Goal: Communication & Community: Answer question/provide support

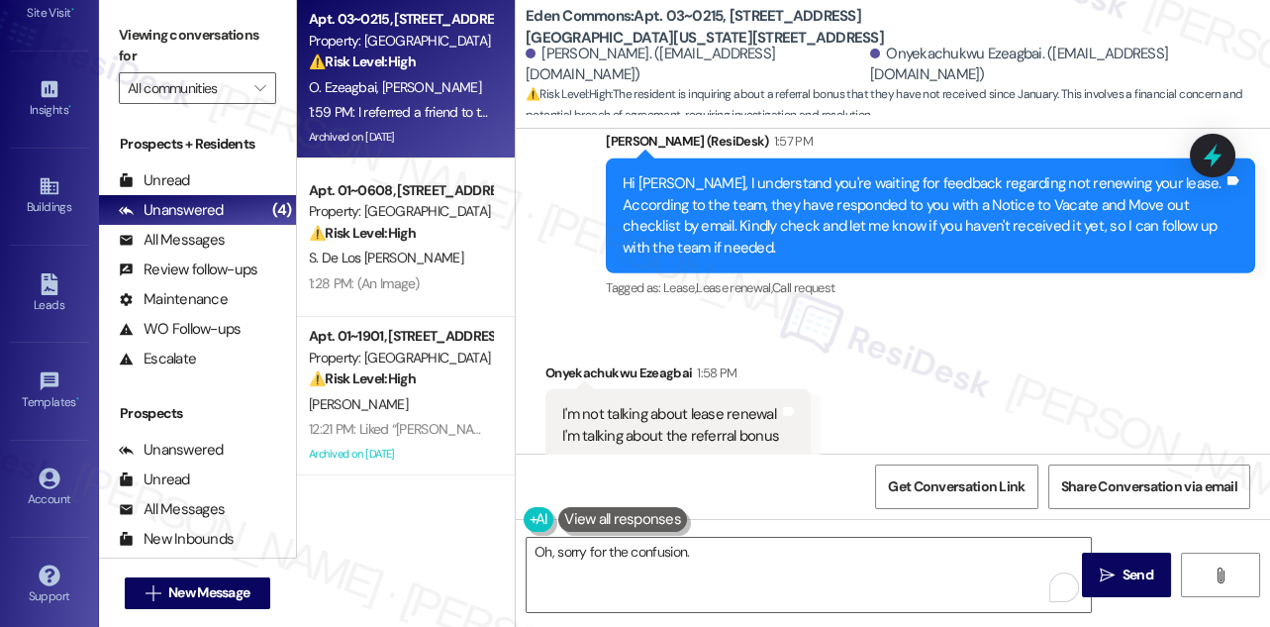
scroll to position [39405, 0]
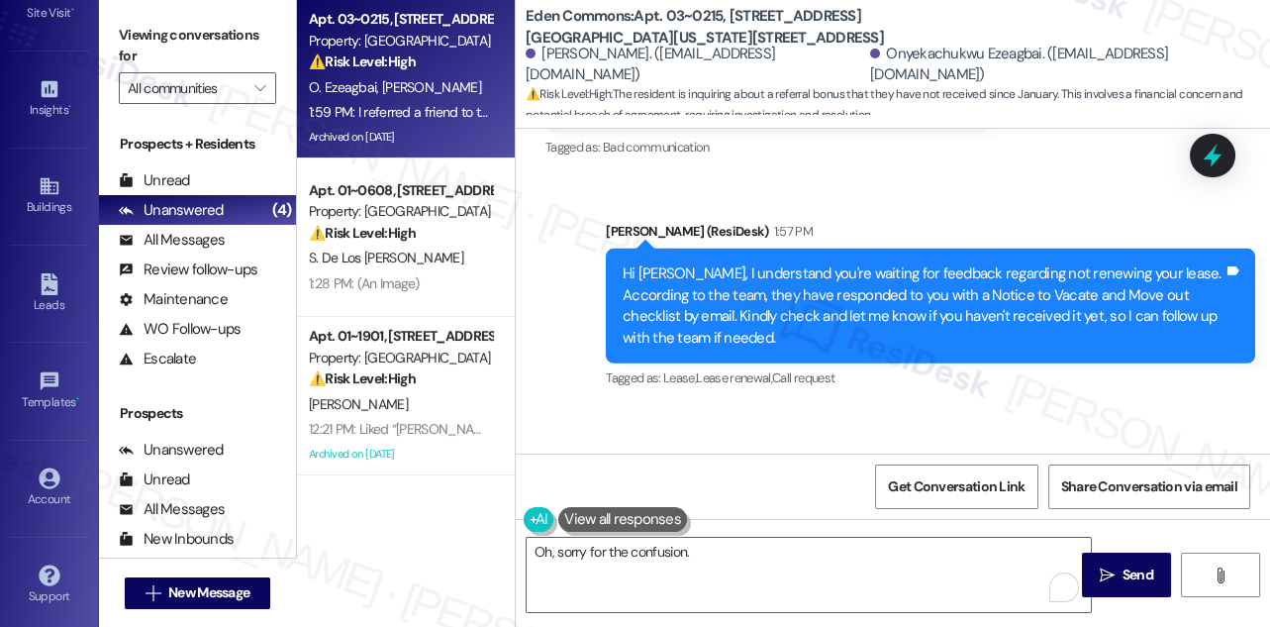
click at [631, 452] on div "Onyekachukwu Ezeagbai 1:58 PM" at bounding box center [678, 466] width 265 height 28
click at [646, 494] on div "I'm not talking about lease renewal I'm talking about the referral bonus" at bounding box center [670, 515] width 217 height 43
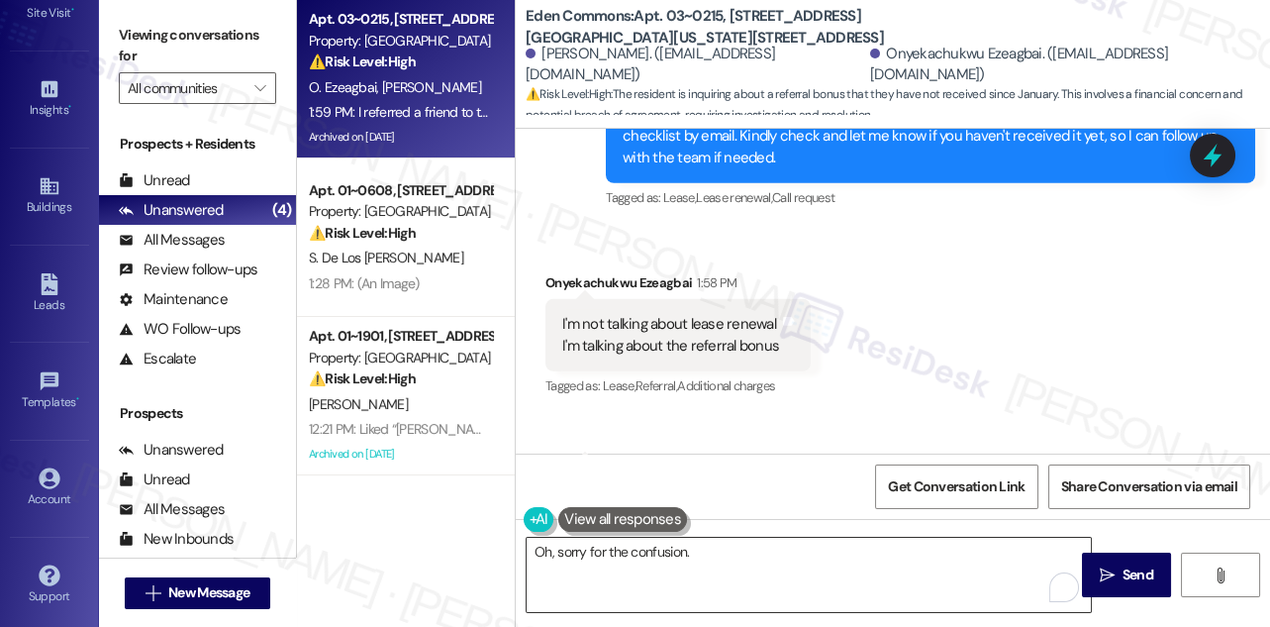
click at [711, 551] on textarea "Oh, sorry for the confusion." at bounding box center [809, 575] width 564 height 74
drag, startPoint x: 711, startPoint y: 551, endPoint x: 588, endPoint y: 547, distance: 122.8
click at [590, 545] on textarea "Oh, sorry for the confusion." at bounding box center [809, 575] width 564 height 74
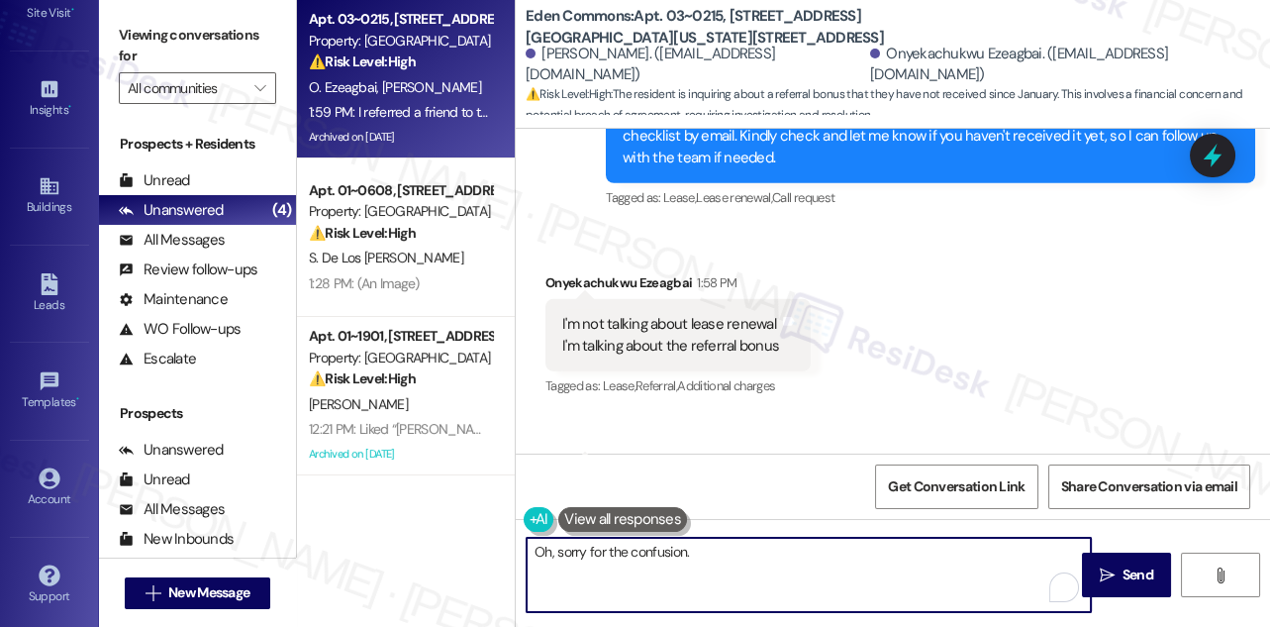
click at [588, 550] on textarea "Oh, sorry for the confusion." at bounding box center [809, 575] width 564 height 74
drag, startPoint x: 711, startPoint y: 550, endPoint x: 588, endPoint y: 551, distance: 122.8
click at [588, 551] on textarea "Oh, sorry for the confusion." at bounding box center [809, 575] width 564 height 74
click at [538, 21] on b "Eden Commons: Apt. 03~0215, [STREET_ADDRESS][GEOGRAPHIC_DATA][US_STATE][STREET_…" at bounding box center [724, 27] width 396 height 43
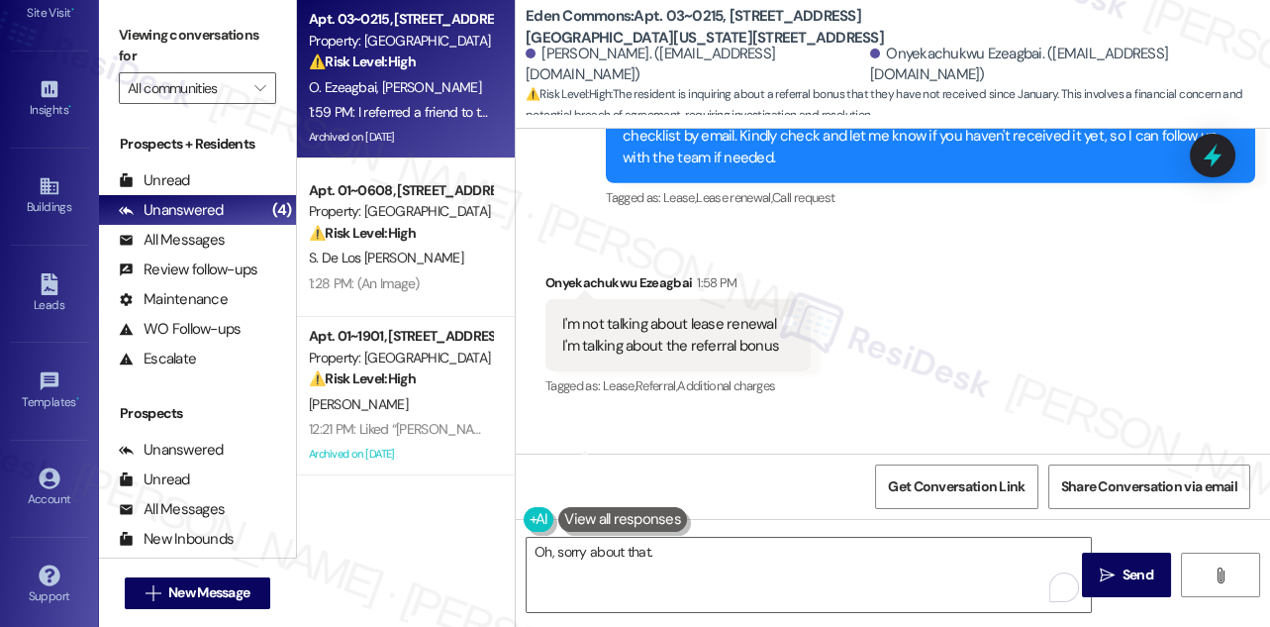
click at [538, 20] on b "Eden Commons: Apt. 03~0215, [STREET_ADDRESS][GEOGRAPHIC_DATA][US_STATE][STREET_…" at bounding box center [724, 27] width 396 height 43
copy b "Eden"
click at [161, 24] on label "Viewing conversations for" at bounding box center [197, 46] width 157 height 52
click at [166, 20] on label "Viewing conversations for" at bounding box center [197, 46] width 157 height 52
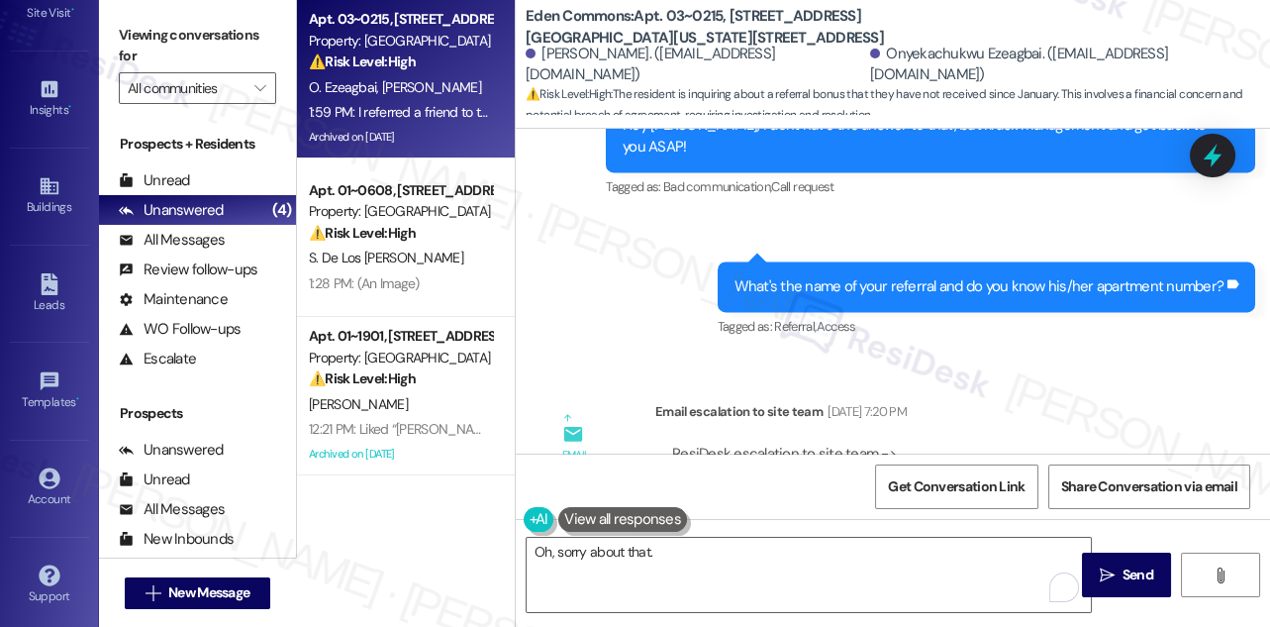
scroll to position [33784, 0]
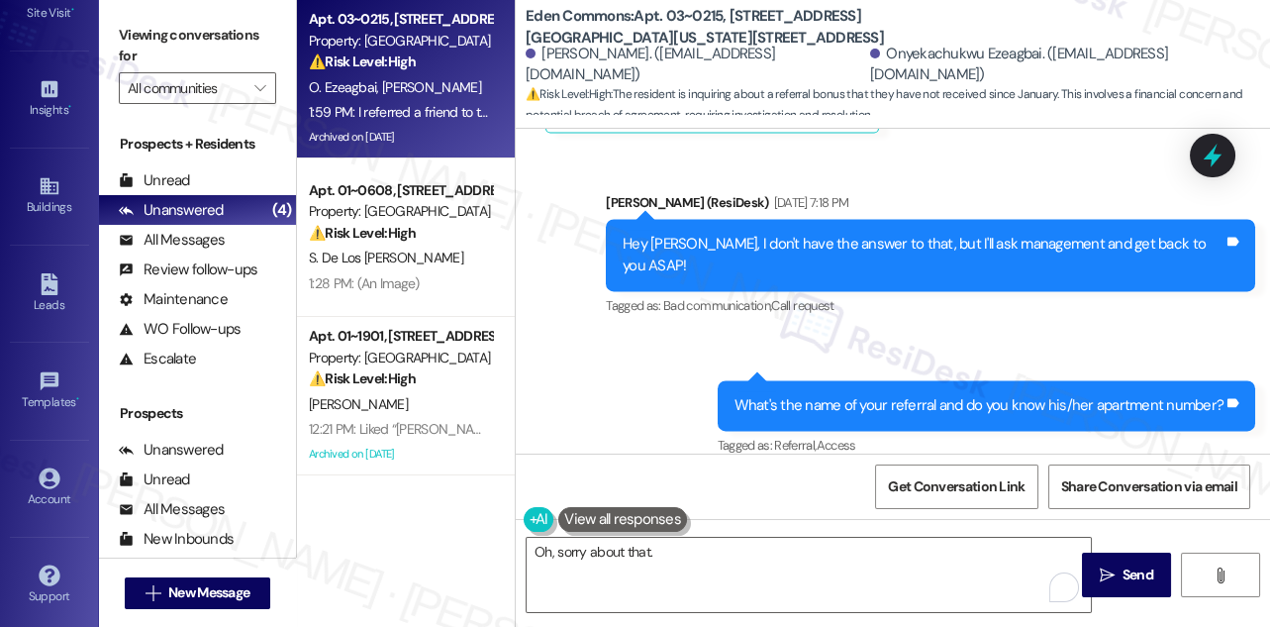
click at [935, 380] on div "What's the name of your referral and do you know his/her apartment number? Tags…" at bounding box center [987, 405] width 539 height 50
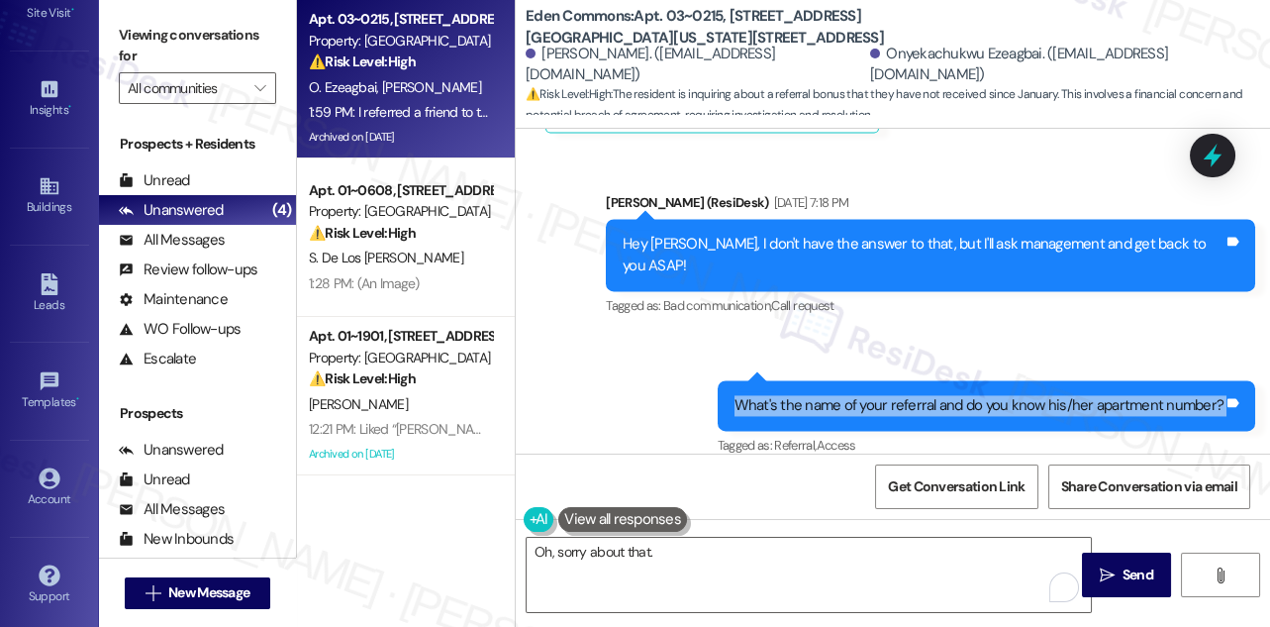
click at [935, 380] on div "What's the name of your referral and do you know his/her apartment number? Tags…" at bounding box center [987, 405] width 539 height 50
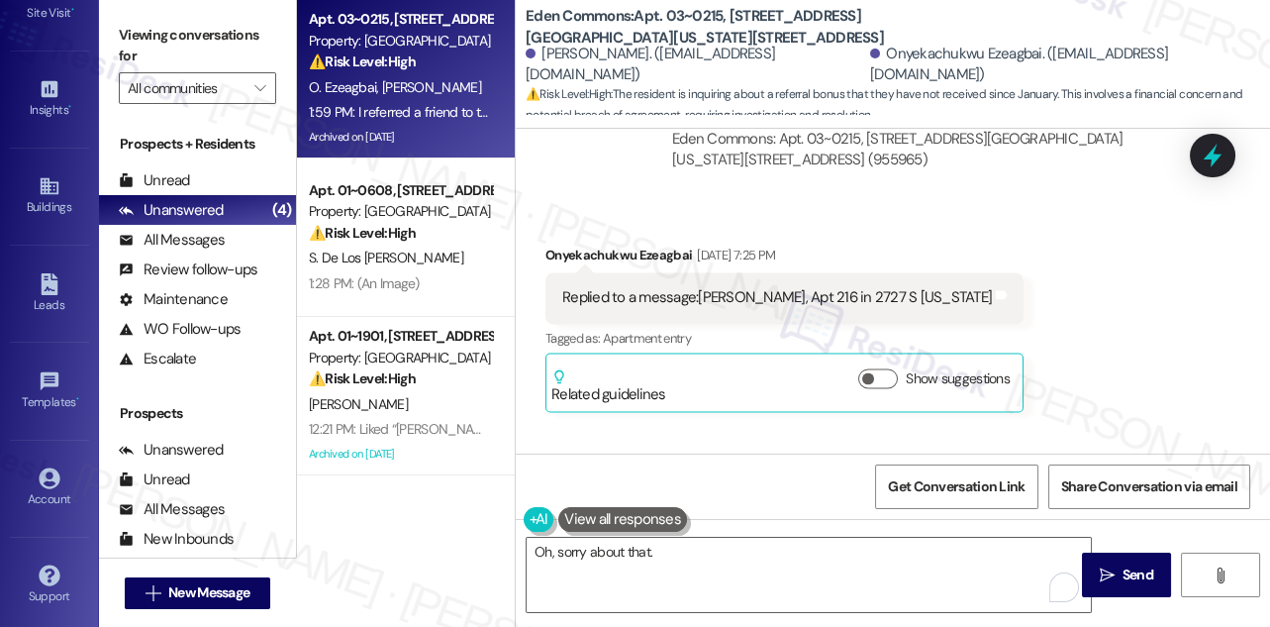
scroll to position [34233, 0]
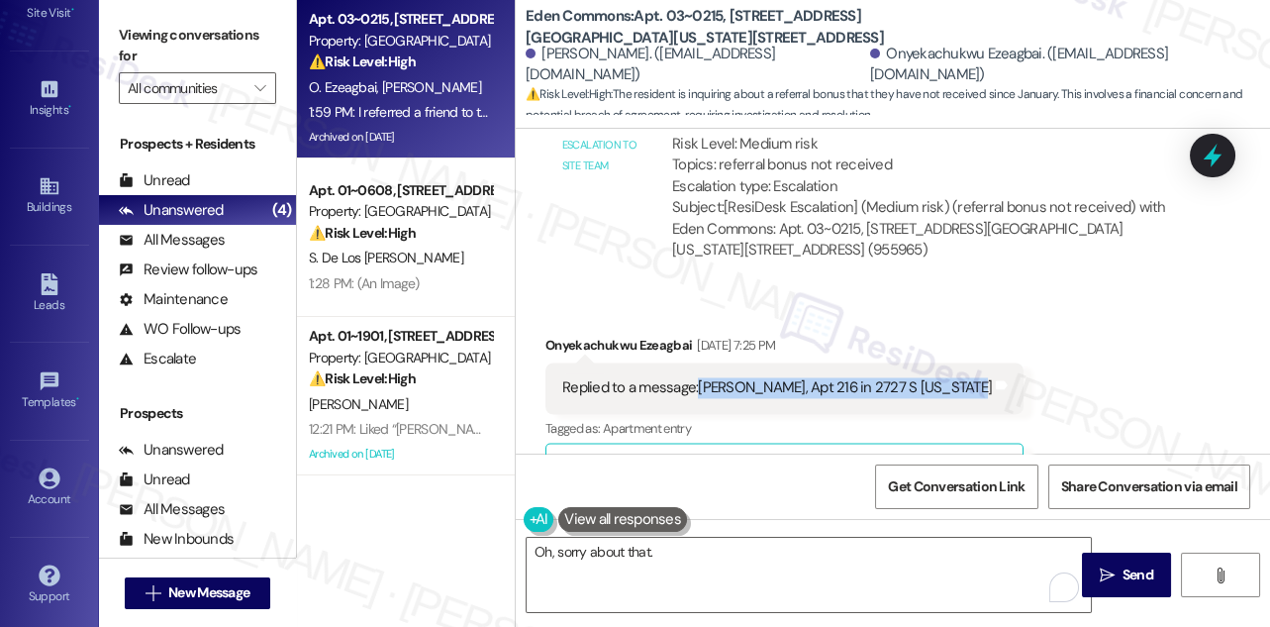
drag, startPoint x: 695, startPoint y: 224, endPoint x: 947, endPoint y: 223, distance: 252.5
click at [947, 377] on div "Replied to a message:[PERSON_NAME], Apt 216 in 2727 S [US_STATE]" at bounding box center [777, 387] width 430 height 21
copy div "[PERSON_NAME], Apt 216 in 2727 S [US_STATE]"
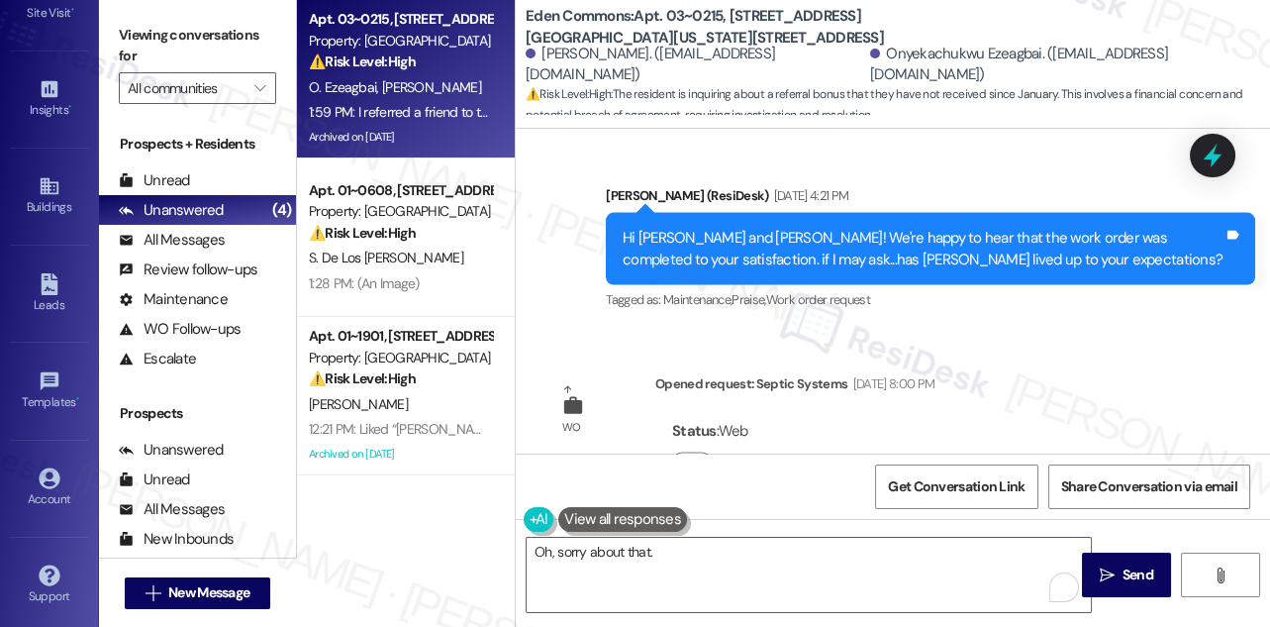
scroll to position [36124, 0]
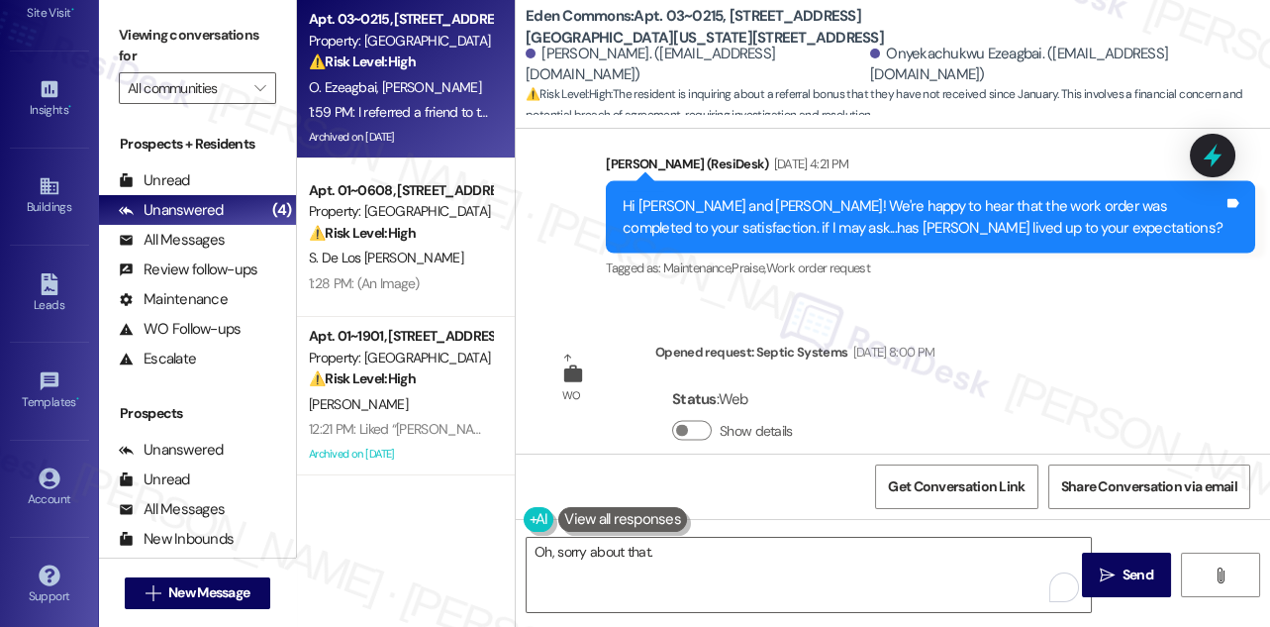
click at [772, 535] on div "Oh, sorry about that.  Send " at bounding box center [893, 593] width 754 height 149
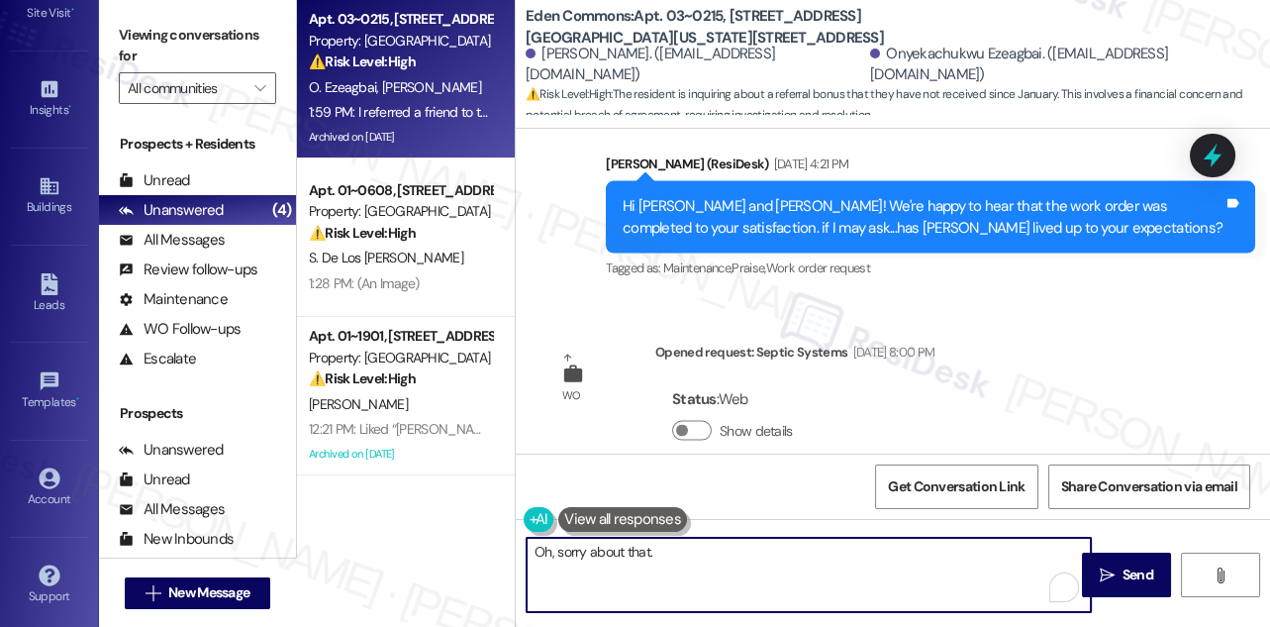
click at [737, 553] on textarea "Oh, sorry about that." at bounding box center [809, 575] width 564 height 74
drag, startPoint x: 647, startPoint y: 553, endPoint x: 558, endPoint y: 550, distance: 89.2
click at [558, 550] on textarea "Oh, sorry about that. Let me go ahead and follow up with the team. I'll be sure…" at bounding box center [809, 575] width 564 height 74
type textarea "Oh, got it. Let me go ahead and follow up with the team. I'll be sure to keep y…"
click at [634, 571] on textarea "Oh, got it. Let me go ahead and follow up with the team. I'll be sure to keep y…" at bounding box center [809, 575] width 564 height 74
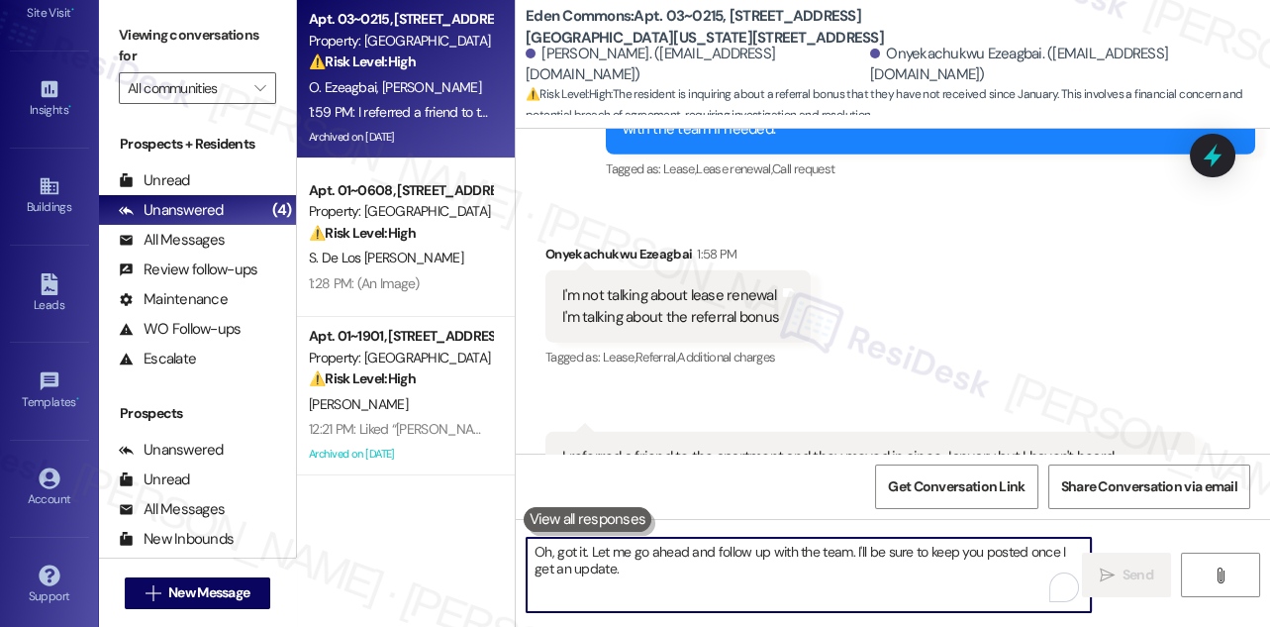
scroll to position [39744, 0]
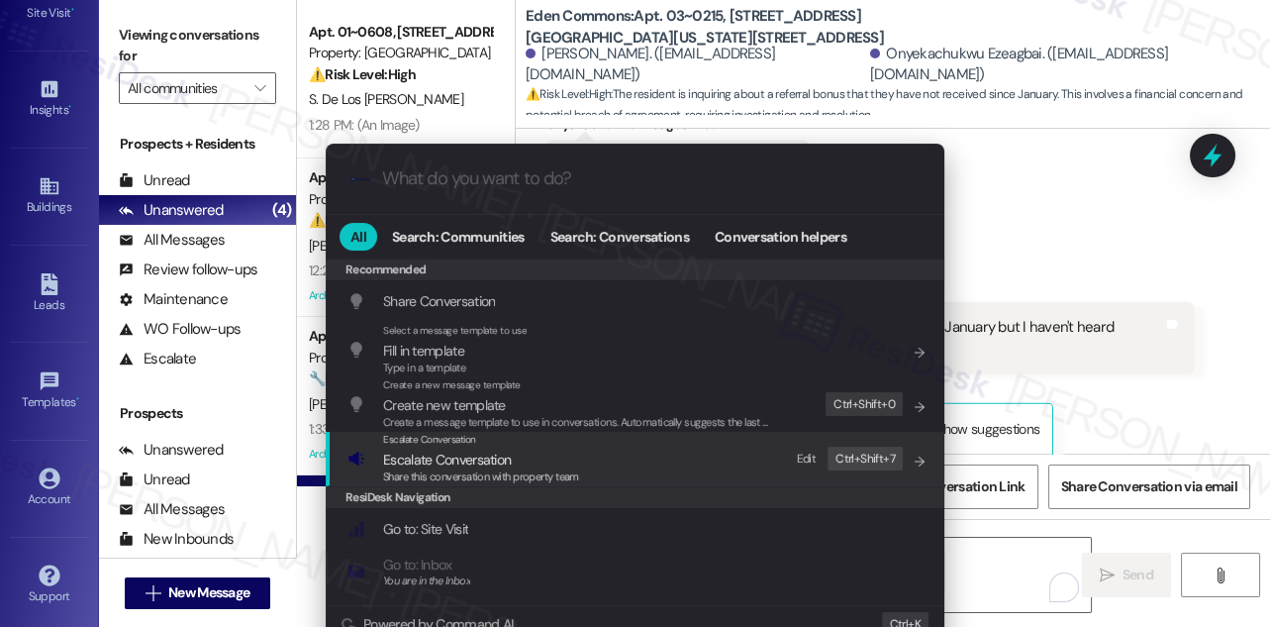
click at [532, 453] on span "Escalate Conversation" at bounding box center [481, 459] width 196 height 22
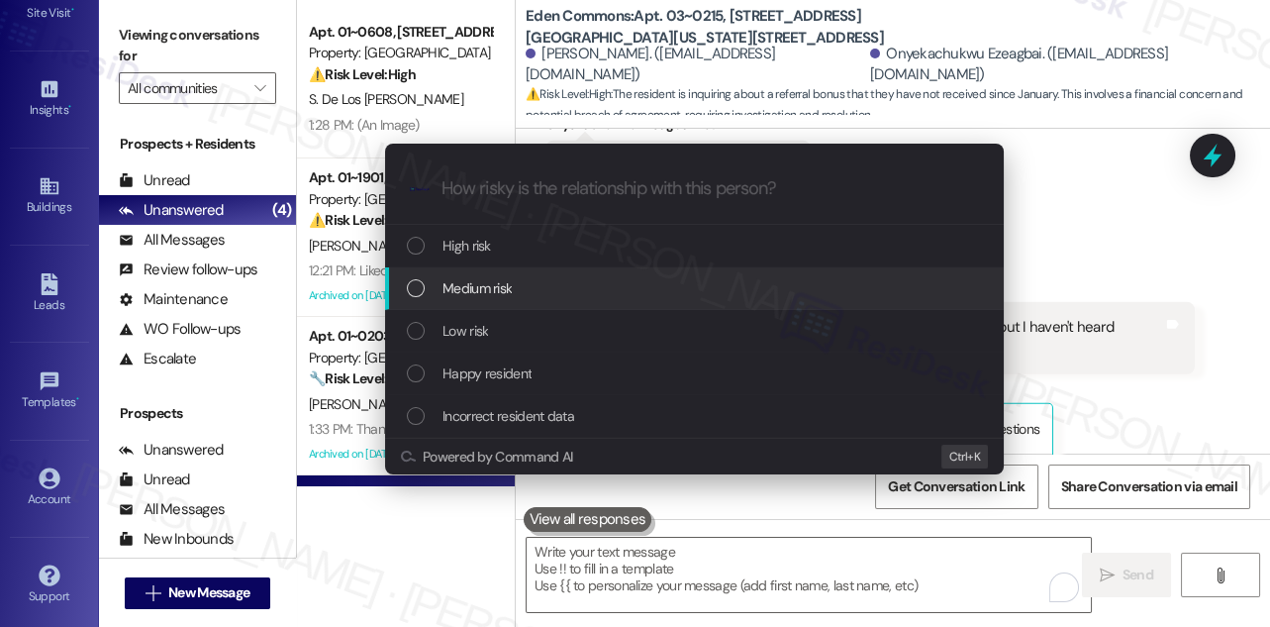
click at [531, 291] on div "Medium risk" at bounding box center [696, 288] width 579 height 22
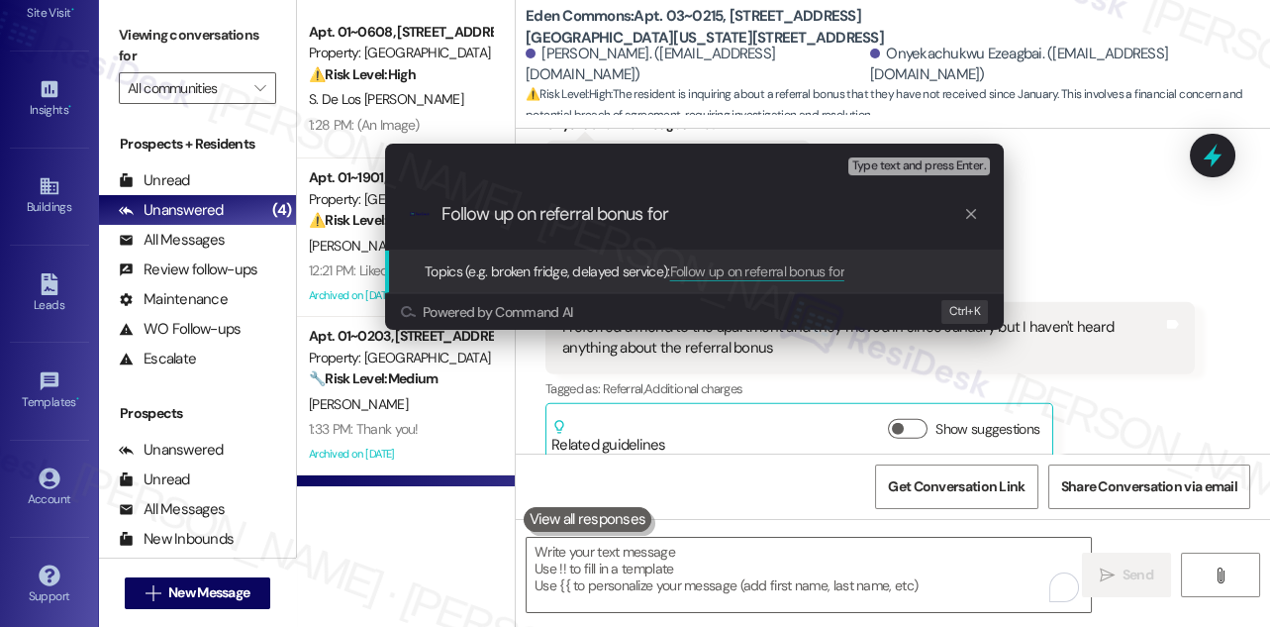
paste input "[PERSON_NAME], Apt 216 in 2727 S [US_STATE]"
type input "Follow up on referral bonus for [PERSON_NAME], Apt 216 in 2727 S [US_STATE]"
click at [156, 47] on div "Escalate Conversation Medium risk Topics (e.g. broken fridge, delayed service) …" at bounding box center [635, 313] width 1270 height 627
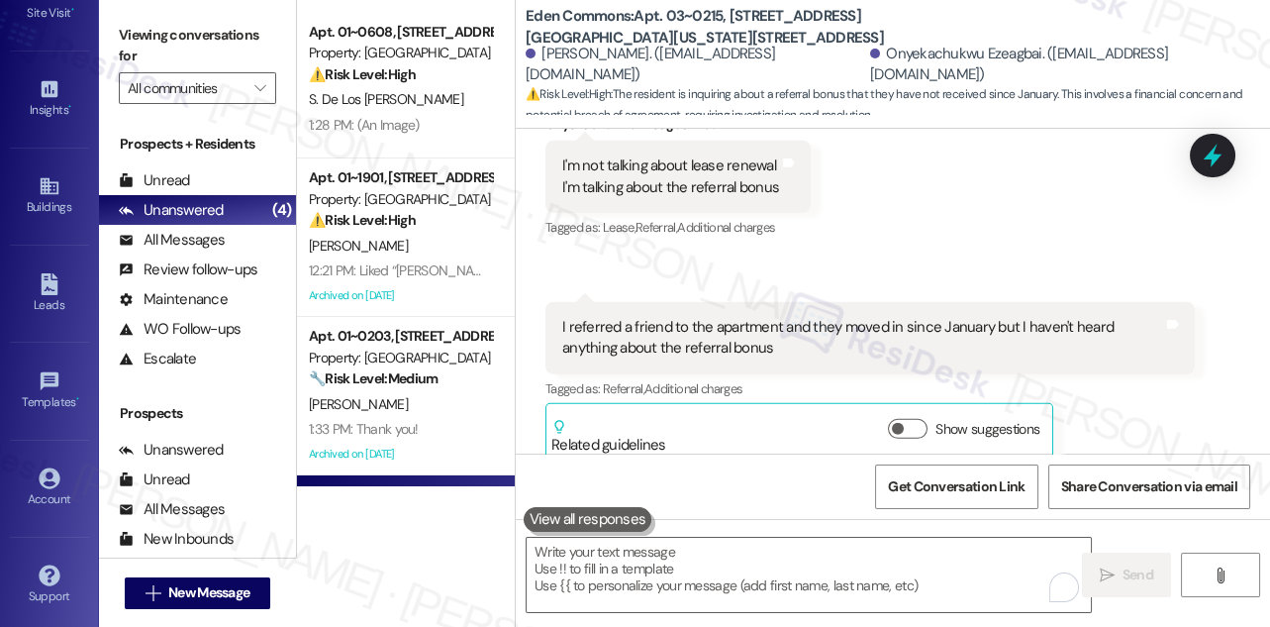
click at [140, 14] on div "Viewing conversations for All communities " at bounding box center [197, 62] width 197 height 124
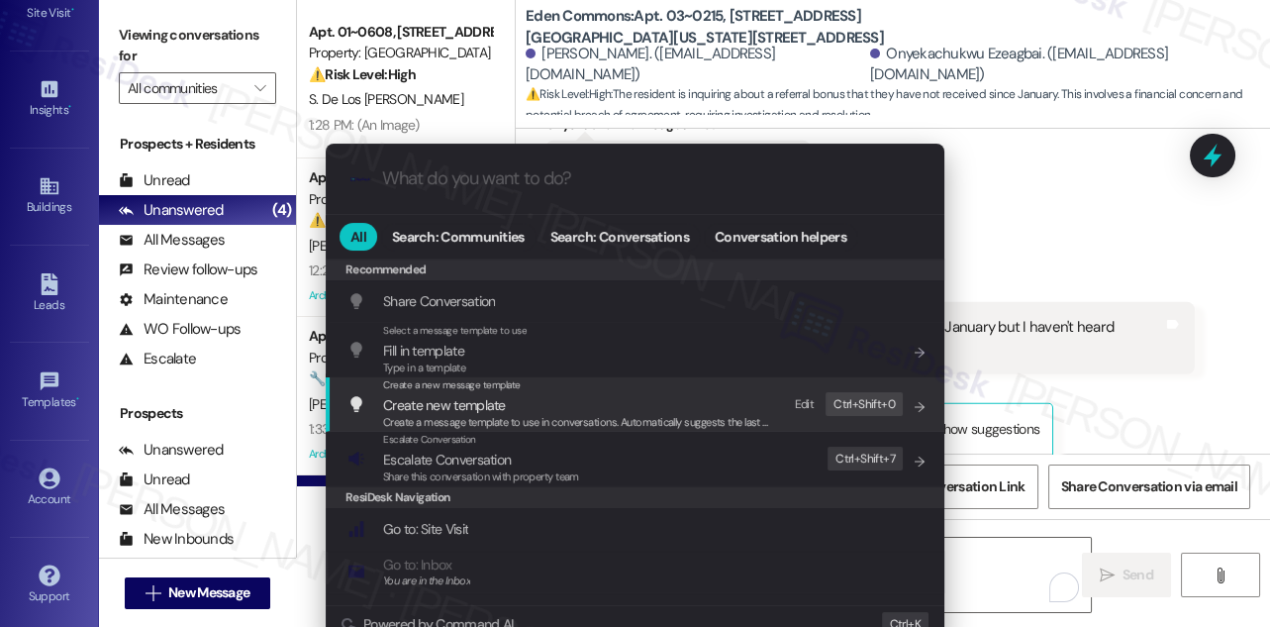
click at [549, 455] on span "Escalate Conversation" at bounding box center [481, 459] width 196 height 22
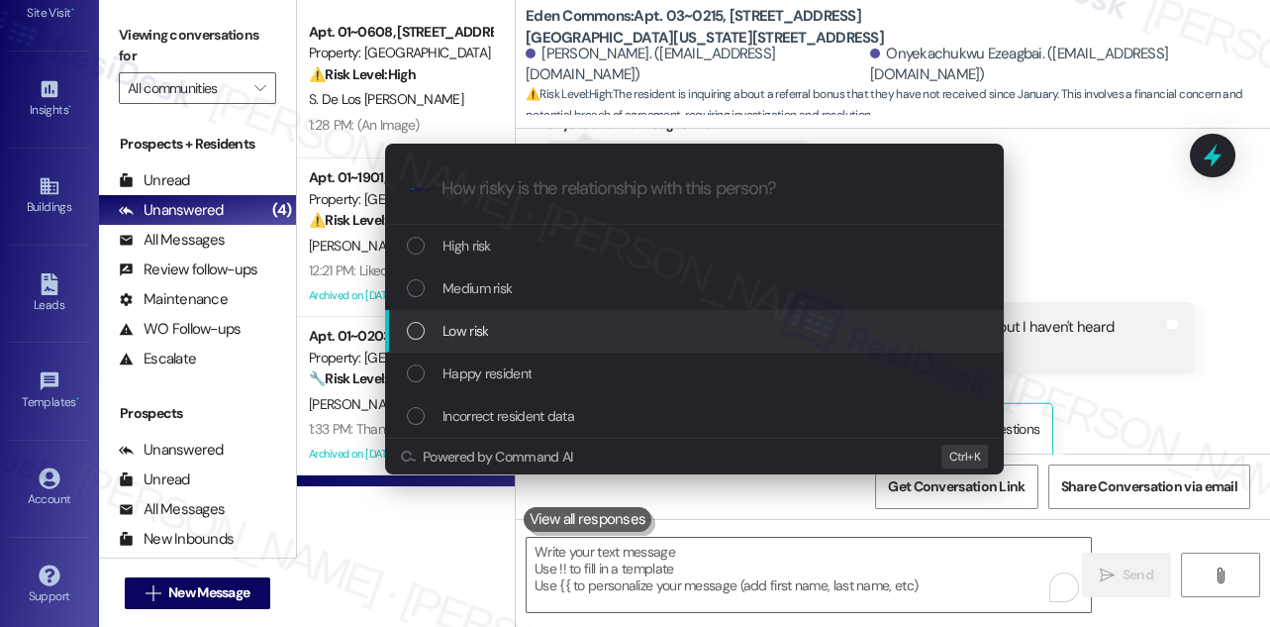
click at [515, 327] on div "Low risk" at bounding box center [696, 331] width 579 height 22
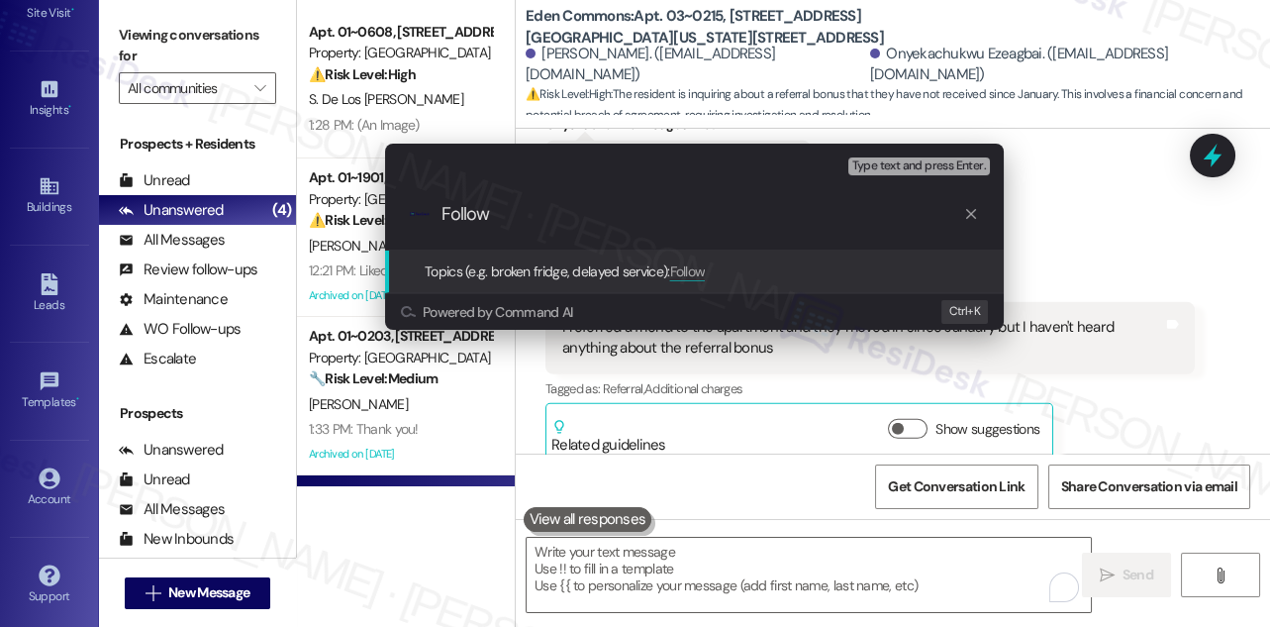
paste input "-Up on Referral Bonus – [PERSON_NAME]"
type input "Follow-Up on Referral Bonus – [PERSON_NAME]"
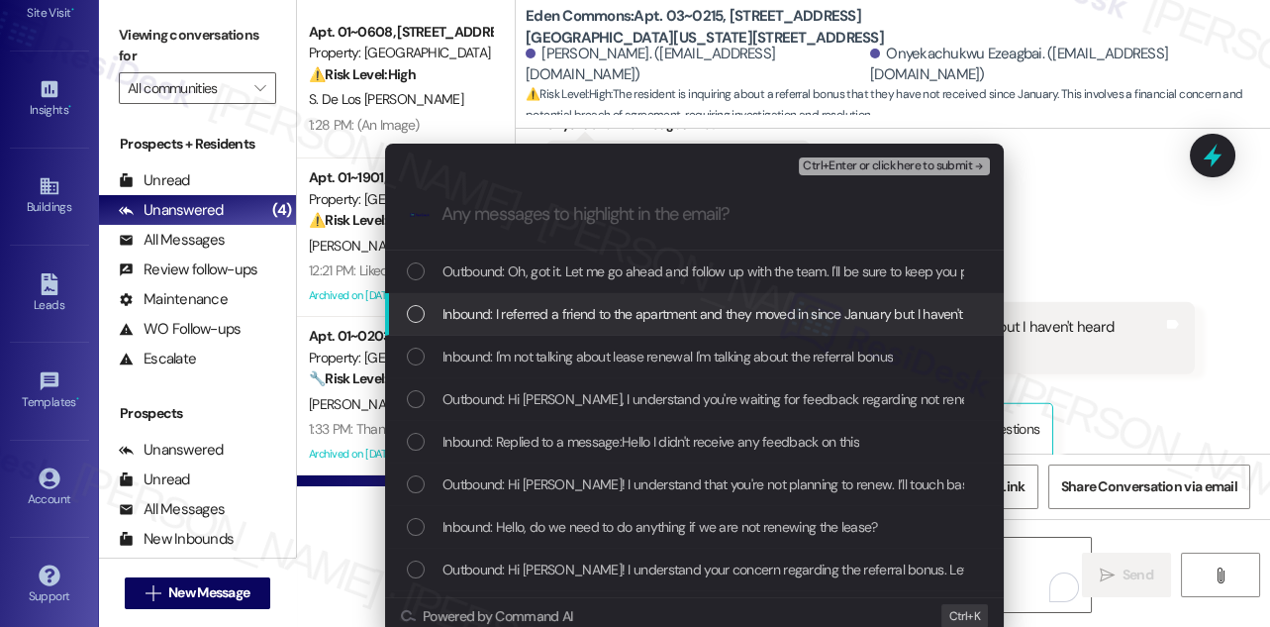
click at [694, 321] on span "Inbound: I referred a friend to the apartment and they moved in since January b…" at bounding box center [819, 314] width 753 height 22
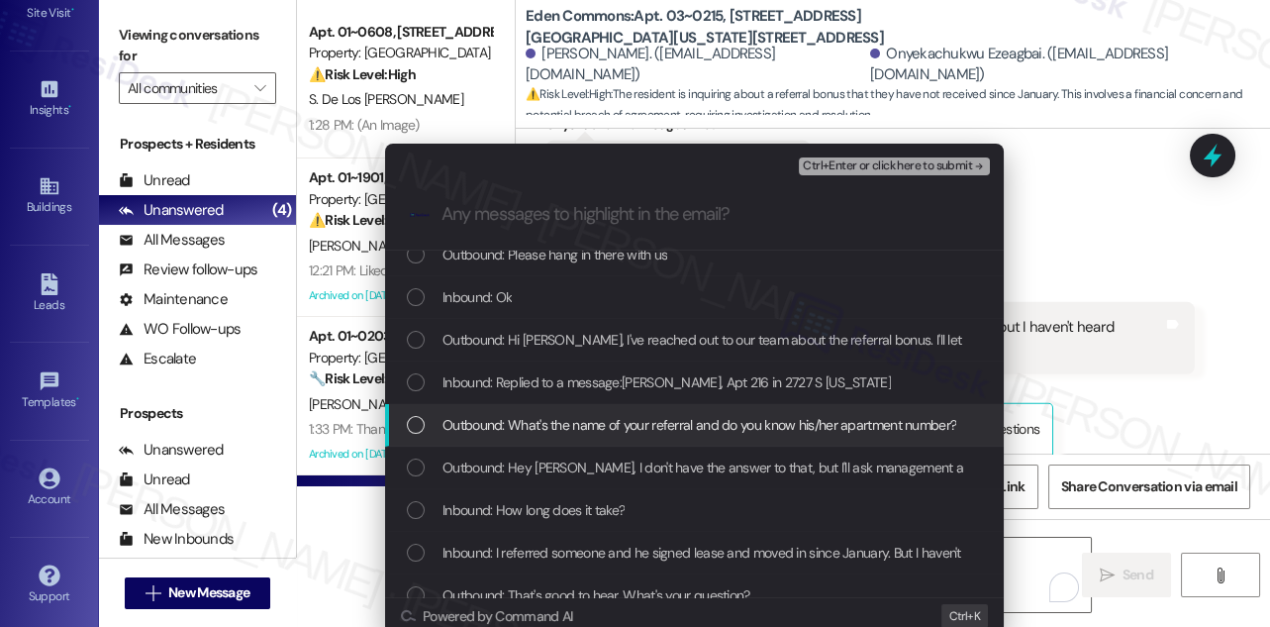
scroll to position [900, 0]
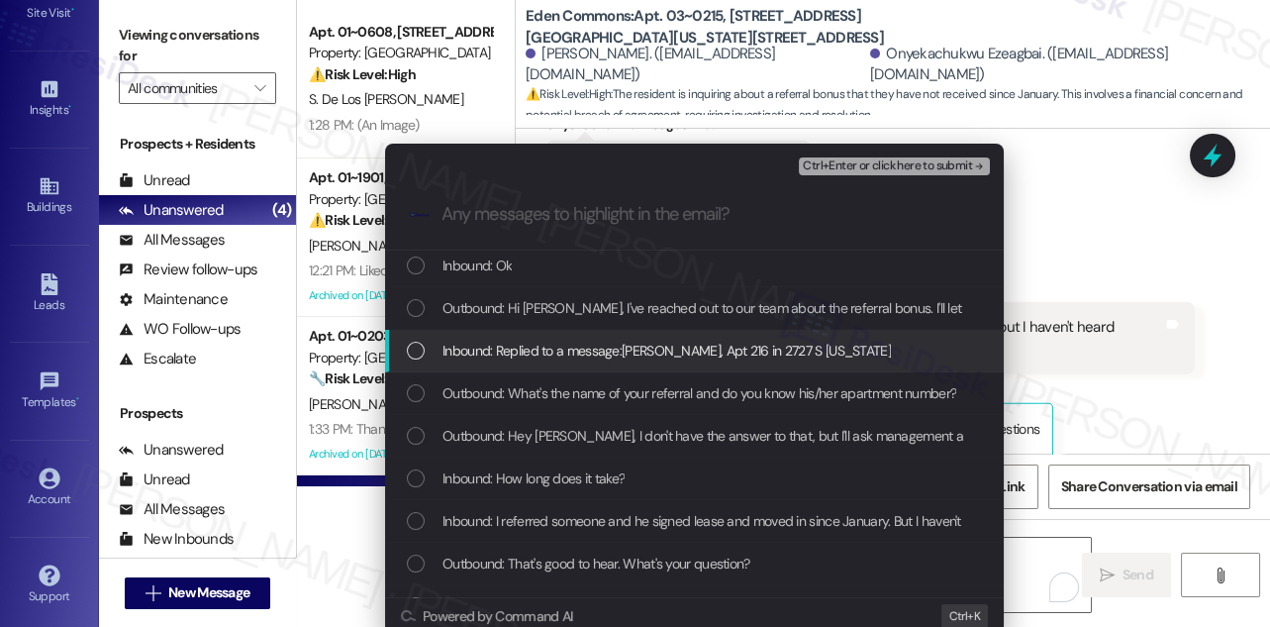
click at [715, 359] on span "Inbound: Replied to a message:[PERSON_NAME], Apt 216 in 2727 S [US_STATE]" at bounding box center [667, 351] width 448 height 22
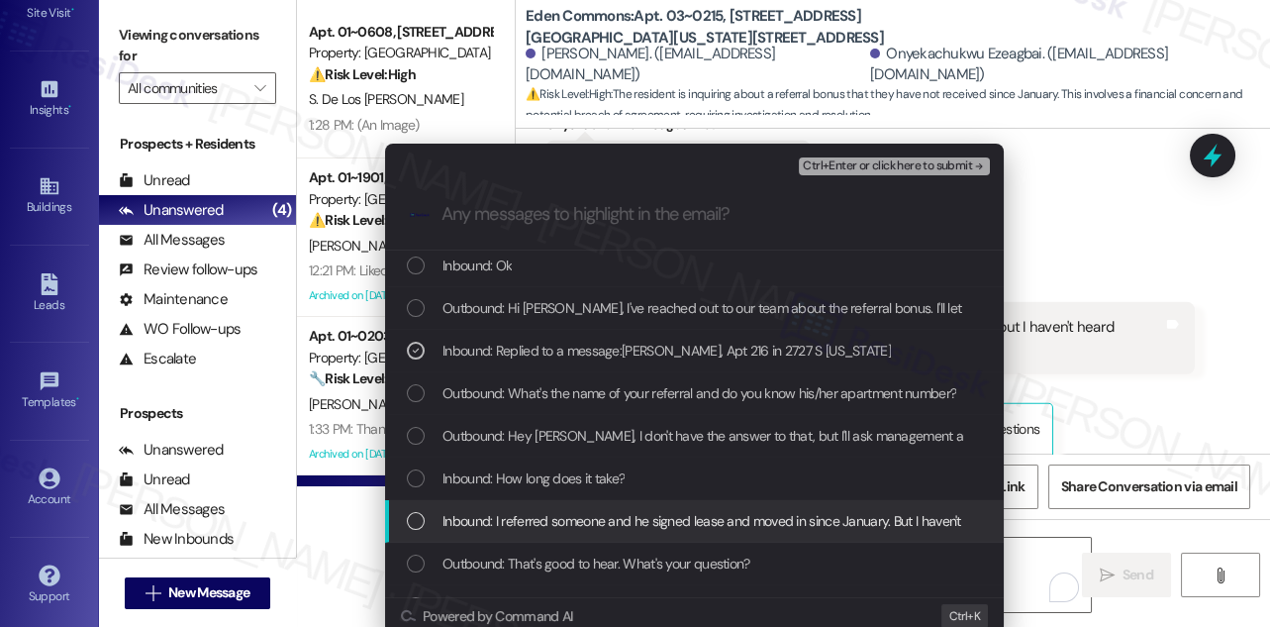
click at [650, 524] on span "Inbound: I referred someone and he signed lease and moved in since January. But…" at bounding box center [859, 521] width 832 height 22
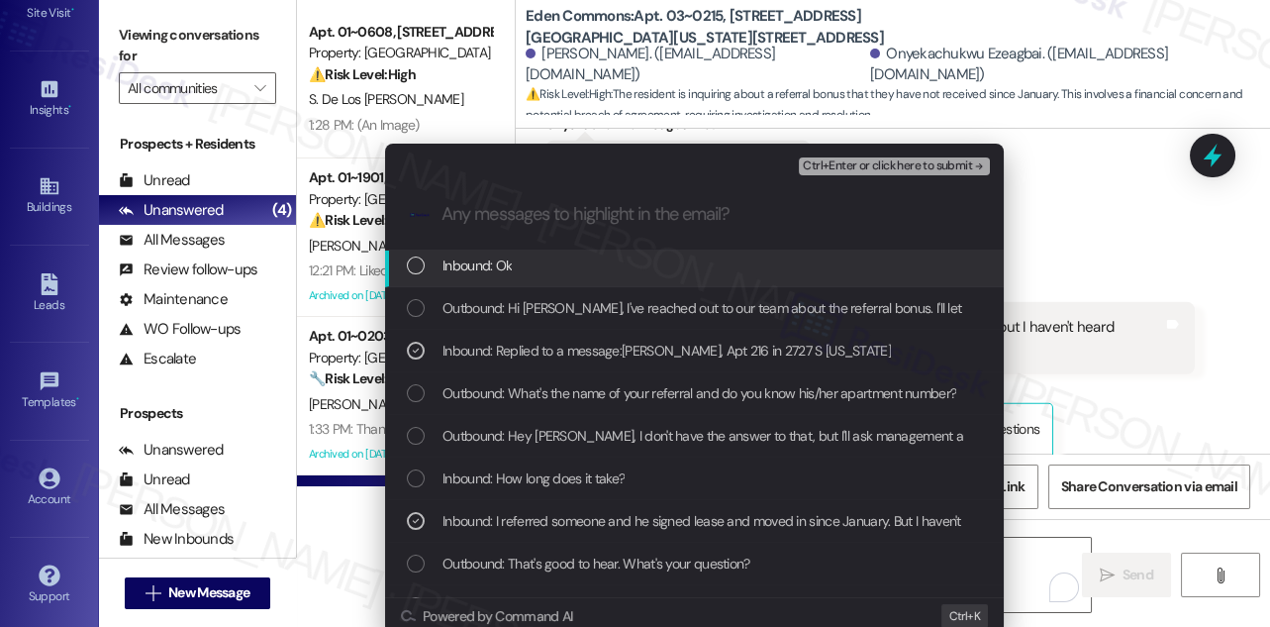
click at [854, 163] on span "Ctrl+Enter or click here to submit" at bounding box center [887, 166] width 169 height 14
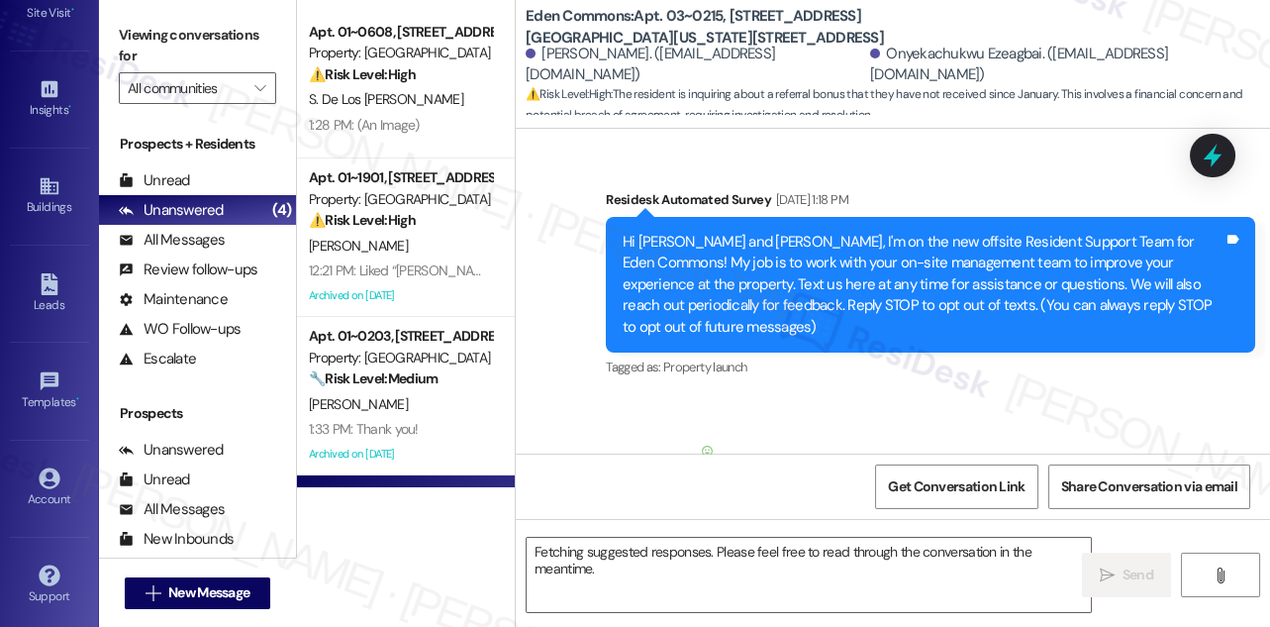
scroll to position [39585, 0]
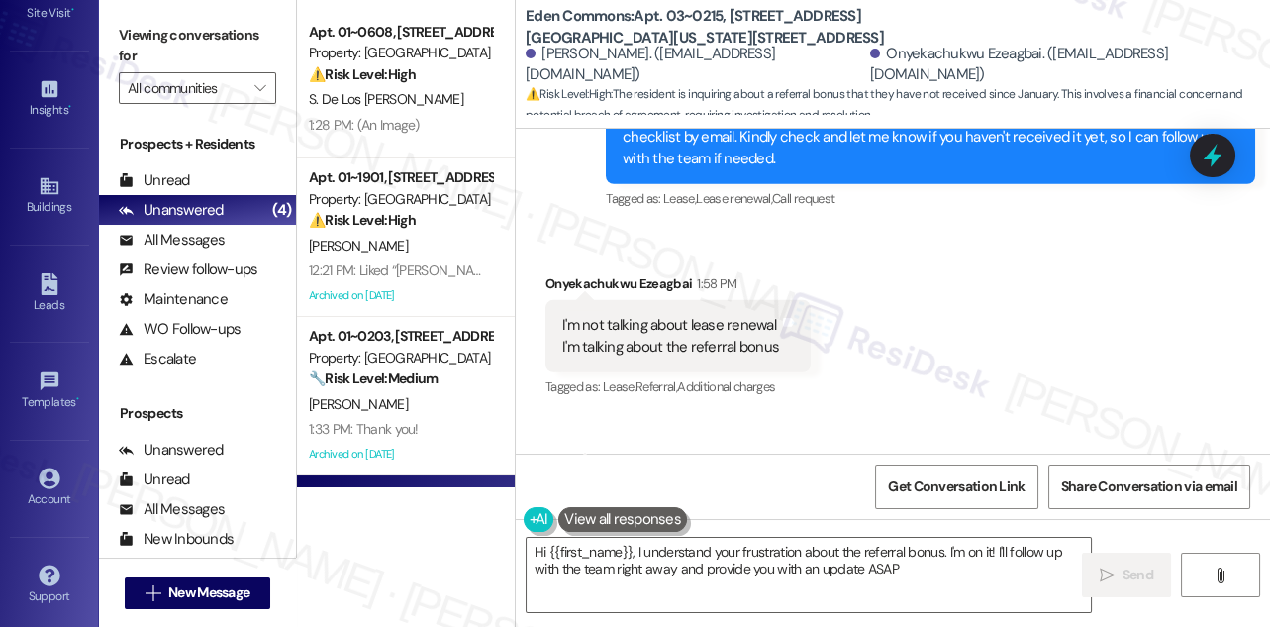
type textarea "Hi {{first_name}}, I understand your frustration about the referral bonus. I'm …"
click at [179, 26] on label "Viewing conversations for" at bounding box center [197, 46] width 157 height 52
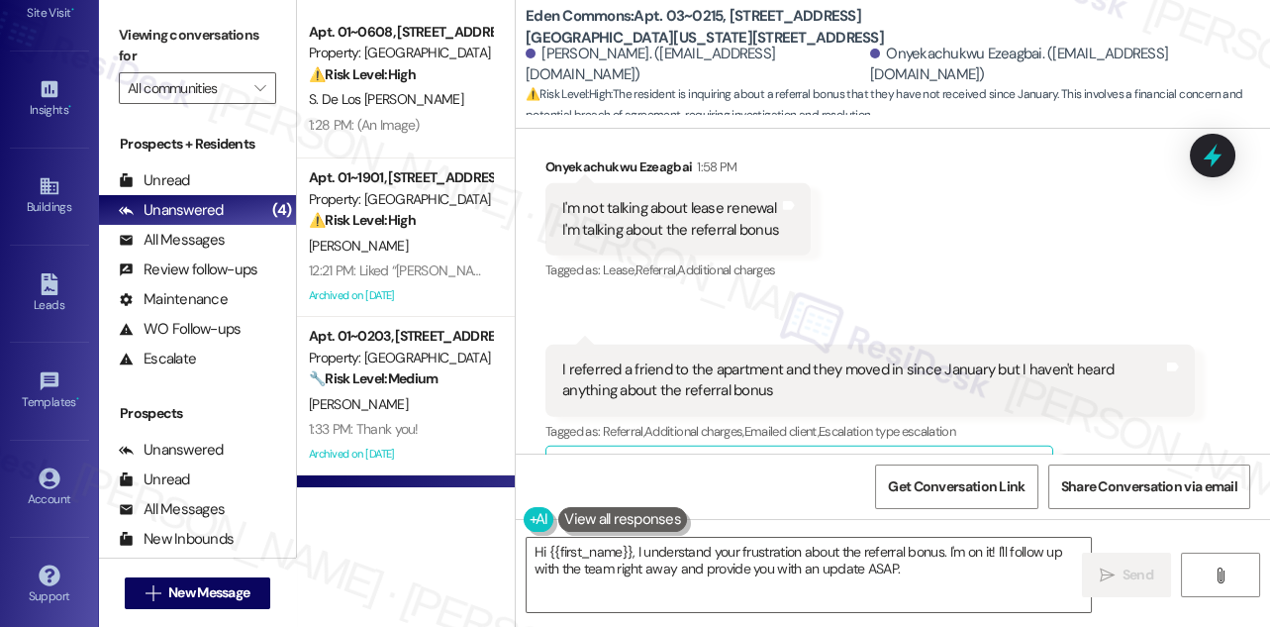
scroll to position [39774, 0]
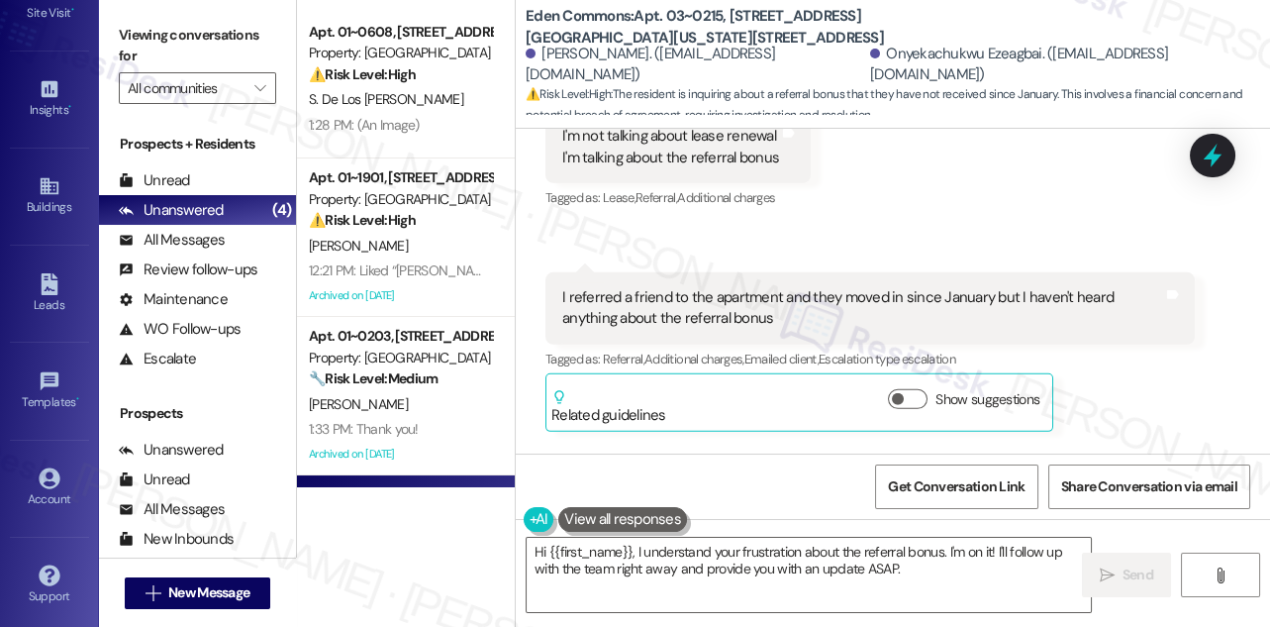
click at [762, 534] on div "Oh, got it. Let me go ahead and follow up with the team. I'll be sure to keep y…" at bounding box center [923, 555] width 601 height 43
click at [759, 534] on div "Oh, got it. Let me go ahead and follow up with the team. I'll be sure to keep y…" at bounding box center [923, 555] width 601 height 43
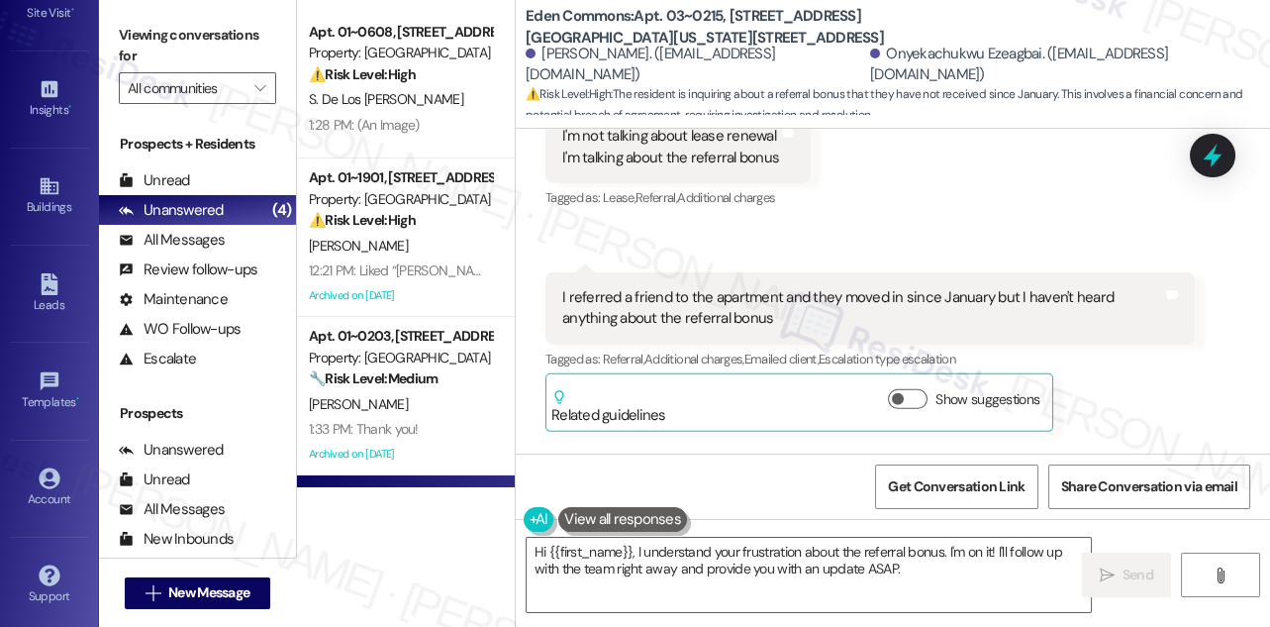
click at [776, 534] on div "Oh, got it. Let me go ahead and follow up with the team. I'll be sure to keep y…" at bounding box center [923, 555] width 601 height 43
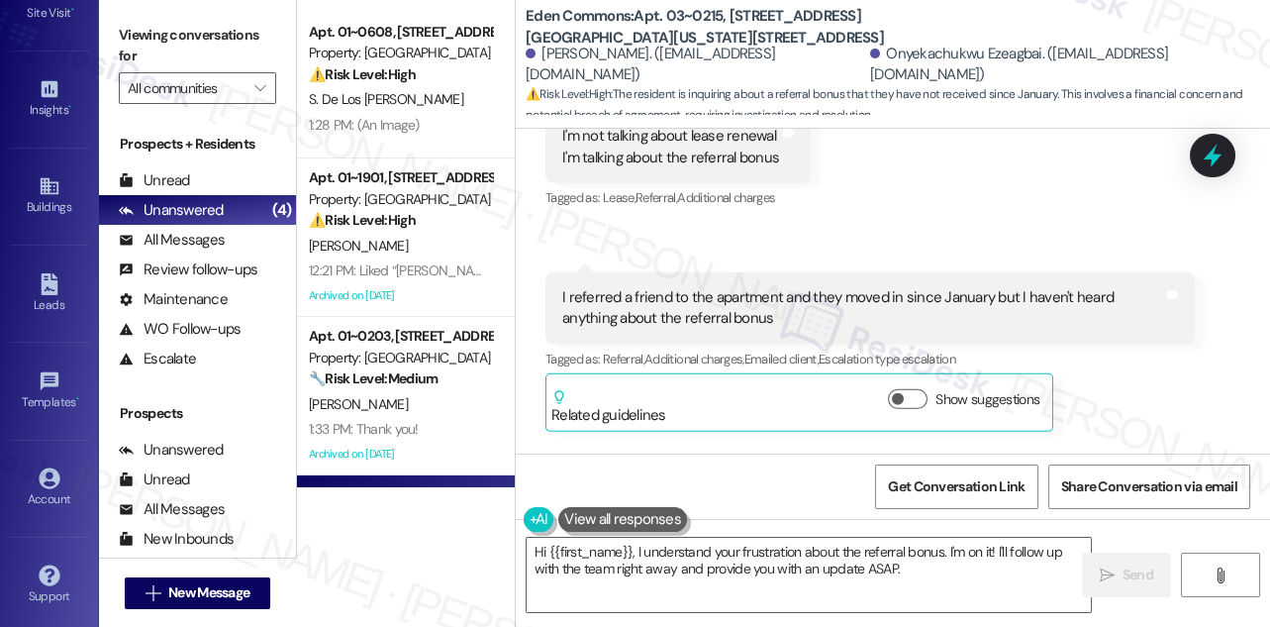
click at [776, 534] on div "Oh, got it. Let me go ahead and follow up with the team. I'll be sure to keep y…" at bounding box center [923, 555] width 601 height 43
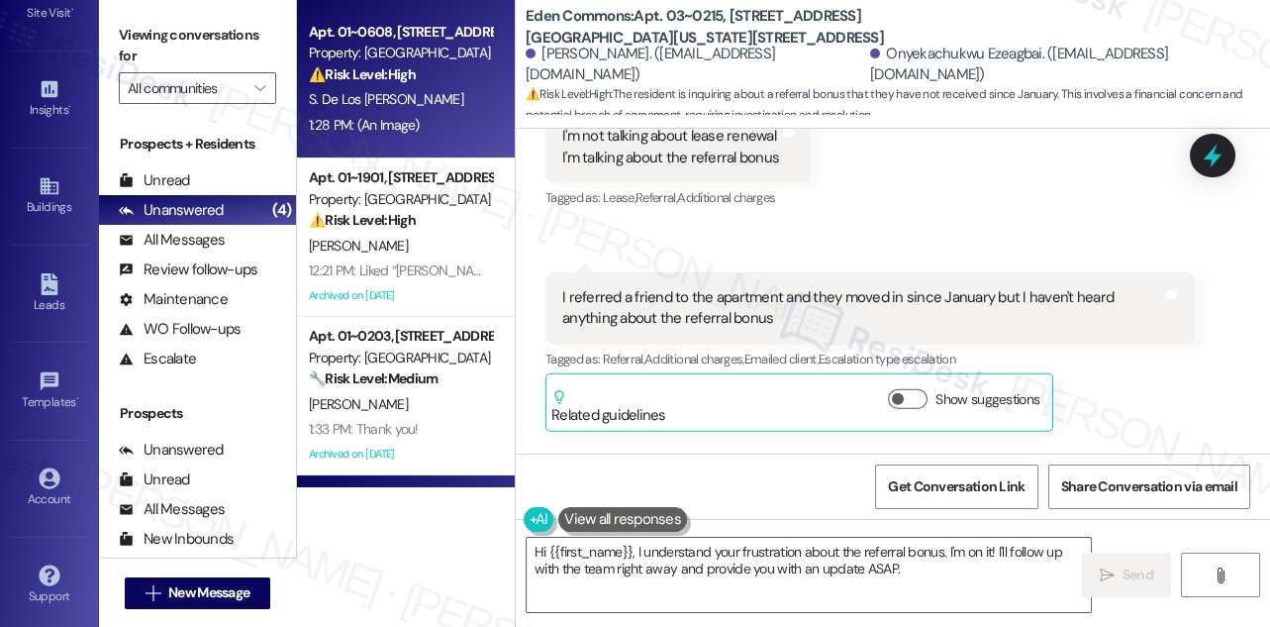
click at [434, 106] on div "S. De Los [PERSON_NAME]" at bounding box center [400, 99] width 187 height 25
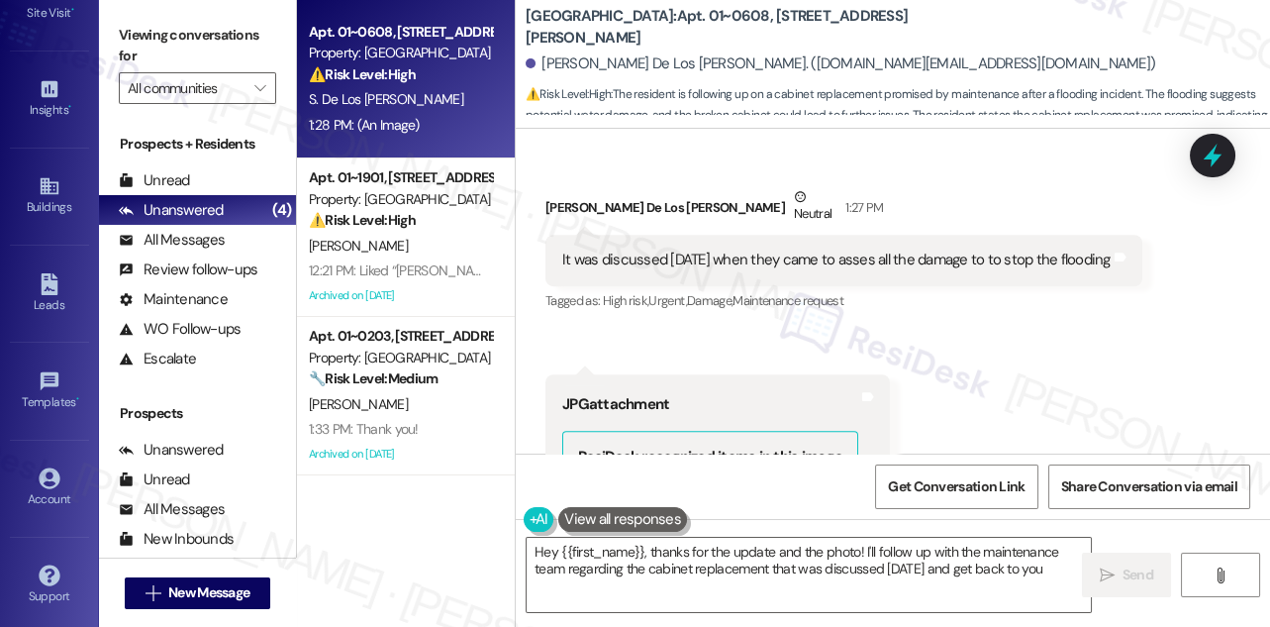
scroll to position [2608, 0]
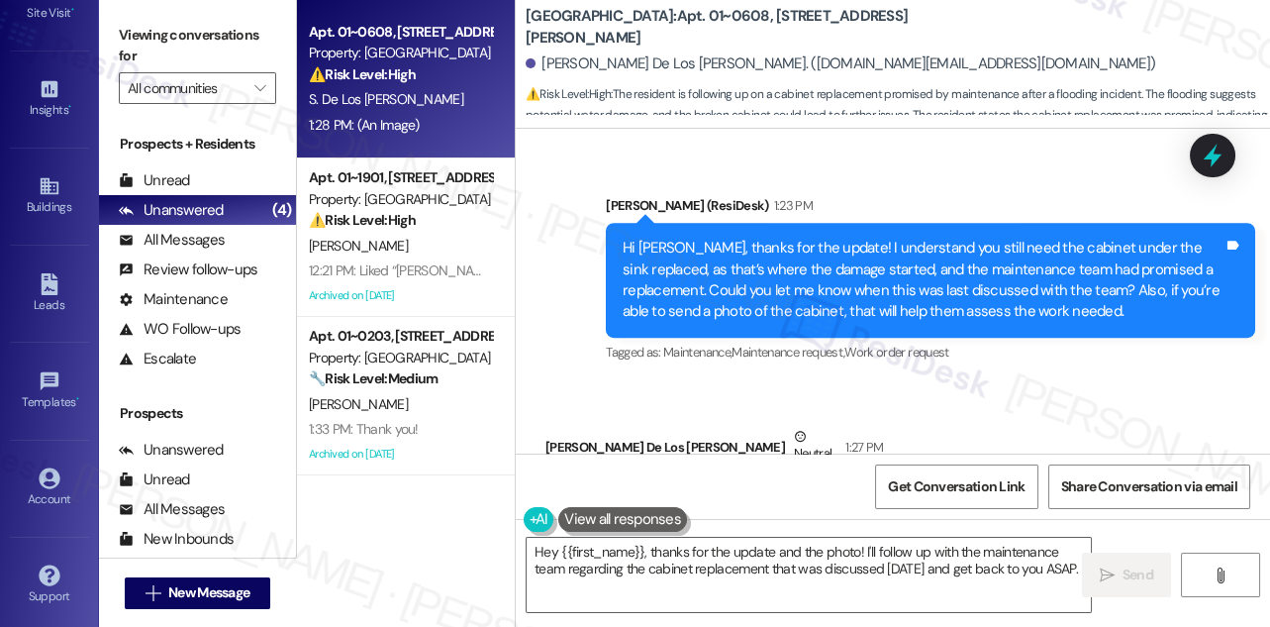
click at [816, 260] on div "Hi [PERSON_NAME], thanks for the update! I understand you still need the cabine…" at bounding box center [923, 280] width 601 height 85
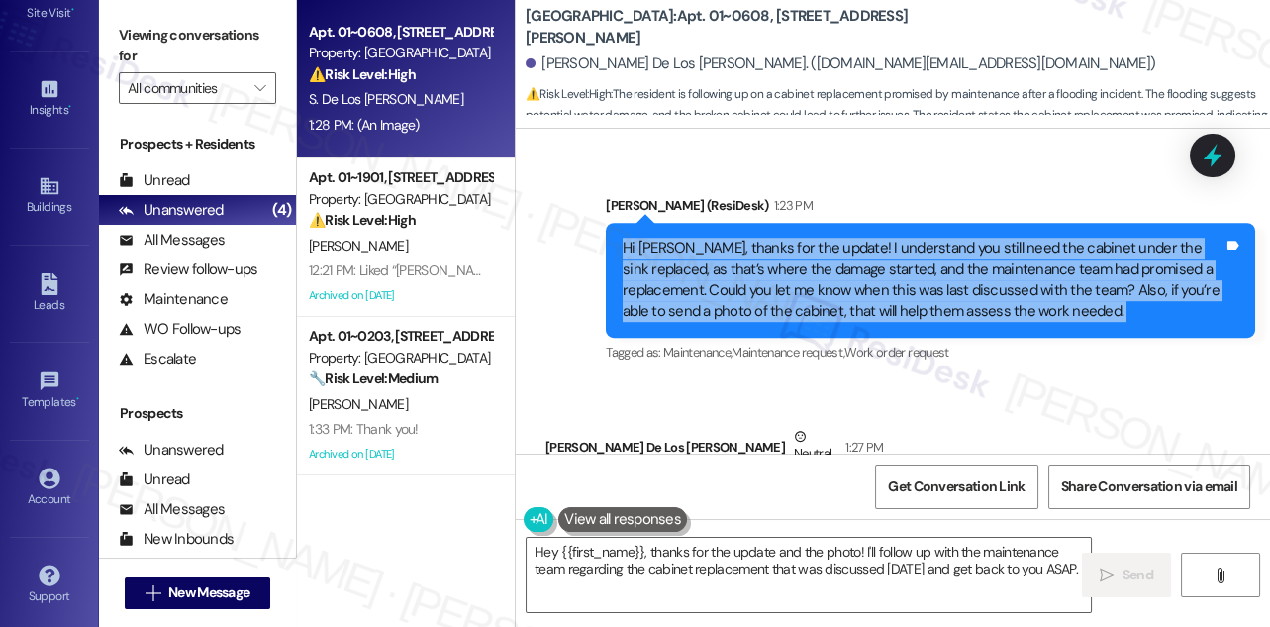
click at [816, 260] on div "Hi [PERSON_NAME], thanks for the update! I understand you still need the cabine…" at bounding box center [923, 280] width 601 height 85
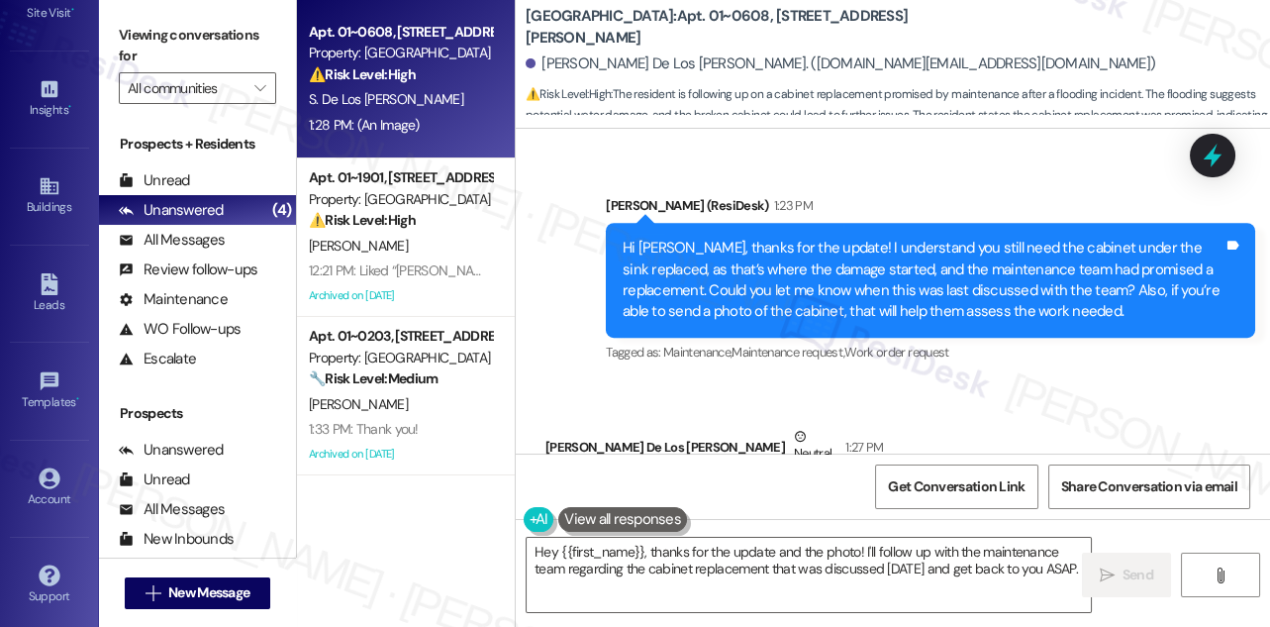
click at [166, 23] on label "Viewing conversations for" at bounding box center [197, 46] width 157 height 52
drag, startPoint x: 860, startPoint y: 27, endPoint x: 693, endPoint y: 25, distance: 167.3
click at [693, 25] on div "[GEOGRAPHIC_DATA]: Apt. 01~0608, [STREET_ADDRESS][PERSON_NAME]" at bounding box center [724, 27] width 396 height 25
copy b "[STREET_ADDRESS][PERSON_NAME]"
click at [155, 34] on label "Viewing conversations for" at bounding box center [197, 46] width 157 height 52
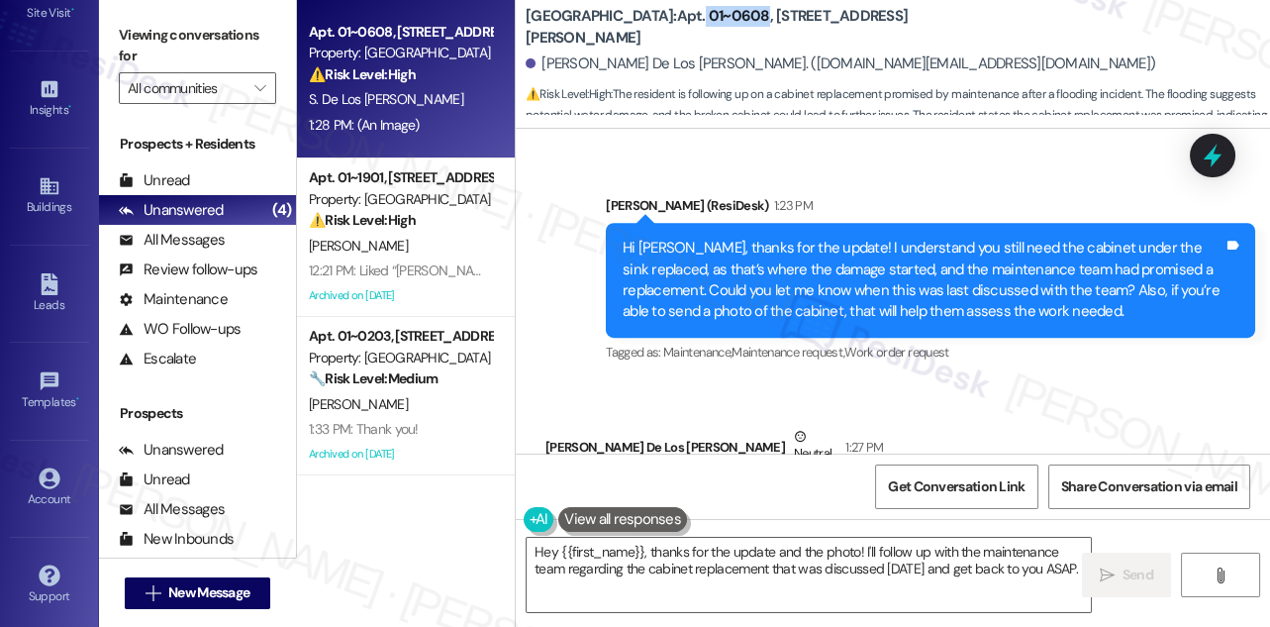
drag, startPoint x: 627, startPoint y: 26, endPoint x: 687, endPoint y: 21, distance: 60.6
click at [687, 21] on b "[GEOGRAPHIC_DATA]: Apt. 01~0608, [STREET_ADDRESS][PERSON_NAME]" at bounding box center [724, 27] width 396 height 43
copy b "01~0608"
drag, startPoint x: 151, startPoint y: 39, endPoint x: 163, endPoint y: 39, distance: 11.9
click at [152, 39] on label "Viewing conversations for" at bounding box center [197, 46] width 157 height 52
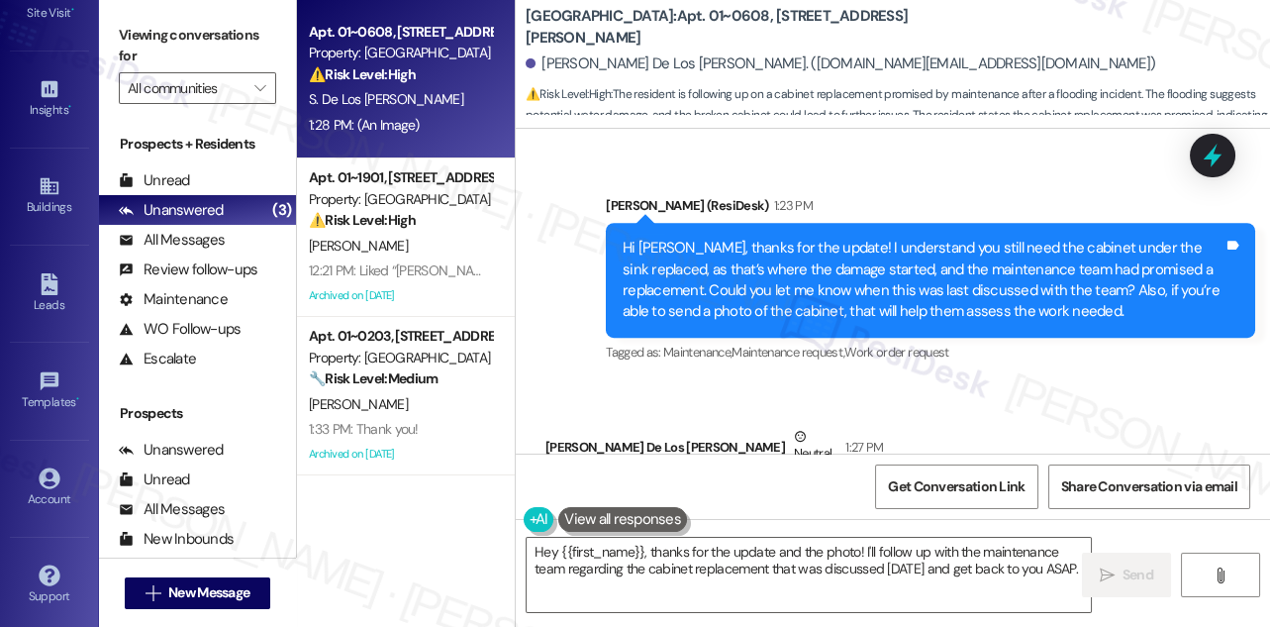
click at [756, 241] on div "Hi [PERSON_NAME], thanks for the update! I understand you still need the cabine…" at bounding box center [923, 280] width 601 height 85
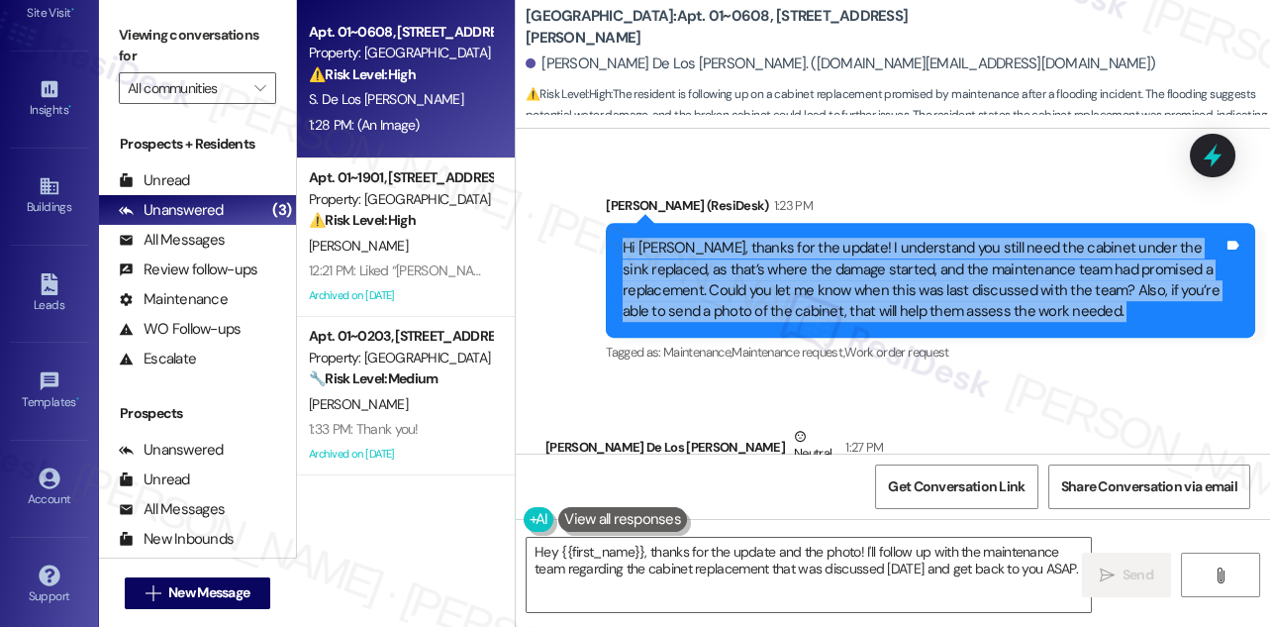
click at [756, 241] on div "Hi [PERSON_NAME], thanks for the update! I understand you still need the cabine…" at bounding box center [923, 280] width 601 height 85
click at [929, 238] on div "Hi [PERSON_NAME], thanks for the update! I understand you still need the cabine…" at bounding box center [923, 280] width 601 height 85
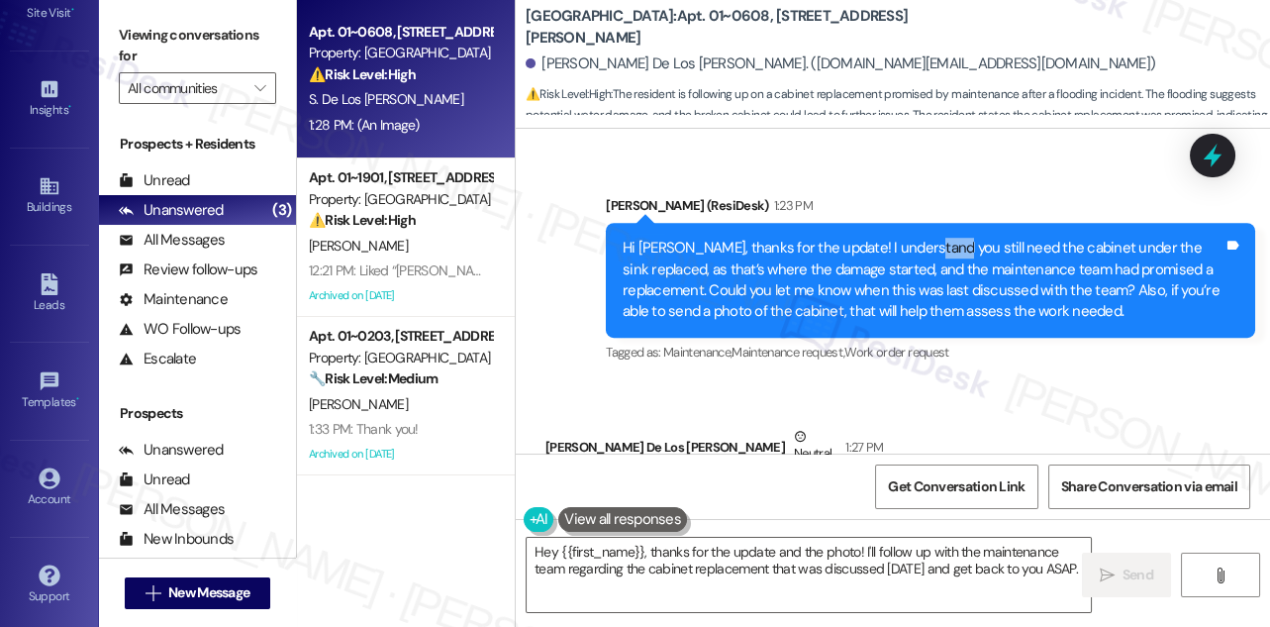
click at [929, 238] on div "Hi [PERSON_NAME], thanks for the update! I understand you still need the cabine…" at bounding box center [923, 280] width 601 height 85
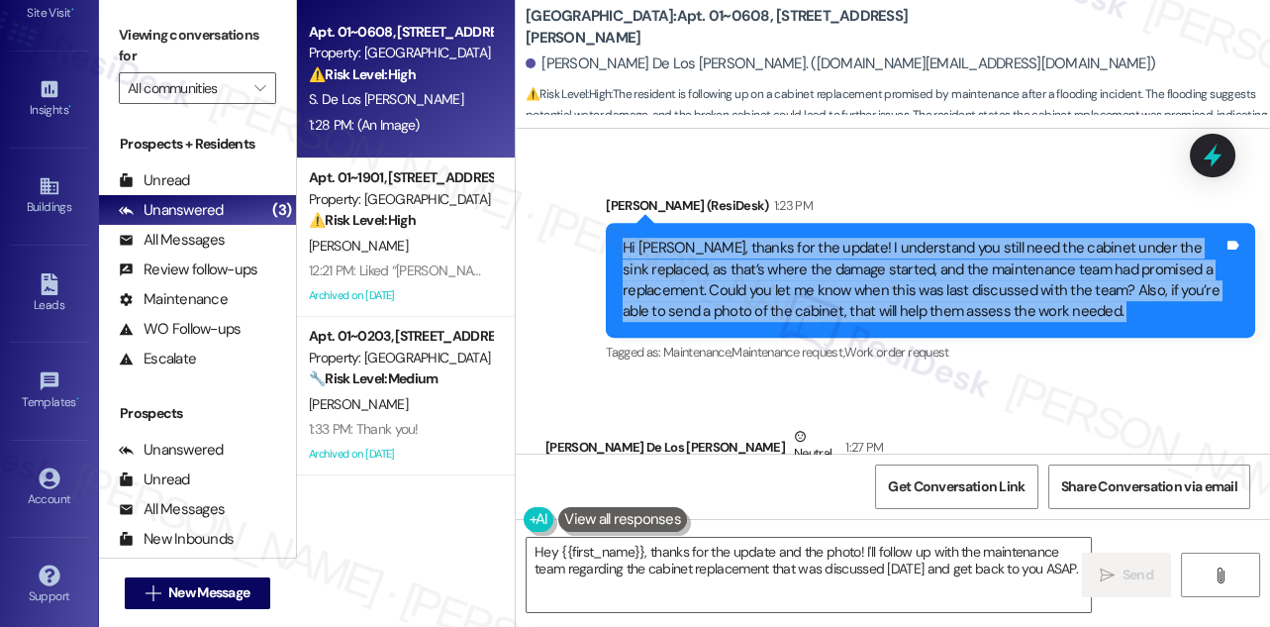
click at [929, 238] on div "Hi [PERSON_NAME], thanks for the update! I understand you still need the cabine…" at bounding box center [923, 280] width 601 height 85
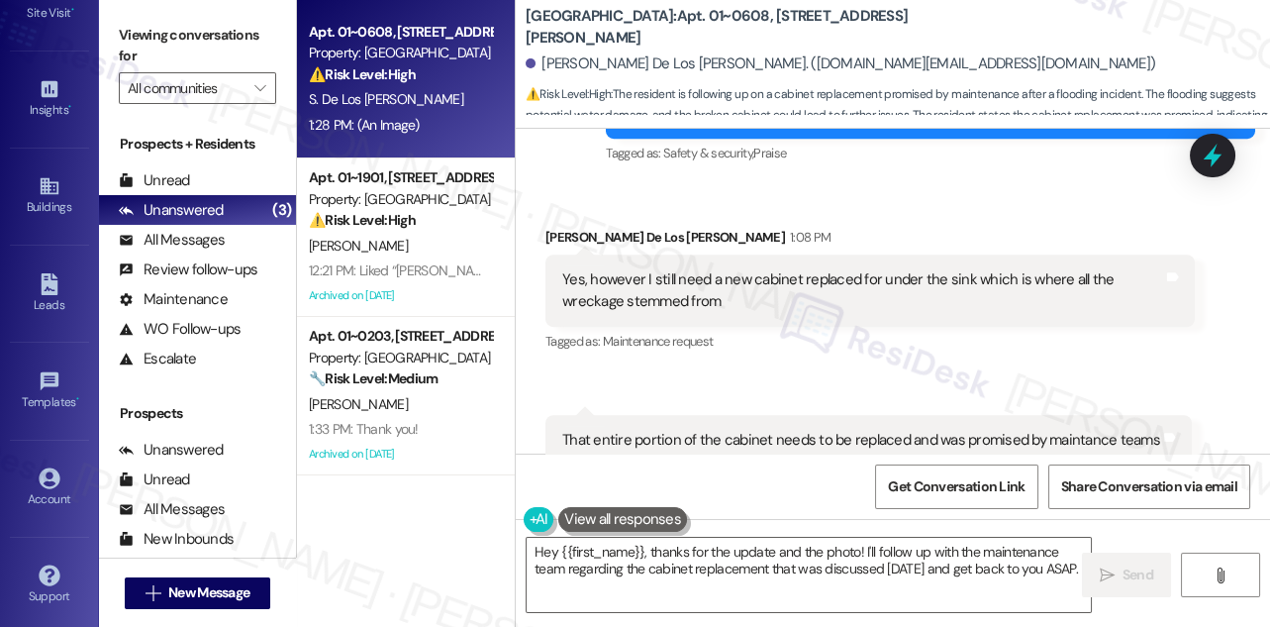
click at [721, 269] on div "Yes, however I still need a new cabinet replaced for under the sink which is wh…" at bounding box center [862, 290] width 601 height 43
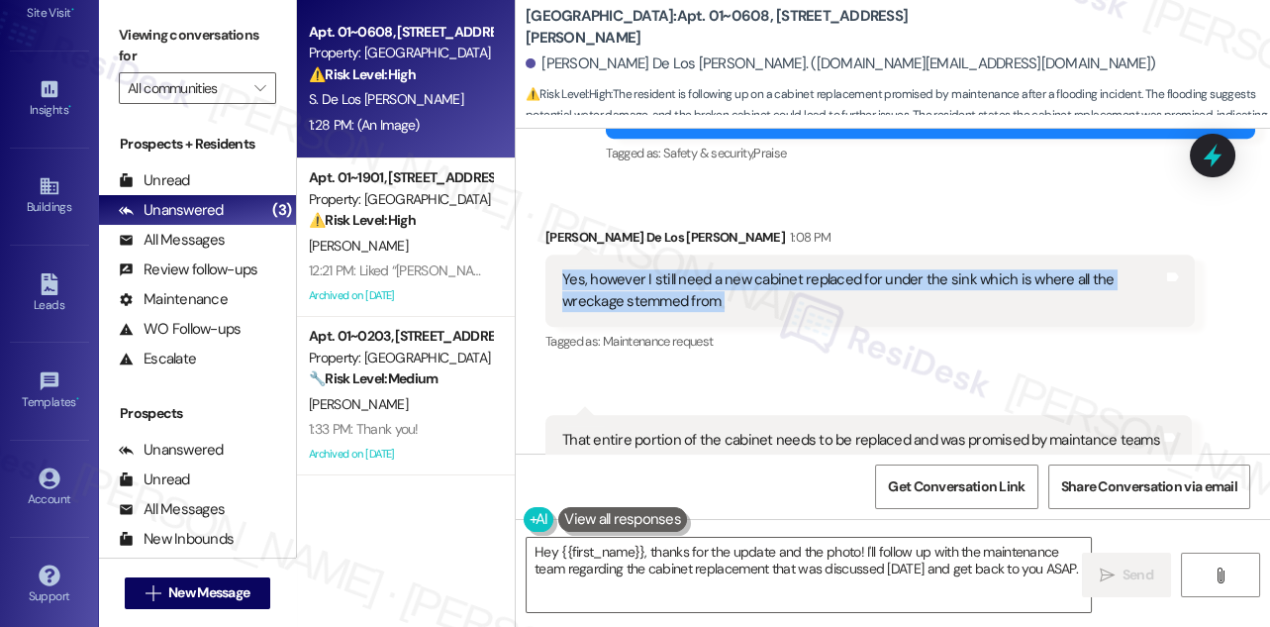
click at [721, 254] on div "Yes, however I still need a new cabinet replaced for under the sink which is wh…" at bounding box center [870, 290] width 649 height 72
click at [830, 269] on div "Yes, however I still need a new cabinet replaced for under the sink which is wh…" at bounding box center [862, 290] width 601 height 43
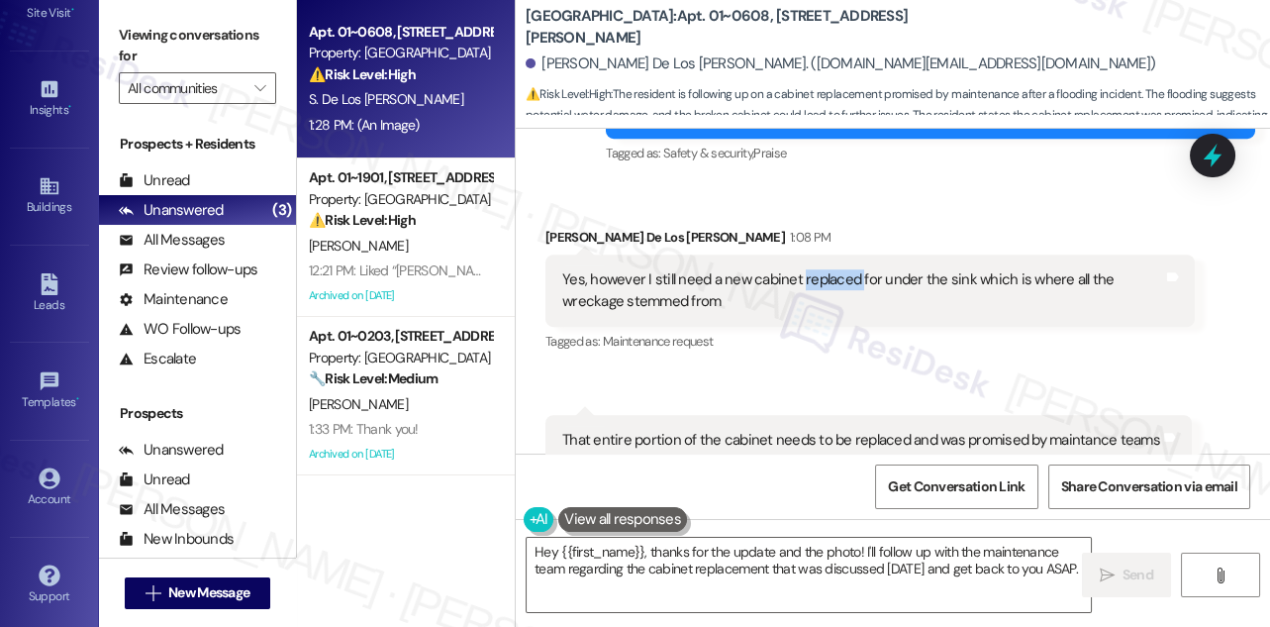
click at [830, 269] on div "Yes, however I still need a new cabinet replaced for under the sink which is wh…" at bounding box center [862, 290] width 601 height 43
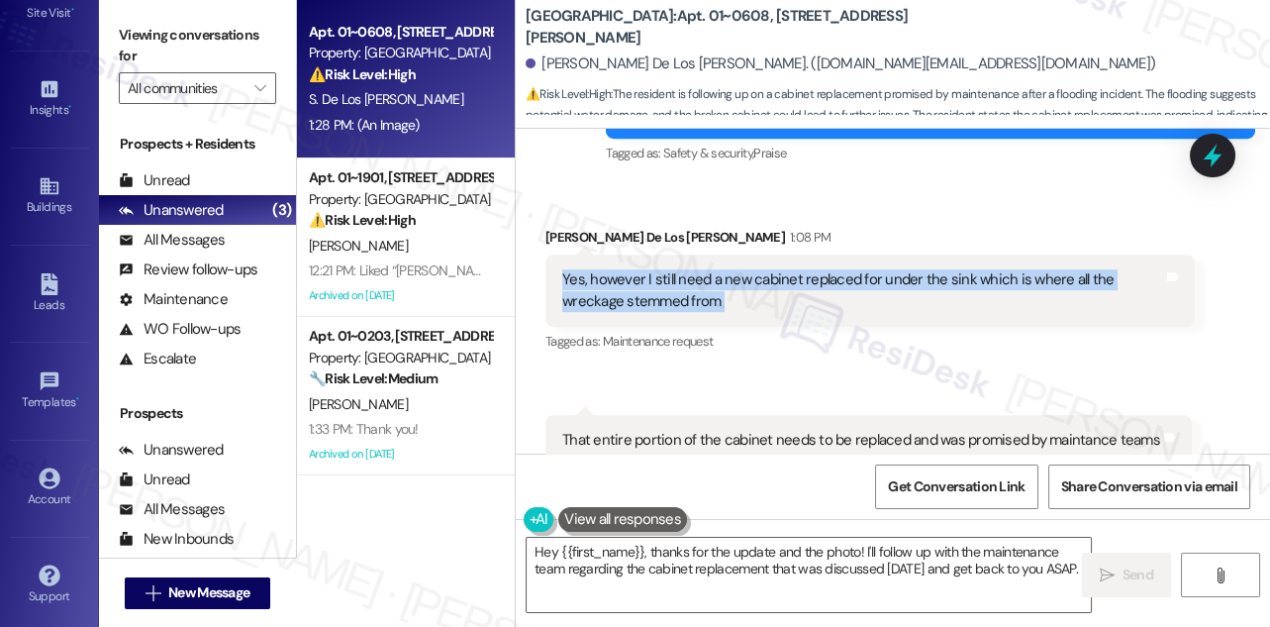
click at [830, 269] on div "Yes, however I still need a new cabinet replaced for under the sink which is wh…" at bounding box center [862, 290] width 601 height 43
click at [765, 269] on div "Yes, however I still need a new cabinet replaced for under the sink which is wh…" at bounding box center [862, 290] width 601 height 43
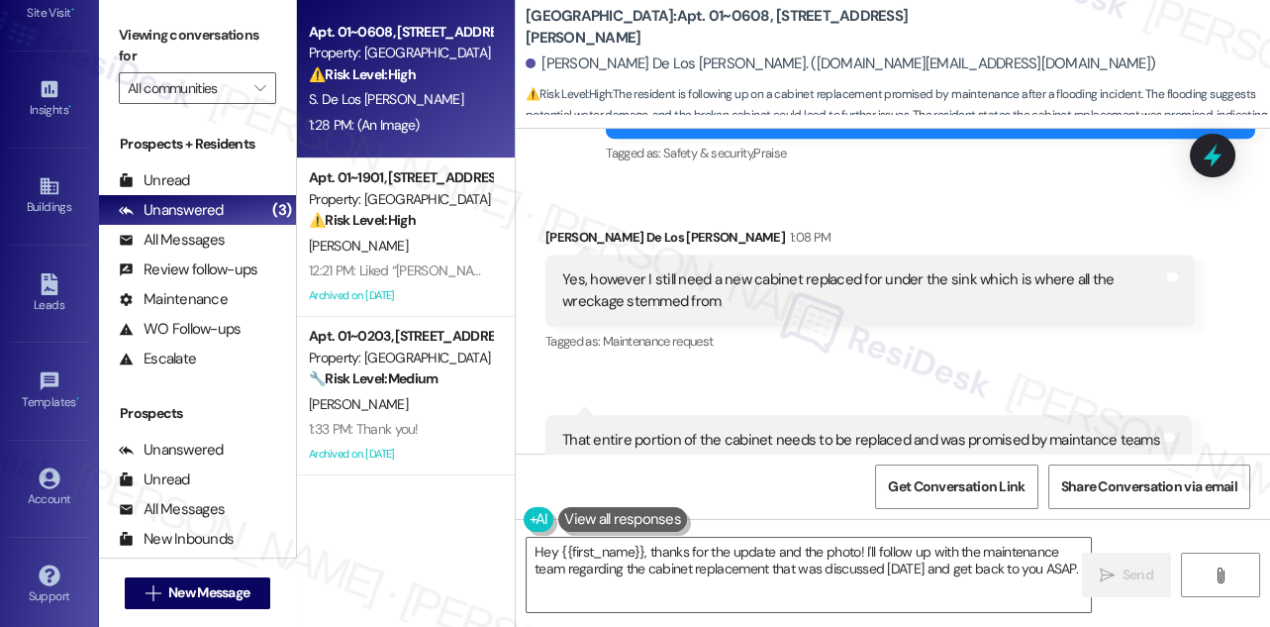
click at [765, 269] on div "Yes, however I still need a new cabinet replaced for under the sink which is wh…" at bounding box center [862, 290] width 601 height 43
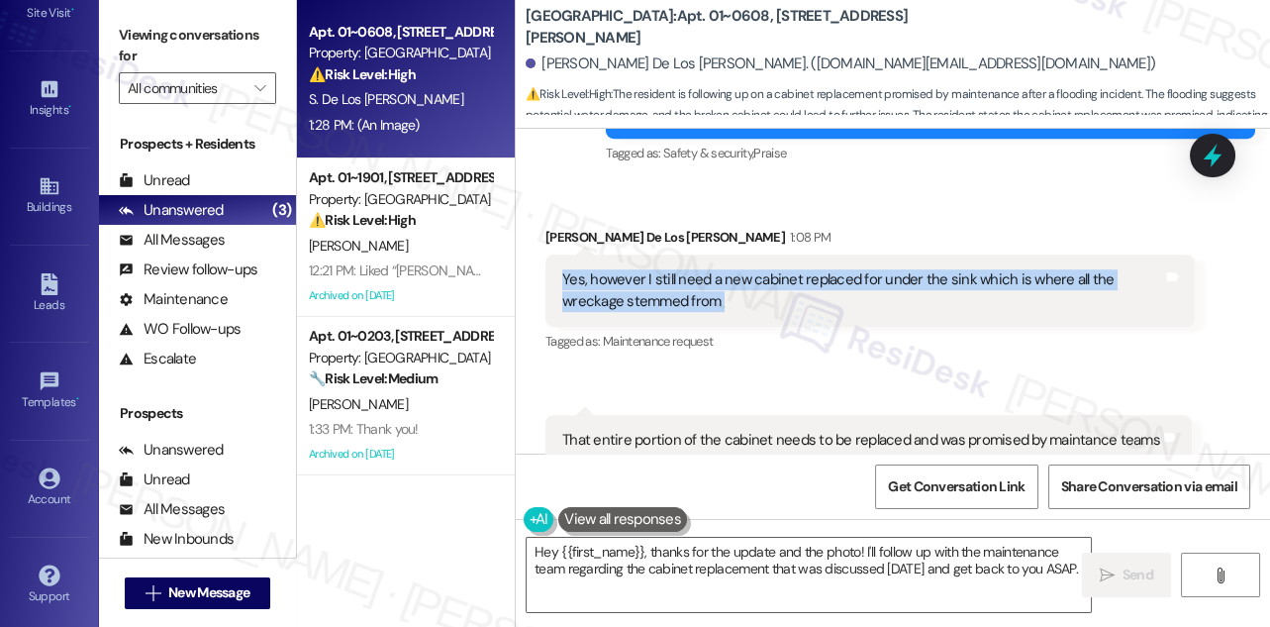
click at [765, 269] on div "Yes, however I still need a new cabinet replaced for under the sink which is wh…" at bounding box center [862, 290] width 601 height 43
click at [757, 269] on div "Yes, however I still need a new cabinet replaced for under the sink which is wh…" at bounding box center [862, 290] width 601 height 43
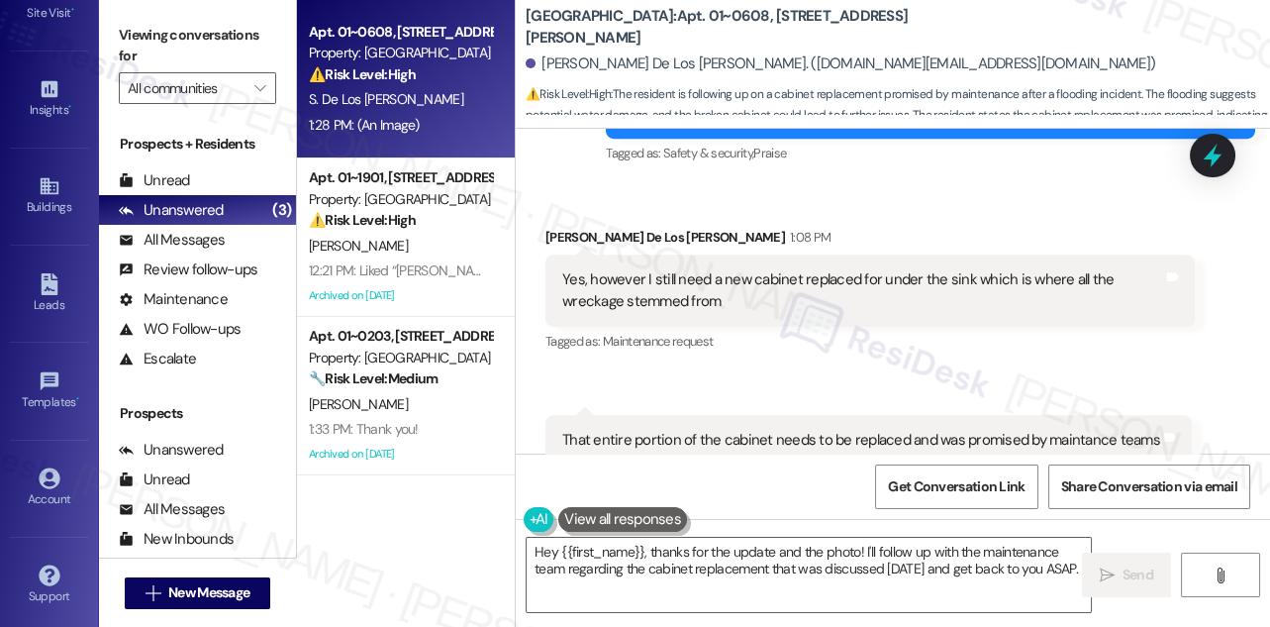
click at [158, 12] on div "Viewing conversations for All communities " at bounding box center [197, 62] width 197 height 124
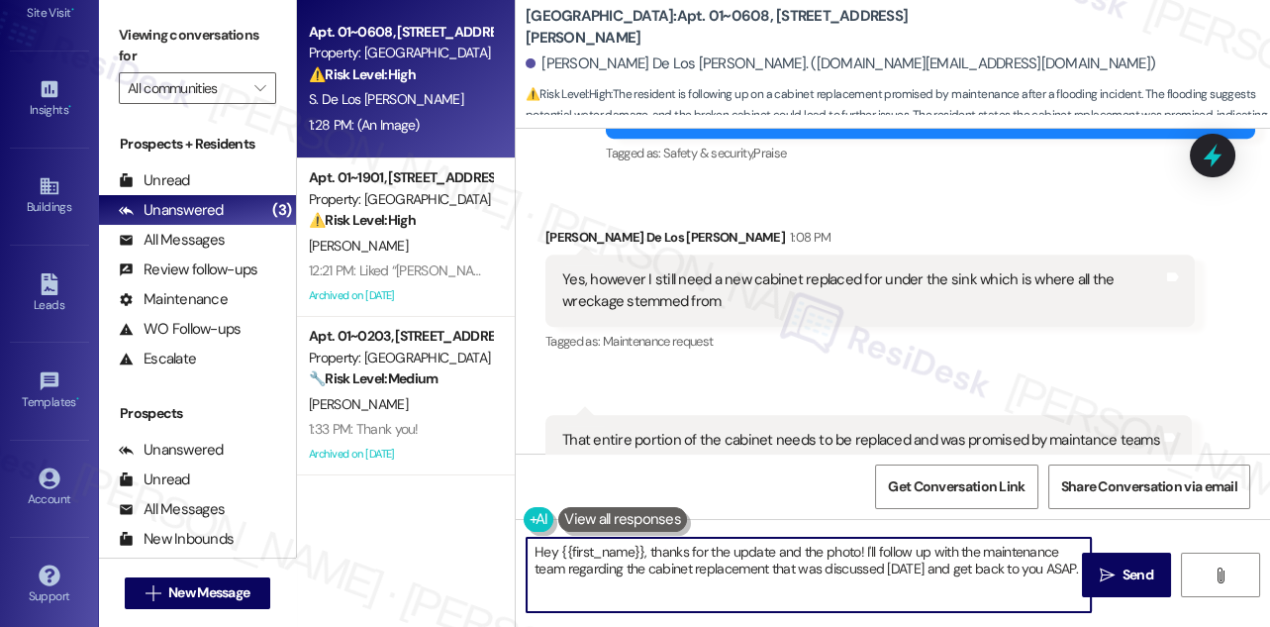
drag, startPoint x: 651, startPoint y: 550, endPoint x: 512, endPoint y: 532, distance: 140.9
click at [512, 532] on div "Apt. 01~0608, [STREET_ADDRESS][PERSON_NAME] Property: [GEOGRAPHIC_DATA] ⚠️ Risk…" at bounding box center [783, 313] width 973 height 627
drag, startPoint x: 710, startPoint y: 547, endPoint x: 691, endPoint y: 551, distance: 19.2
click at [691, 551] on textarea "Thanks for the update and the photo! I'll follow up with the maintenance team r…" at bounding box center [809, 575] width 564 height 74
click at [690, 551] on textarea "Thanks for the update and the photo! I'll follow up with the maintenance team r…" at bounding box center [809, 575] width 564 height 74
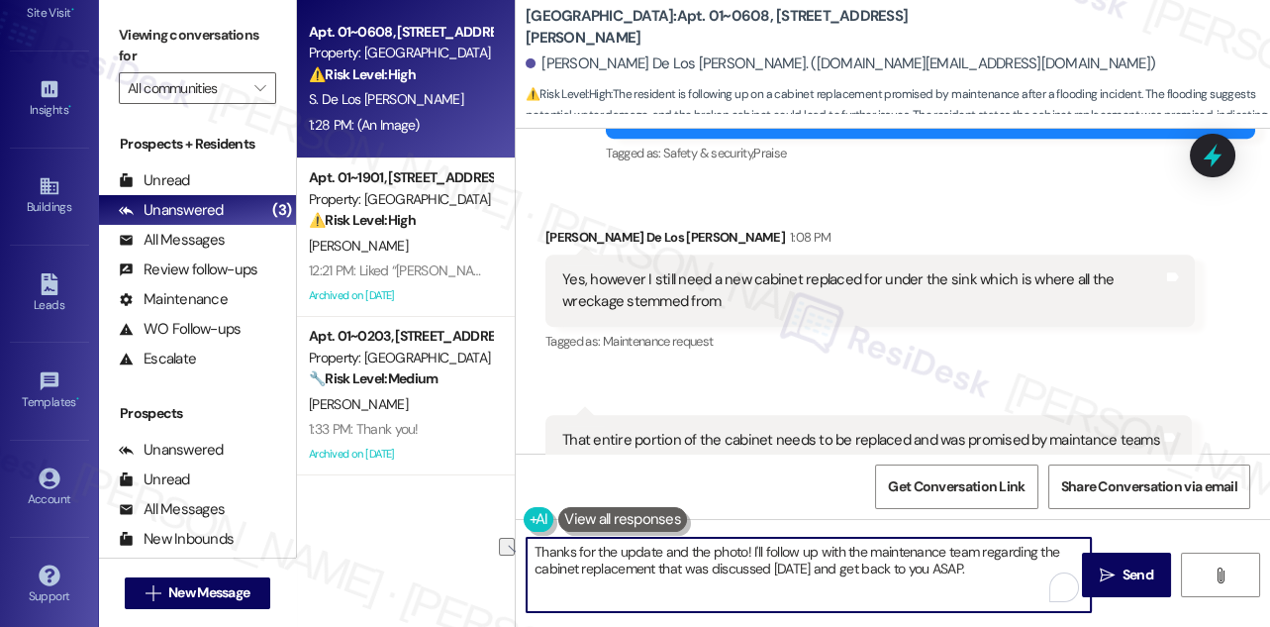
drag, startPoint x: 760, startPoint y: 548, endPoint x: 1054, endPoint y: 547, distance: 294.0
click at [1054, 547] on textarea "Thanks for the update and the photo! I'll follow up with the maintenance team r…" at bounding box center [809, 575] width 564 height 74
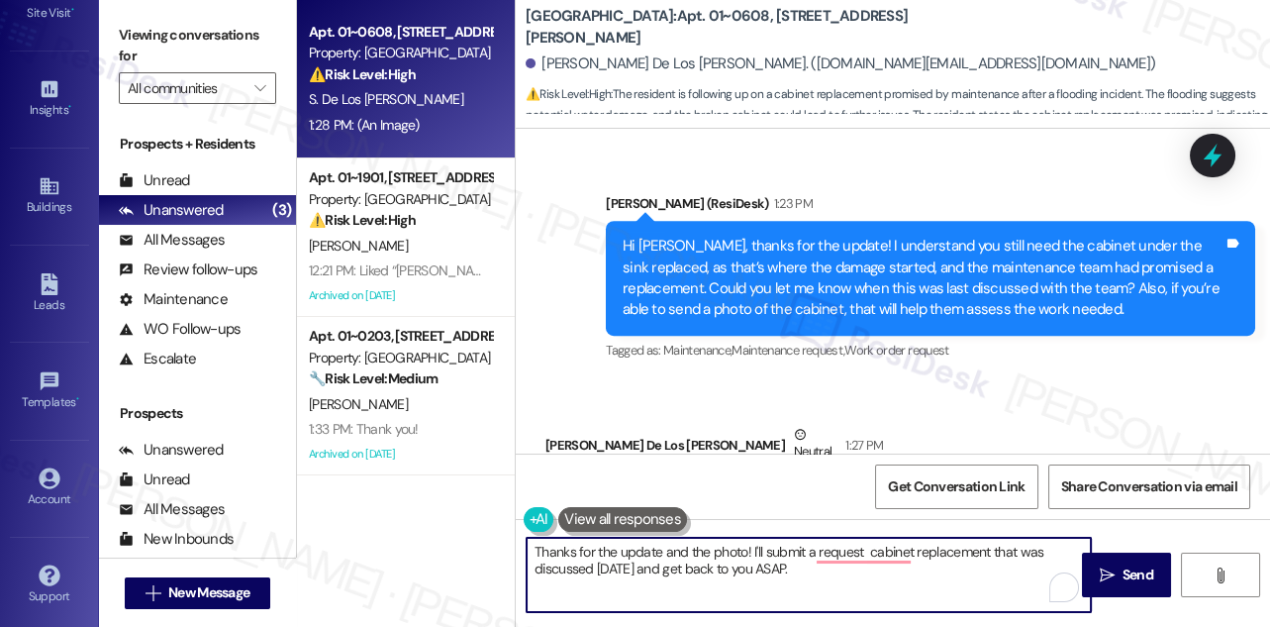
scroll to position [2608, 0]
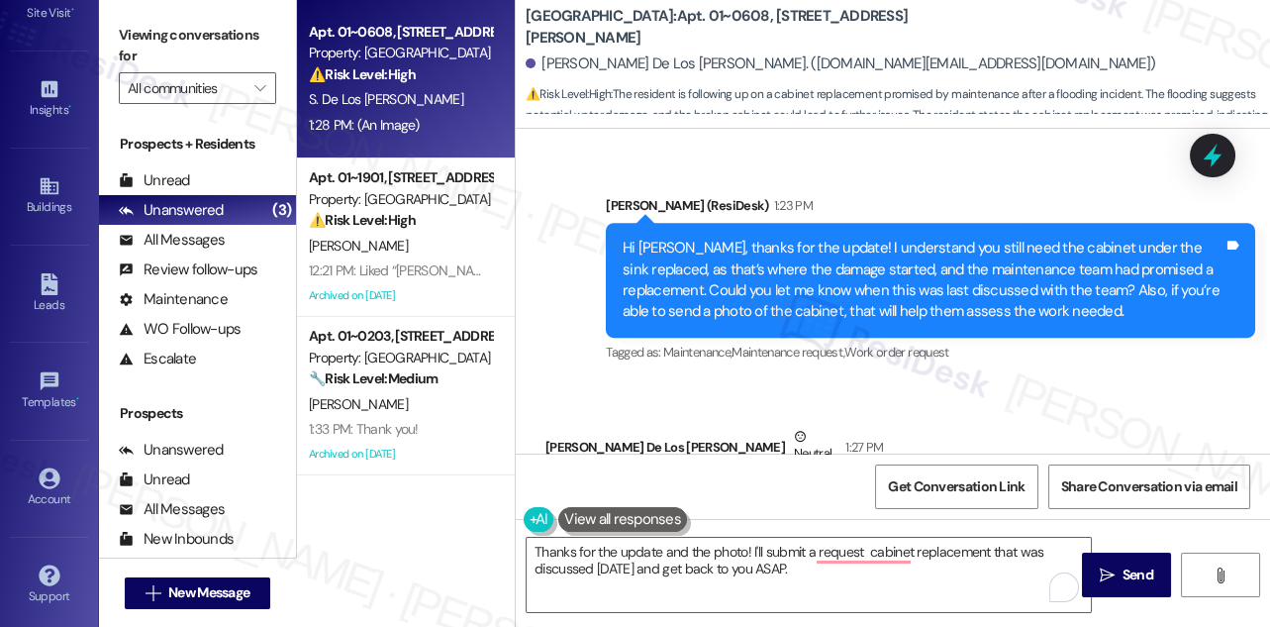
click at [864, 251] on div "Hi [PERSON_NAME], thanks for the update! I understand you still need the cabine…" at bounding box center [923, 280] width 601 height 85
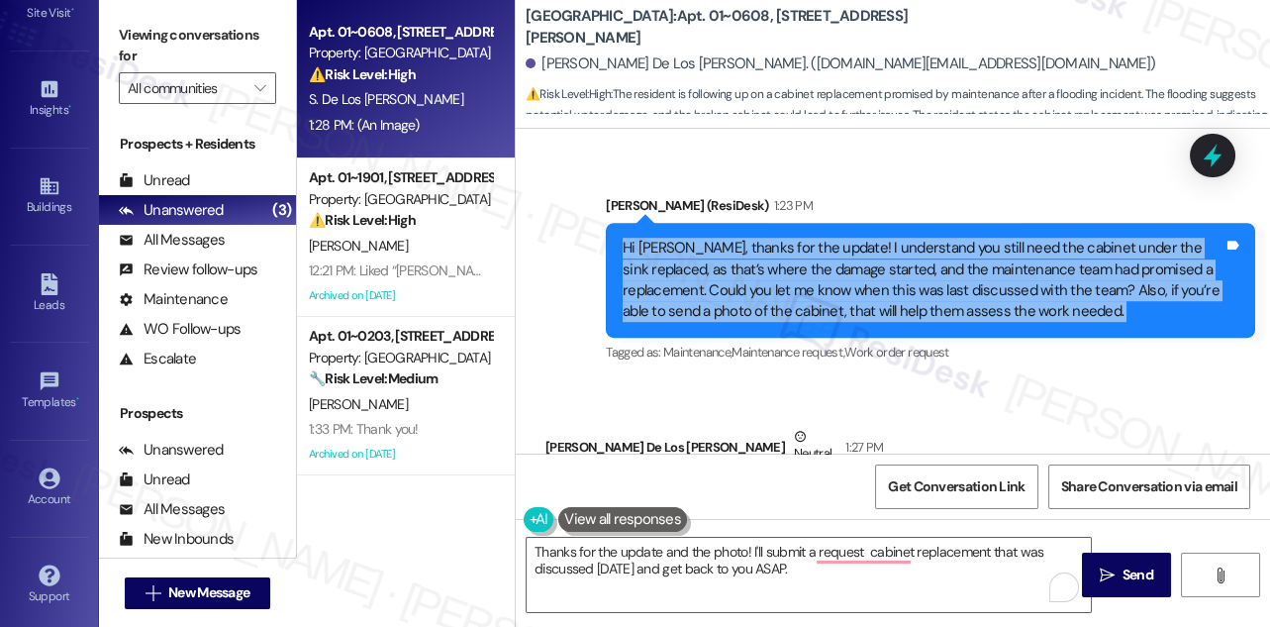
click at [864, 251] on div "Hi [PERSON_NAME], thanks for the update! I understand you still need the cabine…" at bounding box center [923, 280] width 601 height 85
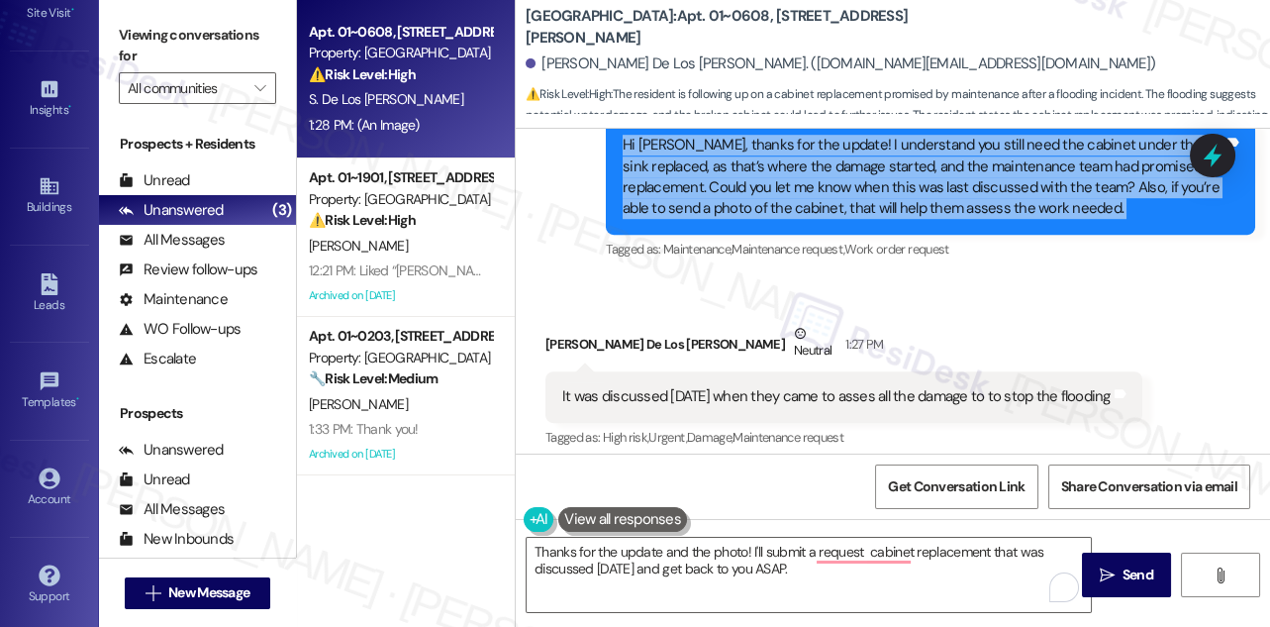
scroll to position [2788, 0]
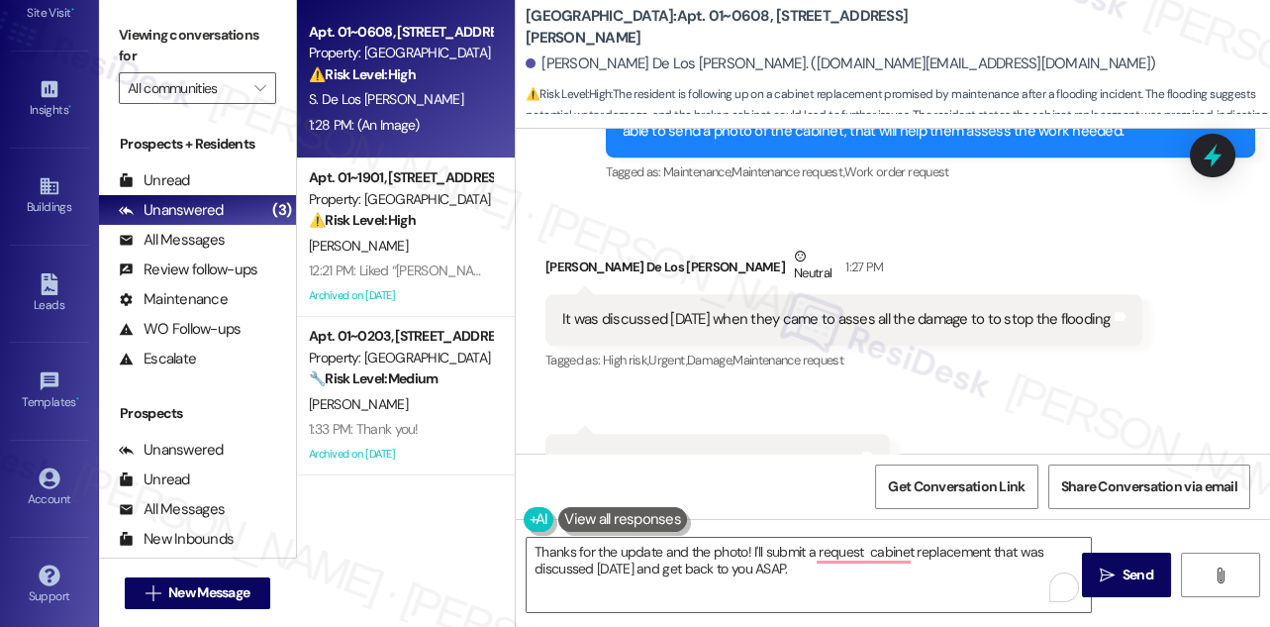
click at [695, 320] on div "It was discussed [DATE] when they came to asses all the damage to to stop the f…" at bounding box center [844, 319] width 597 height 50
click at [710, 309] on div "It was discussed [DATE] when they came to asses all the damage to to stop the f…" at bounding box center [836, 319] width 548 height 21
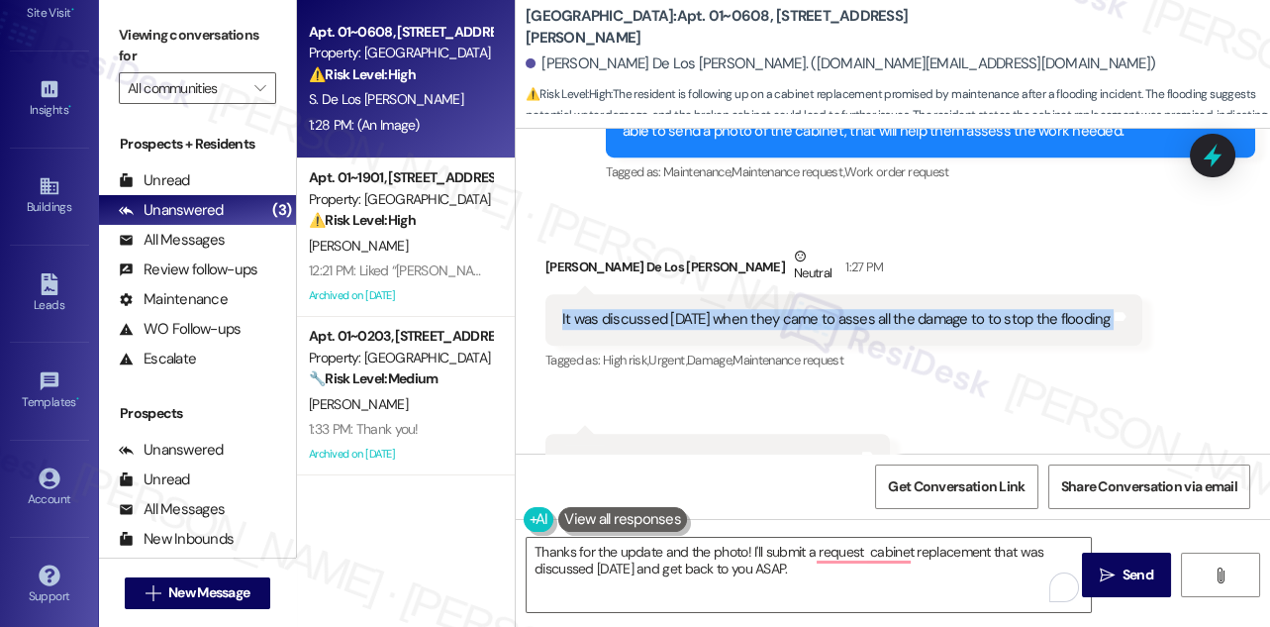
click at [710, 309] on div "It was discussed [DATE] when they came to asses all the damage to to stop the f…" at bounding box center [836, 319] width 548 height 21
copy div "It was discussed [DATE] when they came to asses all the damage to to stop the f…"
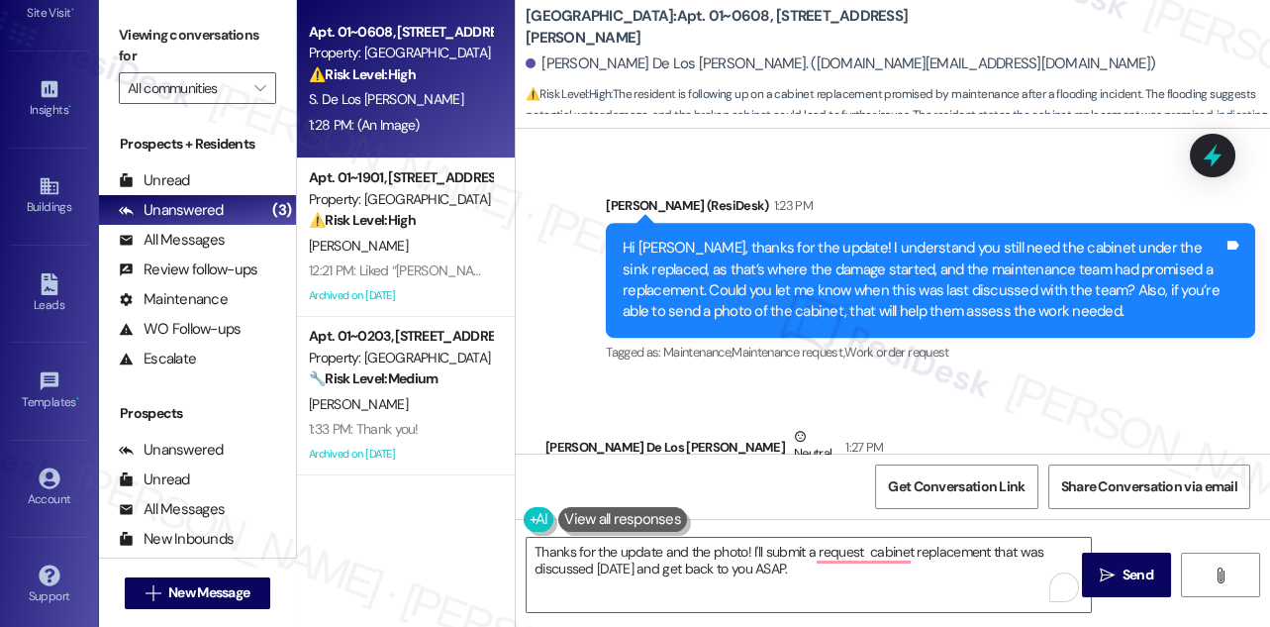
click at [757, 264] on div "Hi [PERSON_NAME], thanks for the update! I understand you still need the cabine…" at bounding box center [923, 280] width 601 height 85
click at [756, 263] on div "Hi [PERSON_NAME], thanks for the update! I understand you still need the cabine…" at bounding box center [923, 280] width 601 height 85
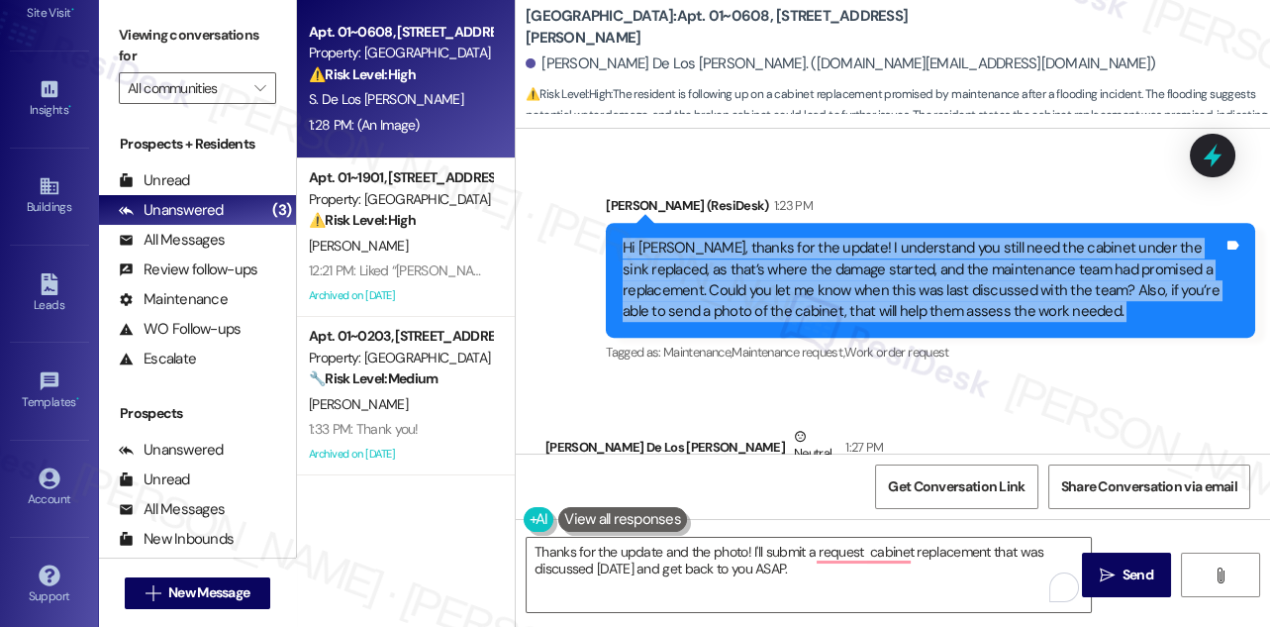
click at [756, 263] on div "Hi [PERSON_NAME], thanks for the update! I understand you still need the cabine…" at bounding box center [923, 280] width 601 height 85
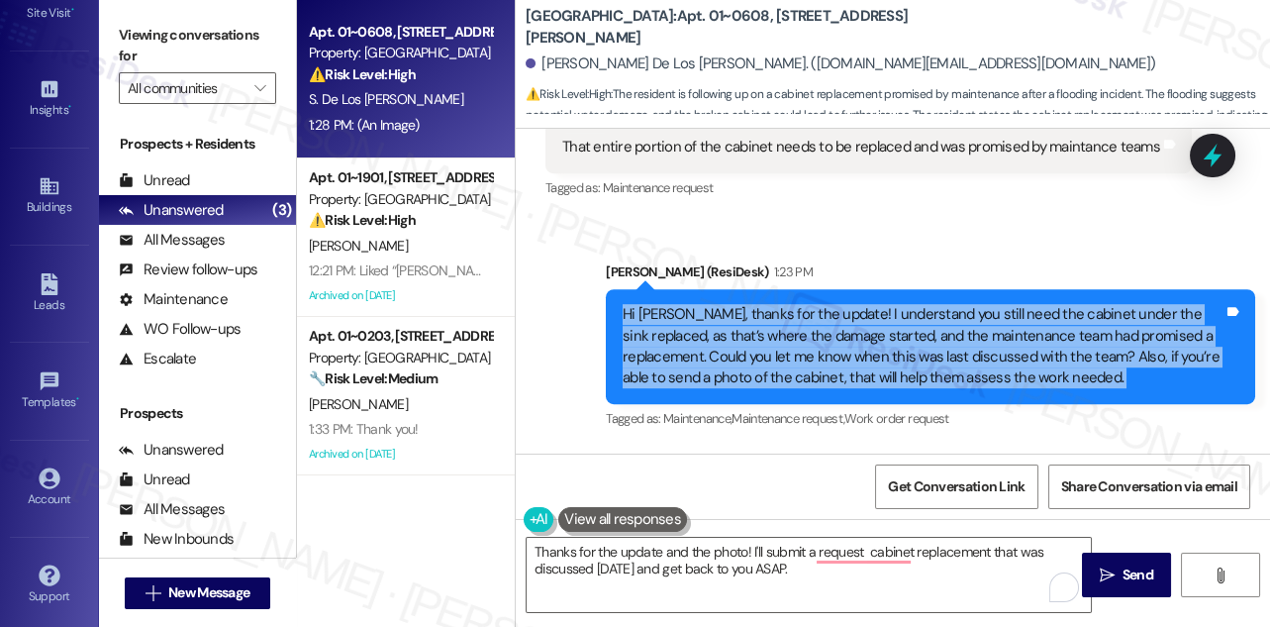
scroll to position [2429, 0]
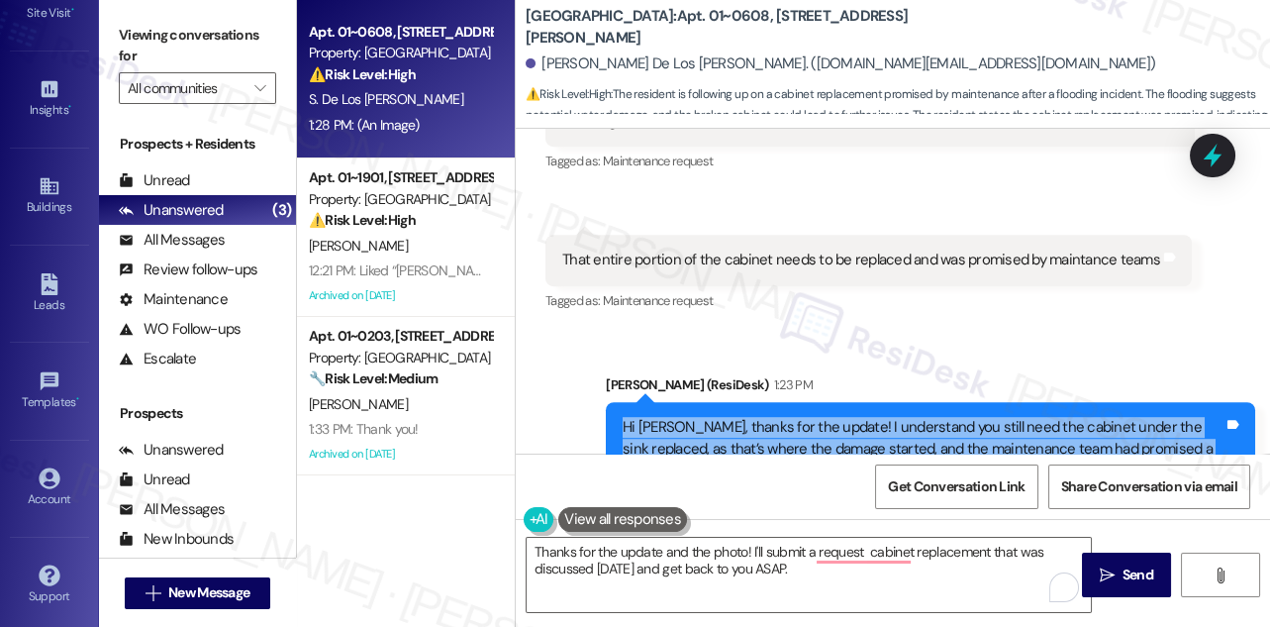
copy div "Hi [PERSON_NAME], thanks for the update! I understand you still need the cabine…"
click at [179, 20] on label "Viewing conversations for" at bounding box center [197, 46] width 157 height 52
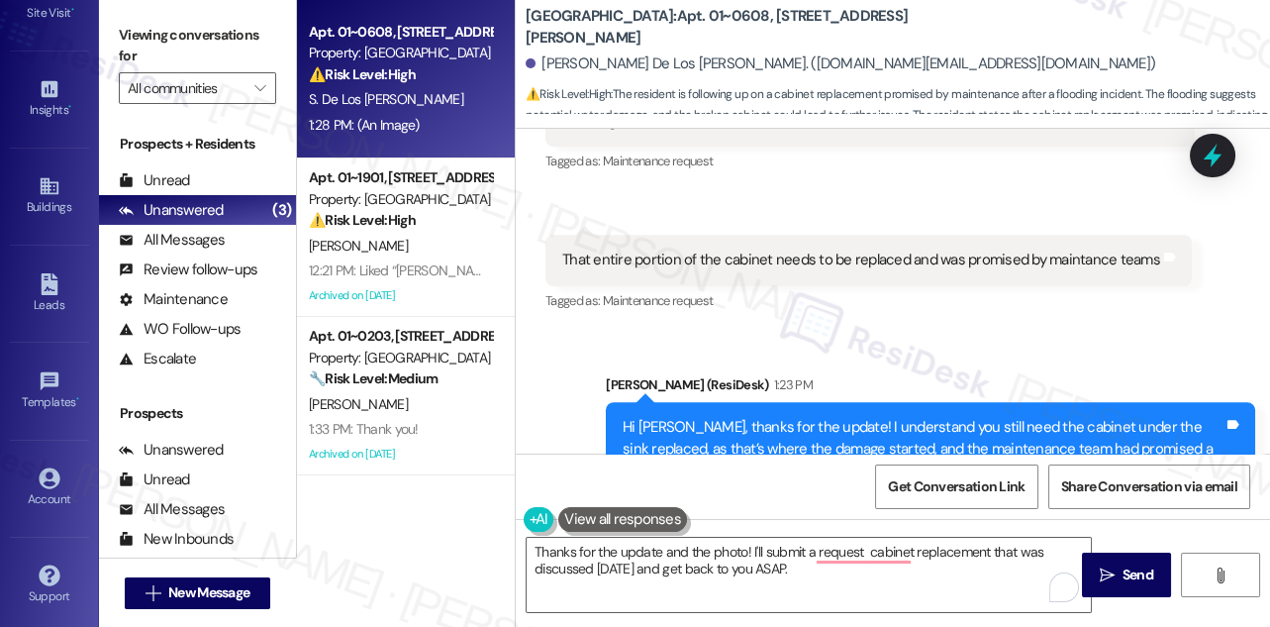
click at [160, 49] on label "Viewing conversations for" at bounding box center [197, 46] width 157 height 52
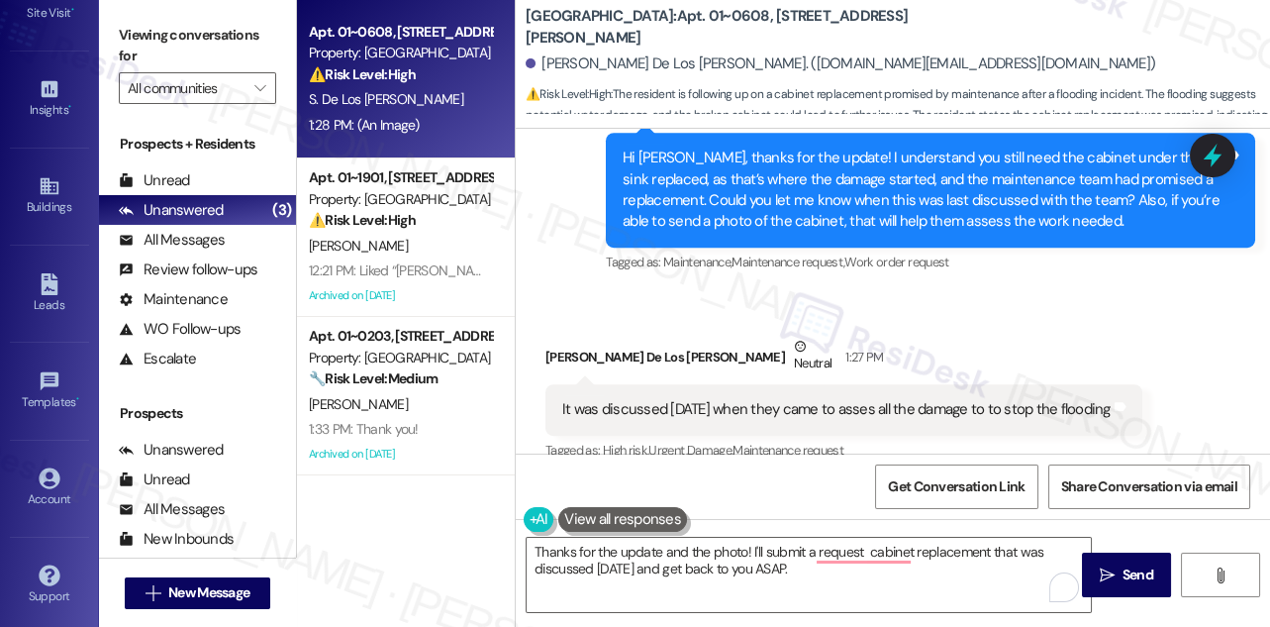
click at [665, 399] on div "It was discussed [DATE] when they came to asses all the damage to to stop the f…" at bounding box center [836, 409] width 548 height 21
click at [664, 399] on div "It was discussed [DATE] when they came to asses all the damage to to stop the f…" at bounding box center [836, 409] width 548 height 21
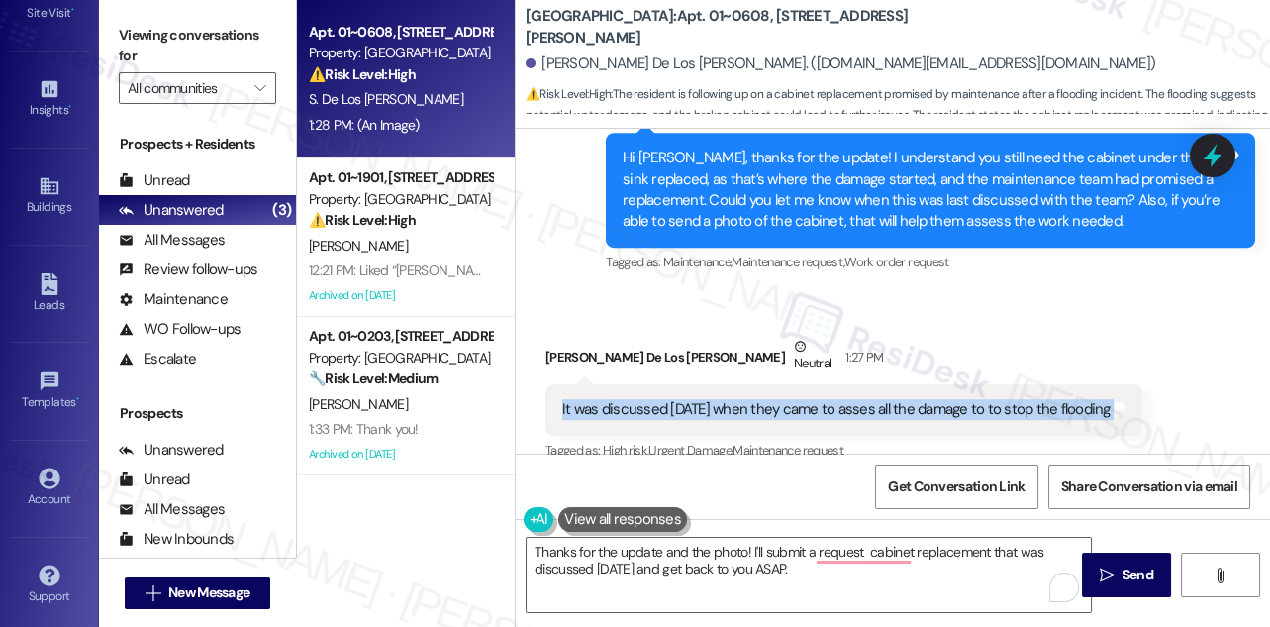
click at [664, 399] on div "It was discussed [DATE] when they came to asses all the damage to to stop the f…" at bounding box center [836, 409] width 548 height 21
copy div "It was discussed [DATE] when they came to asses all the damage to to stop the f…"
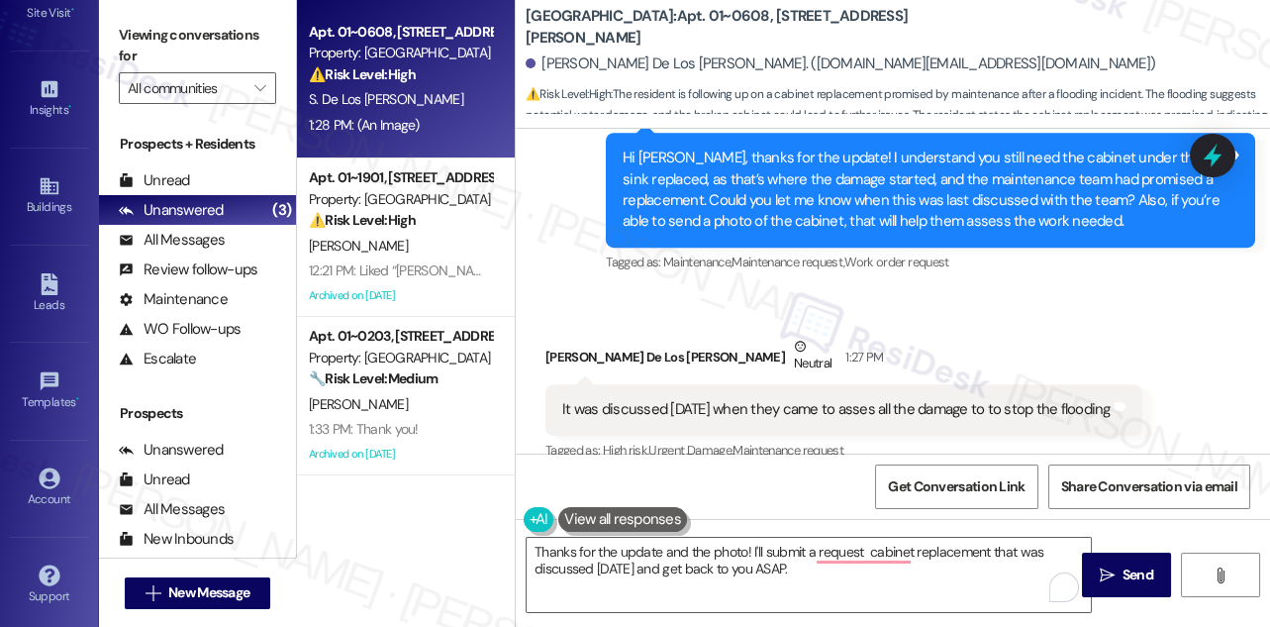
click at [166, 50] on label "Viewing conversations for" at bounding box center [197, 46] width 157 height 52
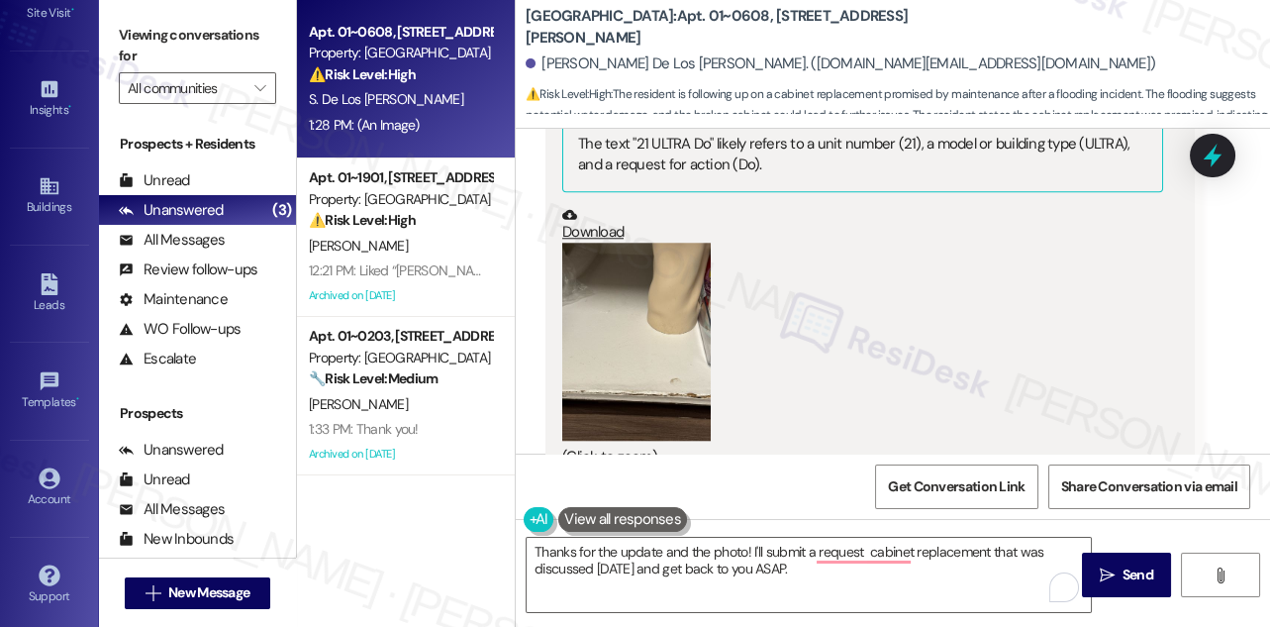
scroll to position [3779, 0]
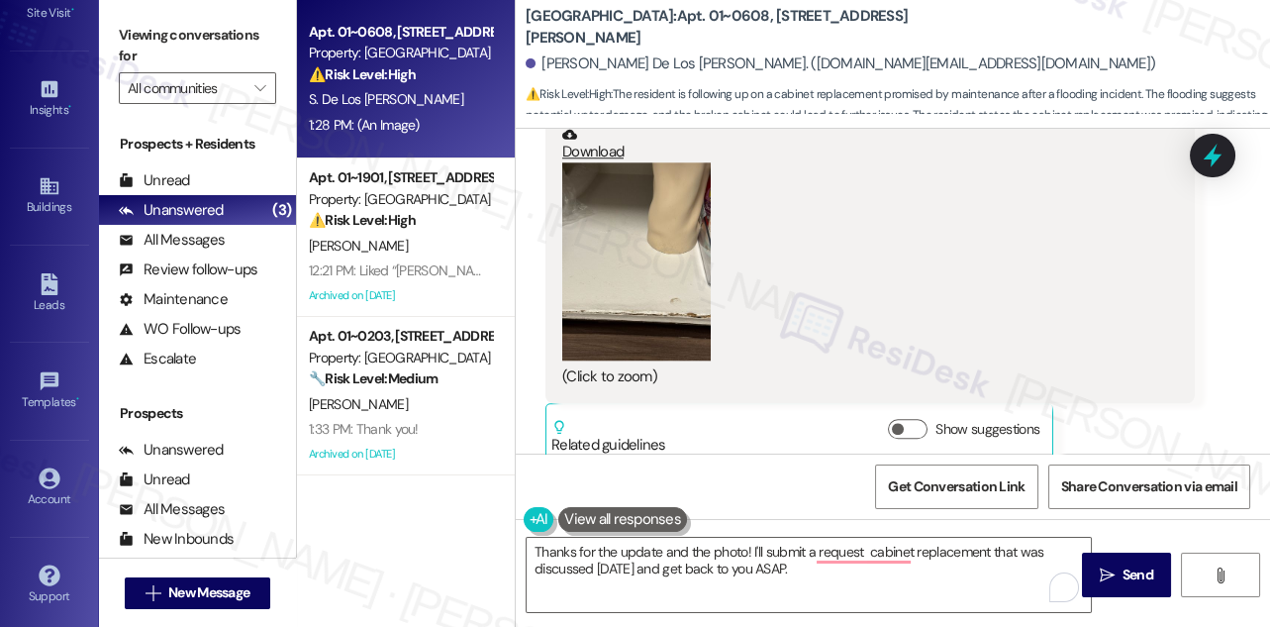
click at [146, 16] on div "Viewing conversations for All communities " at bounding box center [197, 62] width 197 height 124
click at [681, 559] on textarea "Thanks for the update and the photo! I'll submit a request cabinet replacement …" at bounding box center [809, 575] width 564 height 74
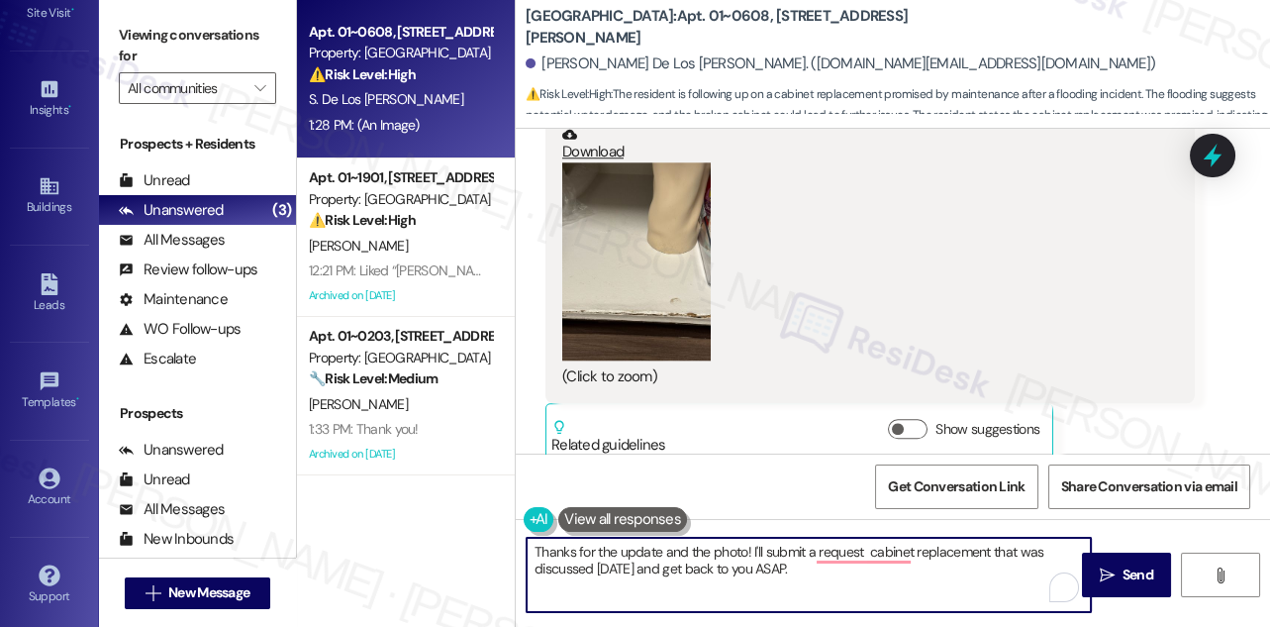
click at [681, 559] on textarea "Thanks for the update and the photo! I'll submit a request cabinet replacement …" at bounding box center [809, 575] width 564 height 74
paste textarea "Got it, thanks for letting me know! I’ll go ahead and submit a request for the …"
click at [721, 550] on textarea "Got it, thanks for letting me know! I’ll go ahead and submit a request for the …" at bounding box center [809, 575] width 564 height 74
click at [902, 561] on textarea "Got it, thanks for letting me know and sending the photo! I’ll go ahead and sub…" at bounding box center [809, 575] width 564 height 74
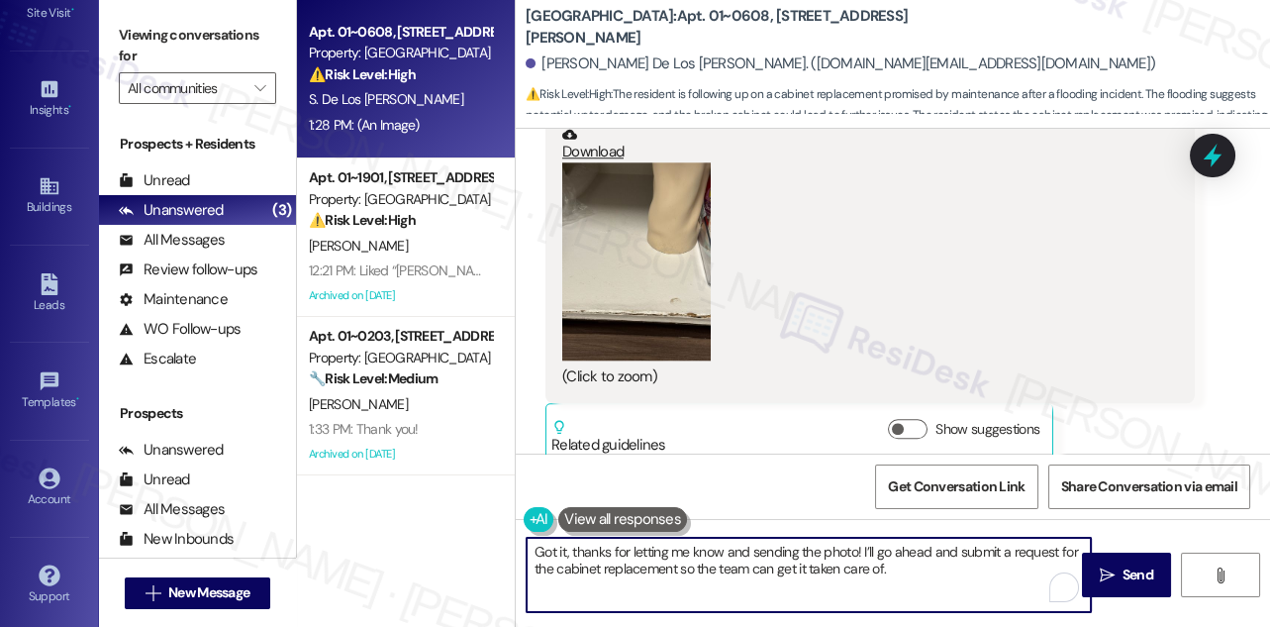
click at [902, 561] on textarea "Got it, thanks for letting me know and sending the photo! I’ll go ahead and sub…" at bounding box center [809, 575] width 564 height 74
click at [728, 546] on textarea "Got it, thanks for letting me know and sending the photo! I’ll go ahead and sub…" at bounding box center [809, 575] width 564 height 74
click at [860, 575] on textarea "Got it, thanks for letting me know and sending the photo! I’ll go ahead and sub…" at bounding box center [809, 575] width 564 height 74
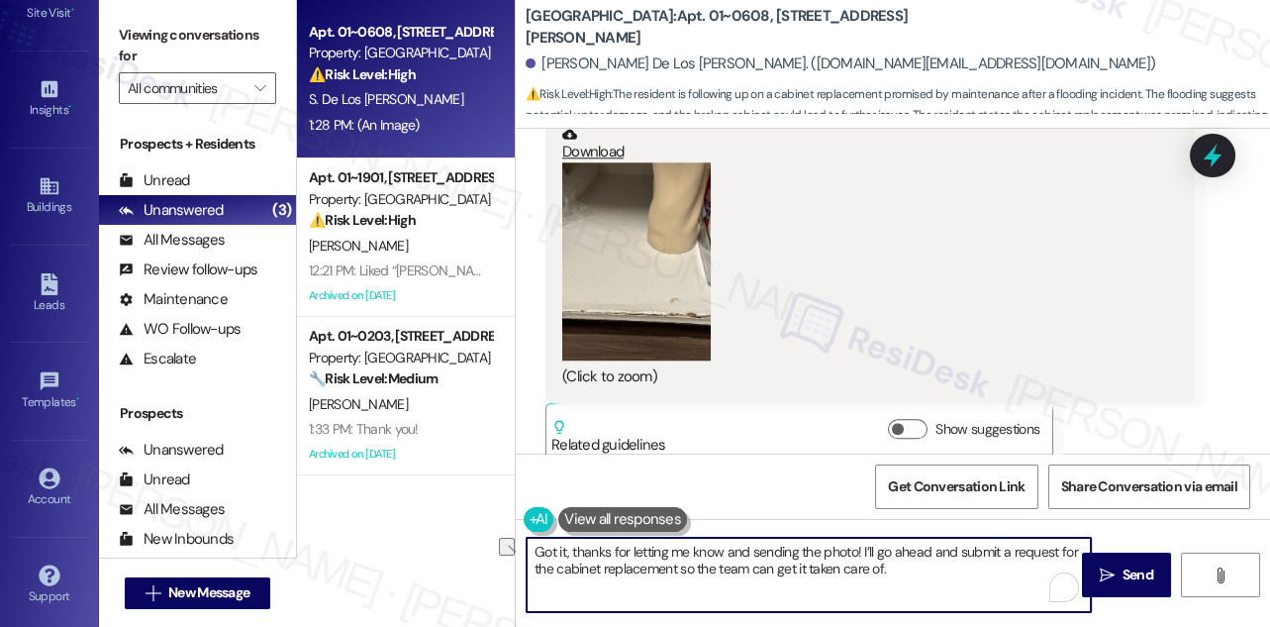
drag, startPoint x: 923, startPoint y: 572, endPoint x: 682, endPoint y: 572, distance: 240.6
click at [682, 572] on textarea "Got it, thanks for letting me know and sending the photo! I’ll go ahead and sub…" at bounding box center [809, 575] width 564 height 74
drag, startPoint x: 682, startPoint y: 572, endPoint x: 695, endPoint y: 568, distance: 13.5
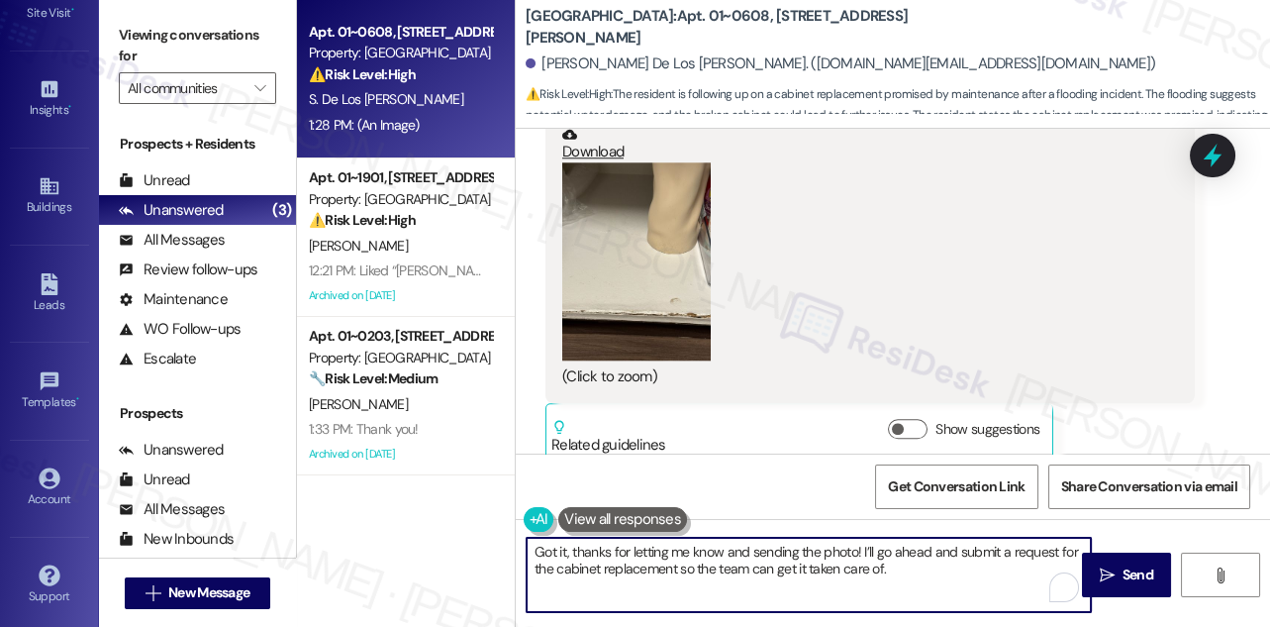
click at [682, 572] on textarea "Got it, thanks for letting me know and sending the photo! I’ll go ahead and sub…" at bounding box center [809, 575] width 564 height 74
click at [940, 571] on textarea "Got it, thanks for letting me know and sending the photo! I’ll go ahead and sub…" at bounding box center [809, 575] width 564 height 74
click at [768, 572] on textarea "Got it, thanks for letting me know and sending the photo! I’ll go ahead and sub…" at bounding box center [809, 575] width 564 height 74
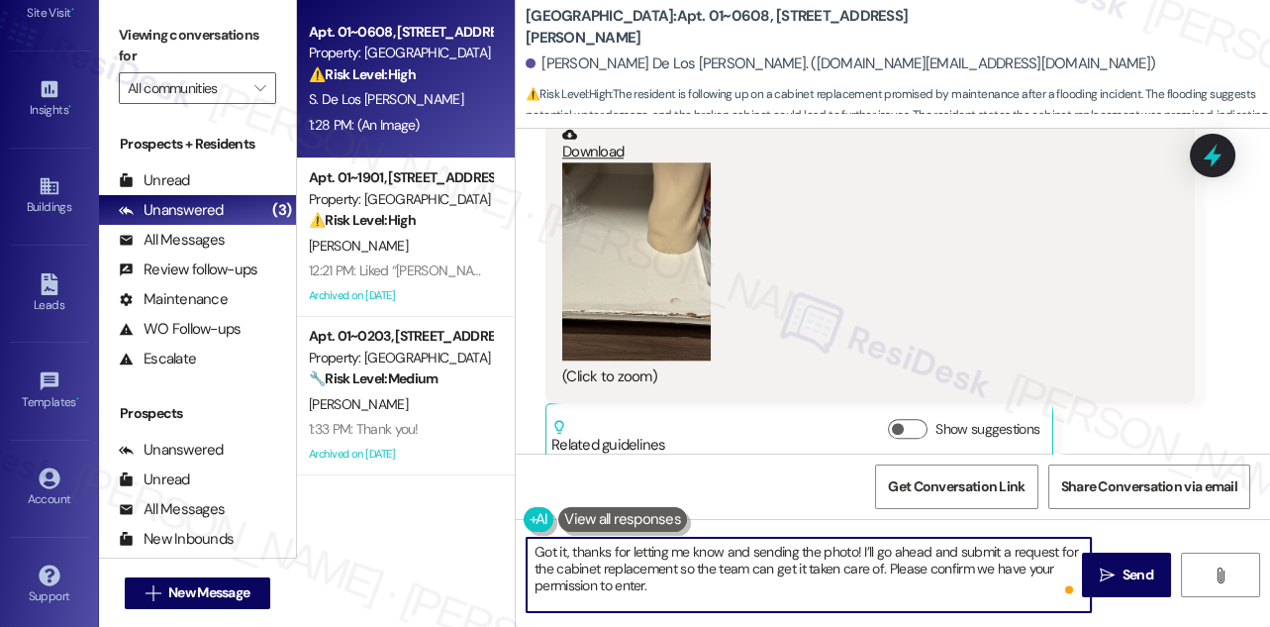
click at [768, 572] on textarea "Got it, thanks for letting me know and sending the photo! I’ll go ahead and sub…" at bounding box center [809, 575] width 564 height 74
click at [737, 581] on textarea "Got it, thanks for letting me know and sending the photo! I’ll go ahead and sub…" at bounding box center [809, 575] width 564 height 74
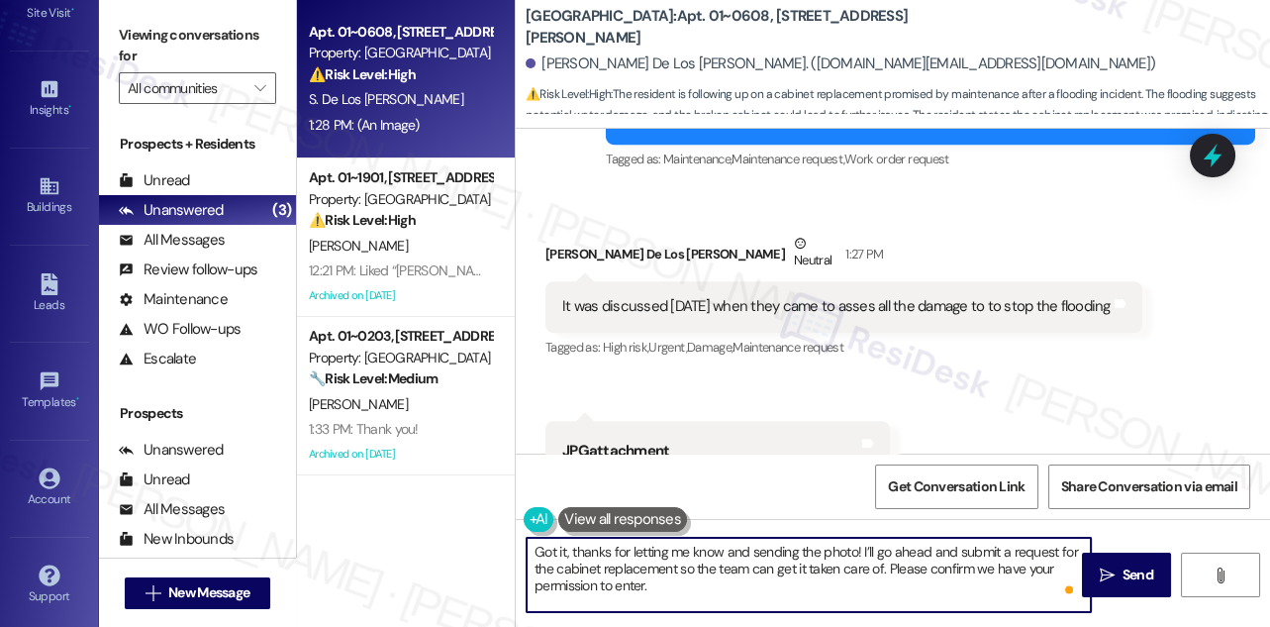
scroll to position [2879, 0]
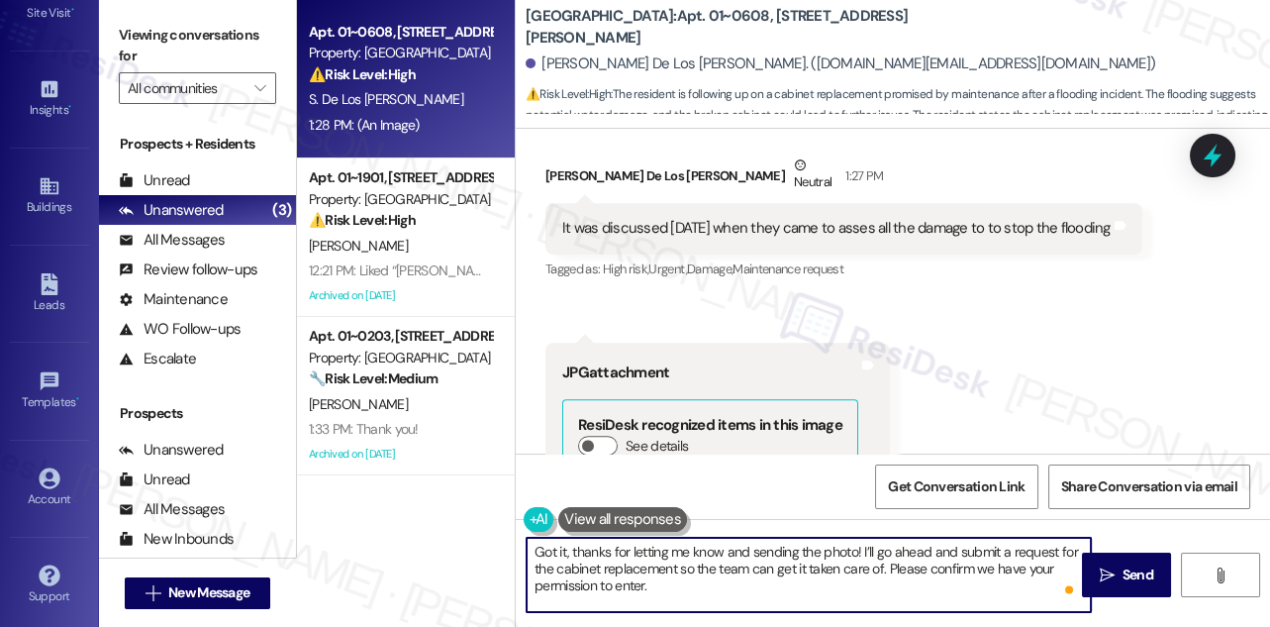
type textarea "Got it, thanks for letting me know and sending the photo! I’ll go ahead and sub…"
click at [842, 218] on div "It was discussed [DATE] when they came to asses all the damage to to stop the f…" at bounding box center [836, 228] width 548 height 21
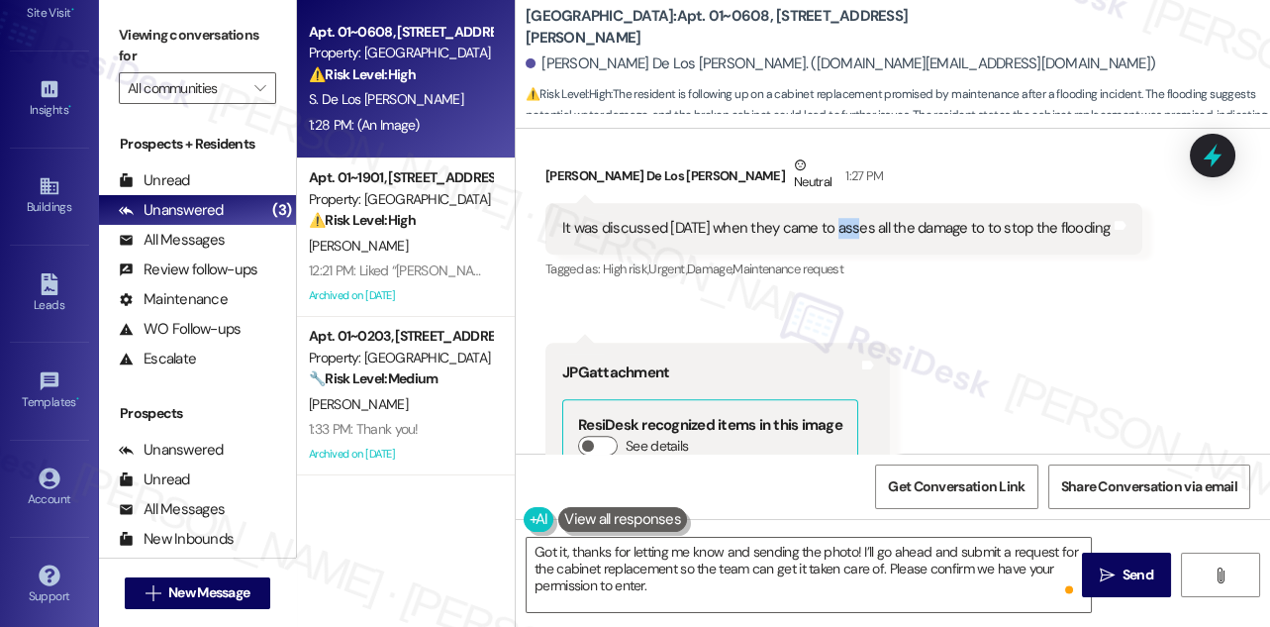
click at [842, 218] on div "It was discussed [DATE] when they came to asses all the damage to to stop the f…" at bounding box center [836, 228] width 548 height 21
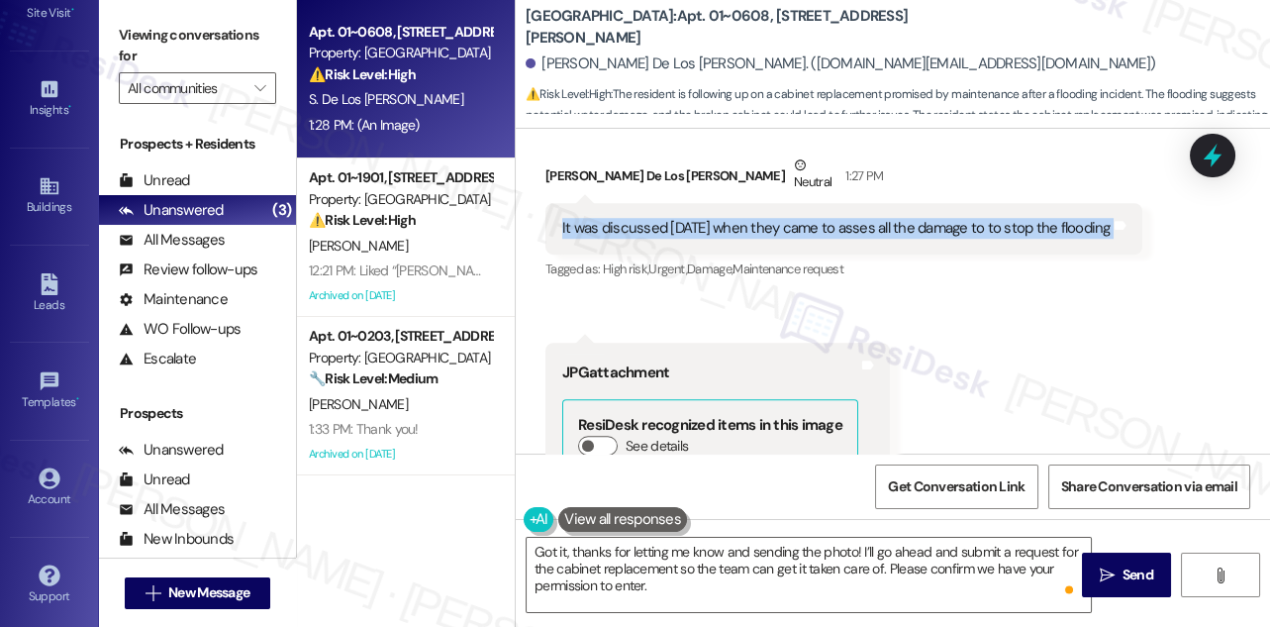
click at [842, 218] on div "It was discussed [DATE] when they came to asses all the damage to to stop the f…" at bounding box center [836, 228] width 548 height 21
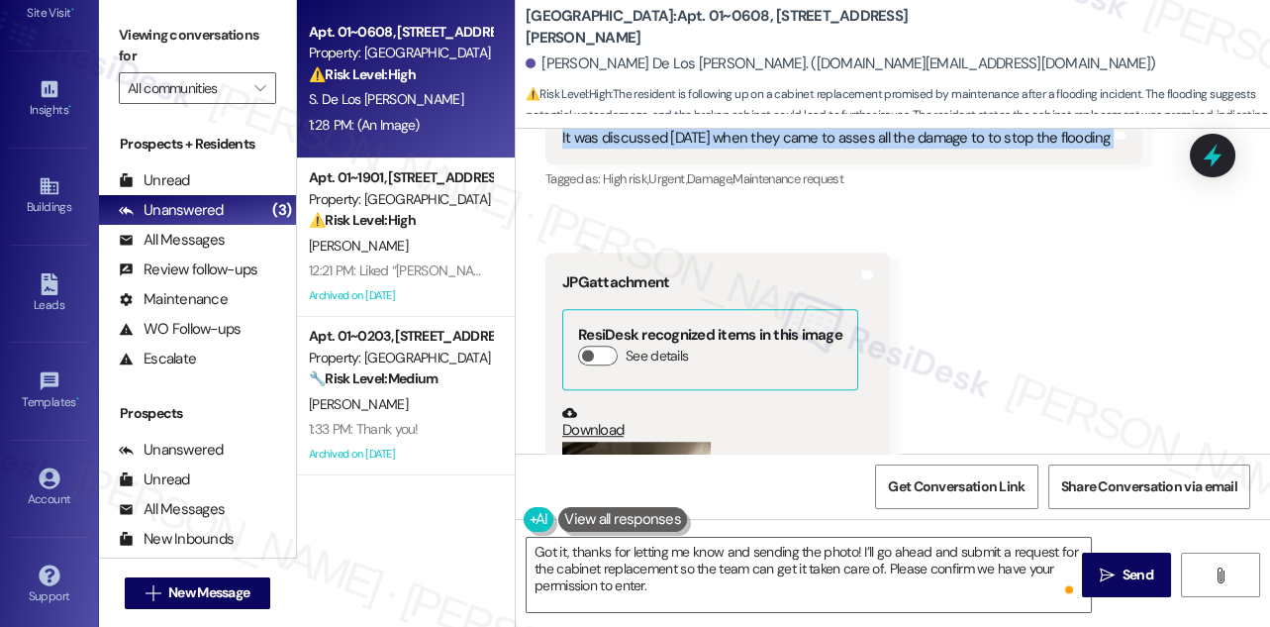
scroll to position [2699, 0]
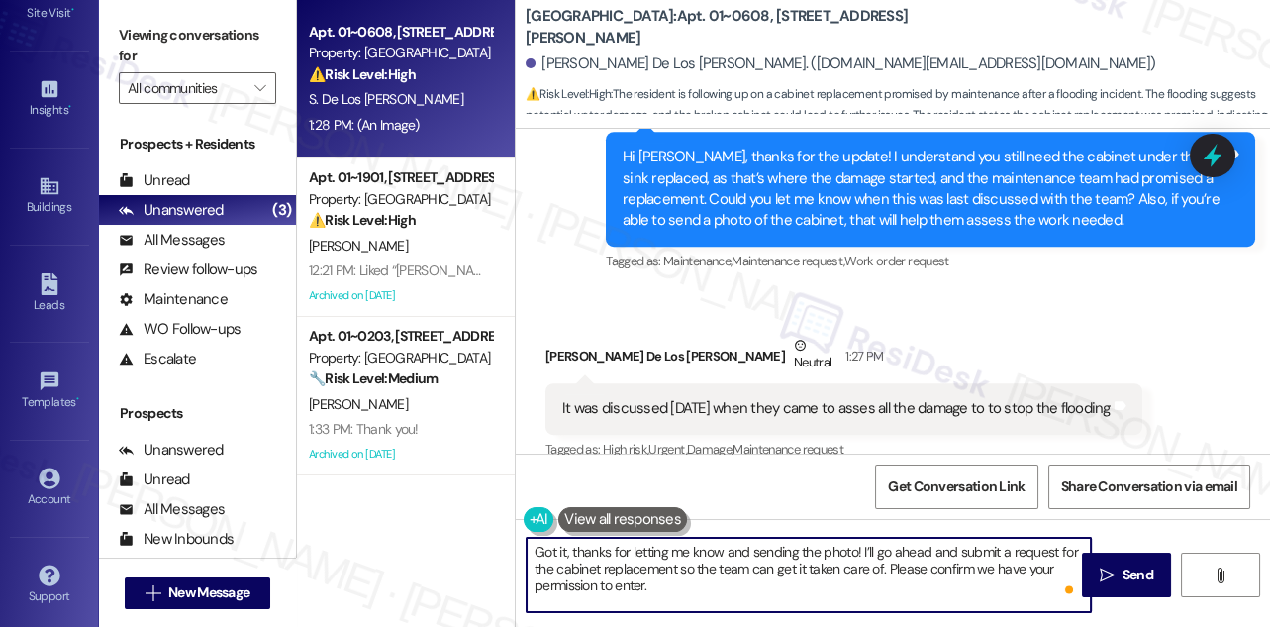
click at [674, 553] on textarea "Got it, thanks for letting me know and sending the photo! I’ll go ahead and sub…" at bounding box center [809, 575] width 564 height 74
click at [1096, 582] on span " Send" at bounding box center [1127, 574] width 62 height 21
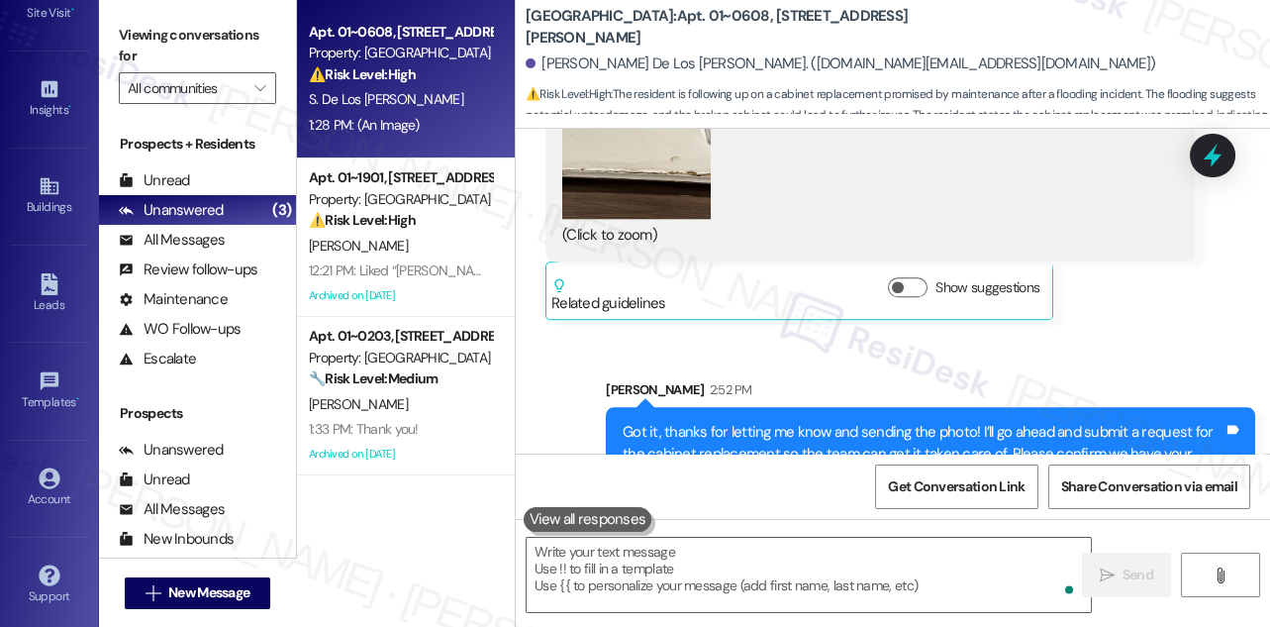
scroll to position [3959, 0]
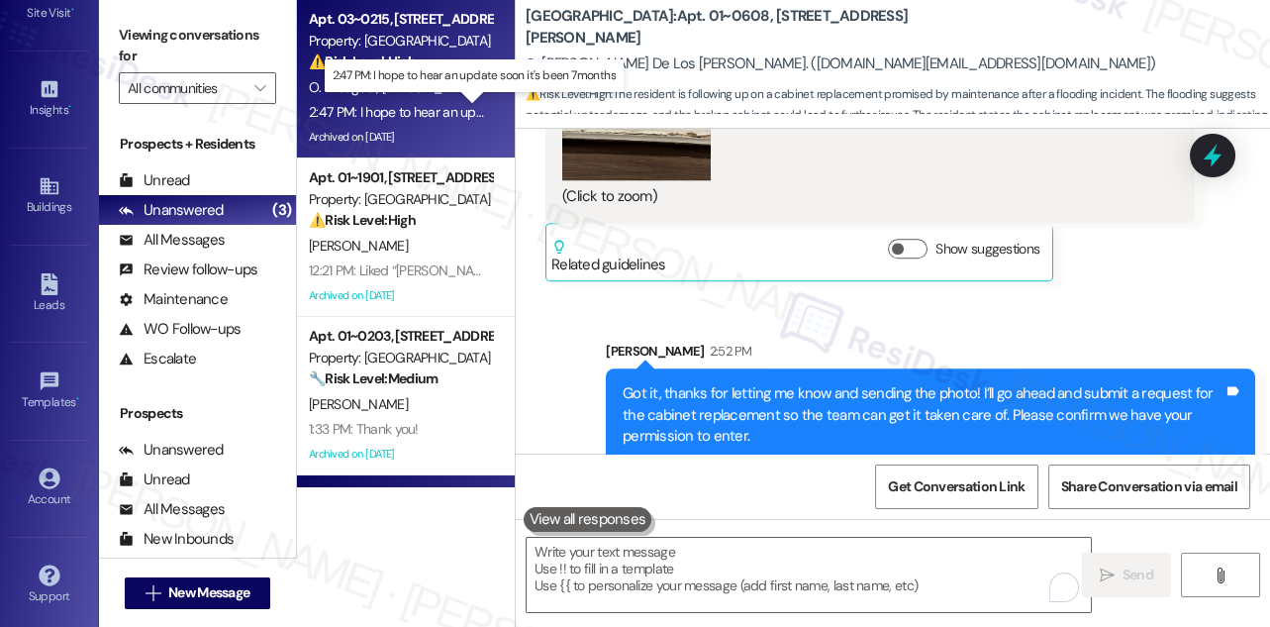
click at [447, 117] on div "2:47 PM: I hope to hear an update soon it's been 7months 2:47 PM: I hope to hea…" at bounding box center [473, 112] width 329 height 18
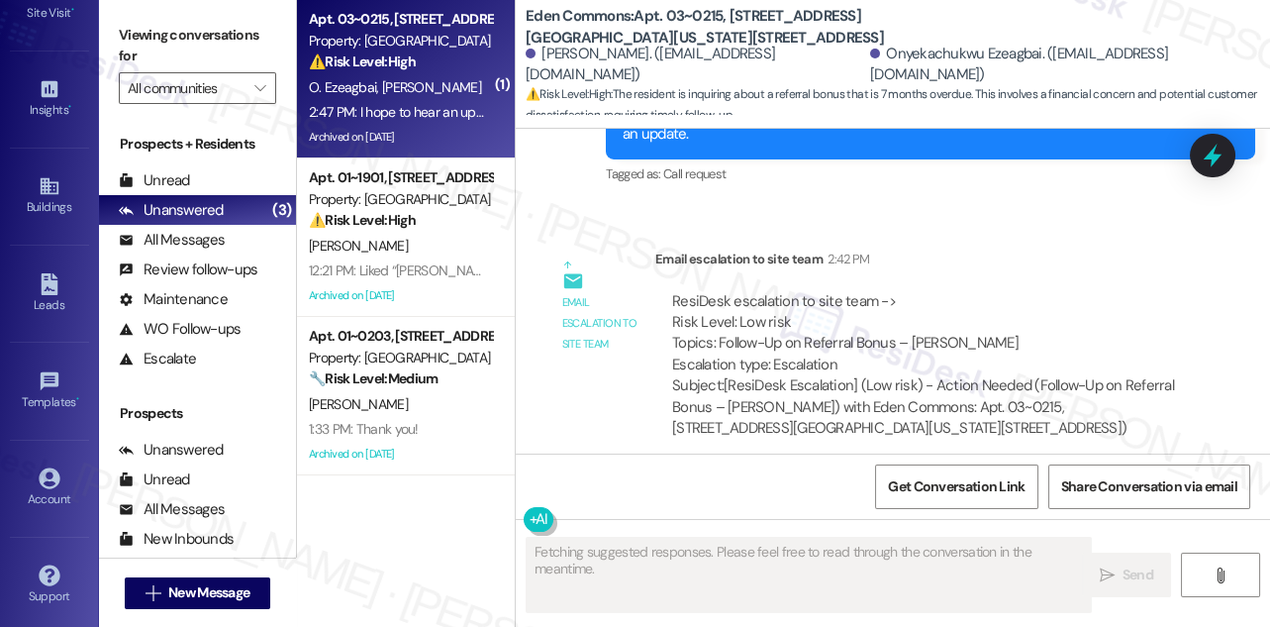
scroll to position [40205, 0]
click at [749, 555] on div "I hope to hear an update soon it's been 7months" at bounding box center [714, 565] width 305 height 21
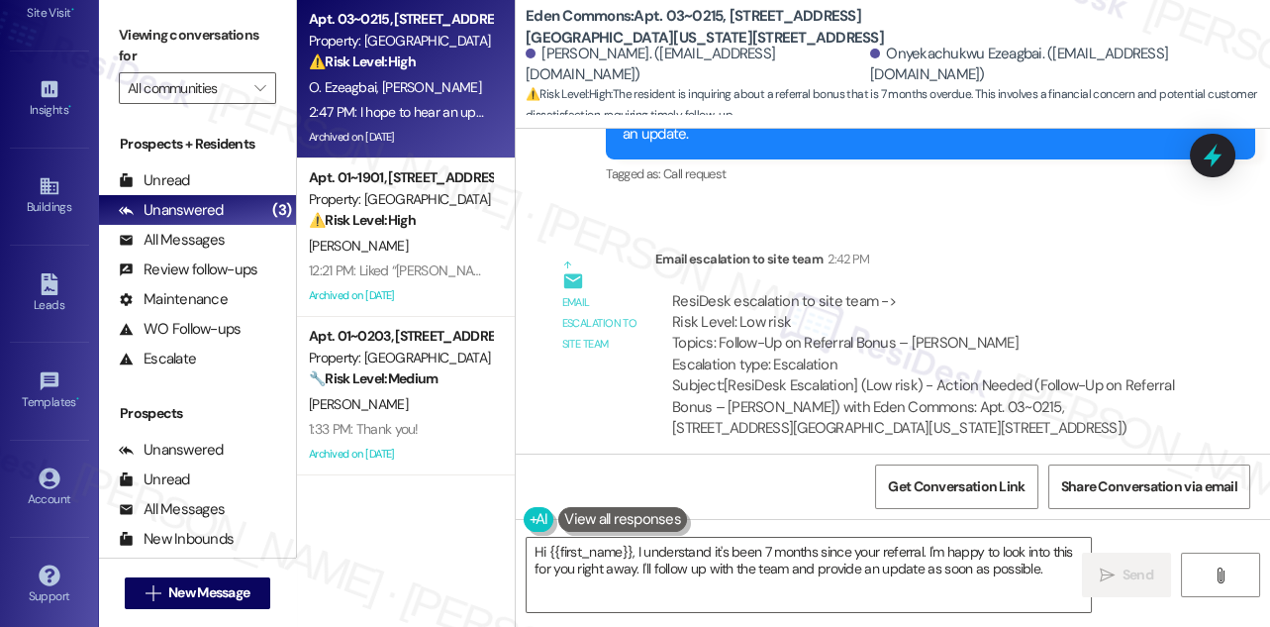
click at [699, 555] on div "I hope to hear an update soon it's been 7months" at bounding box center [714, 565] width 305 height 21
click at [173, 24] on label "Viewing conversations for" at bounding box center [197, 46] width 157 height 52
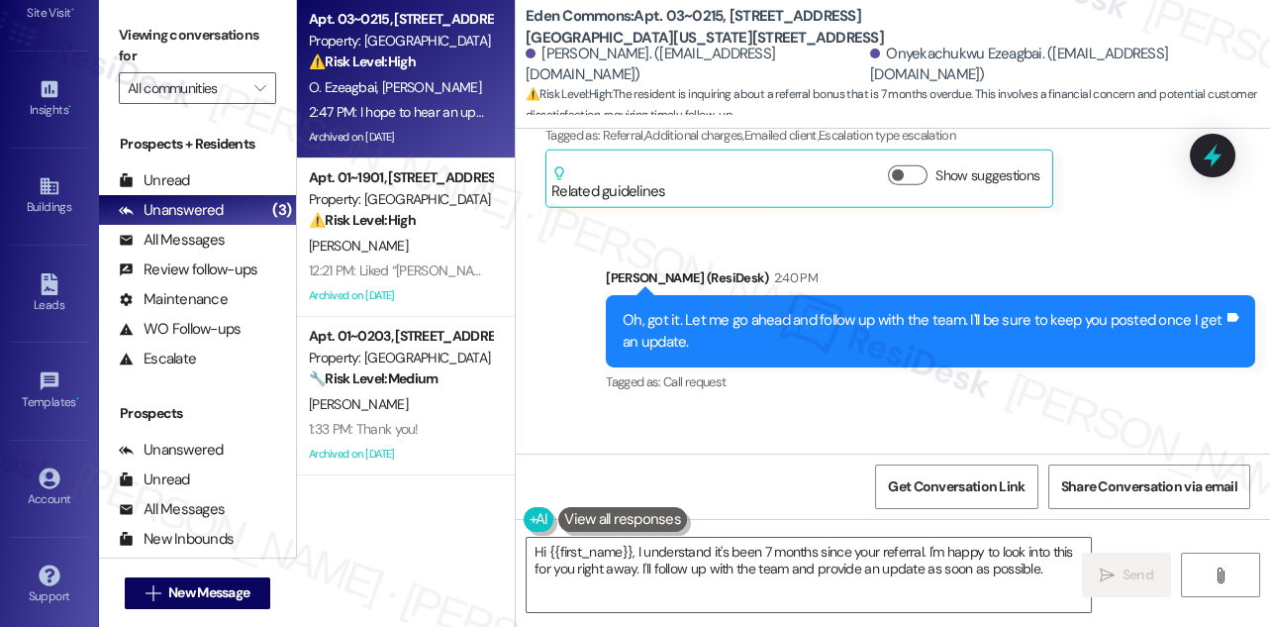
scroll to position [39935, 0]
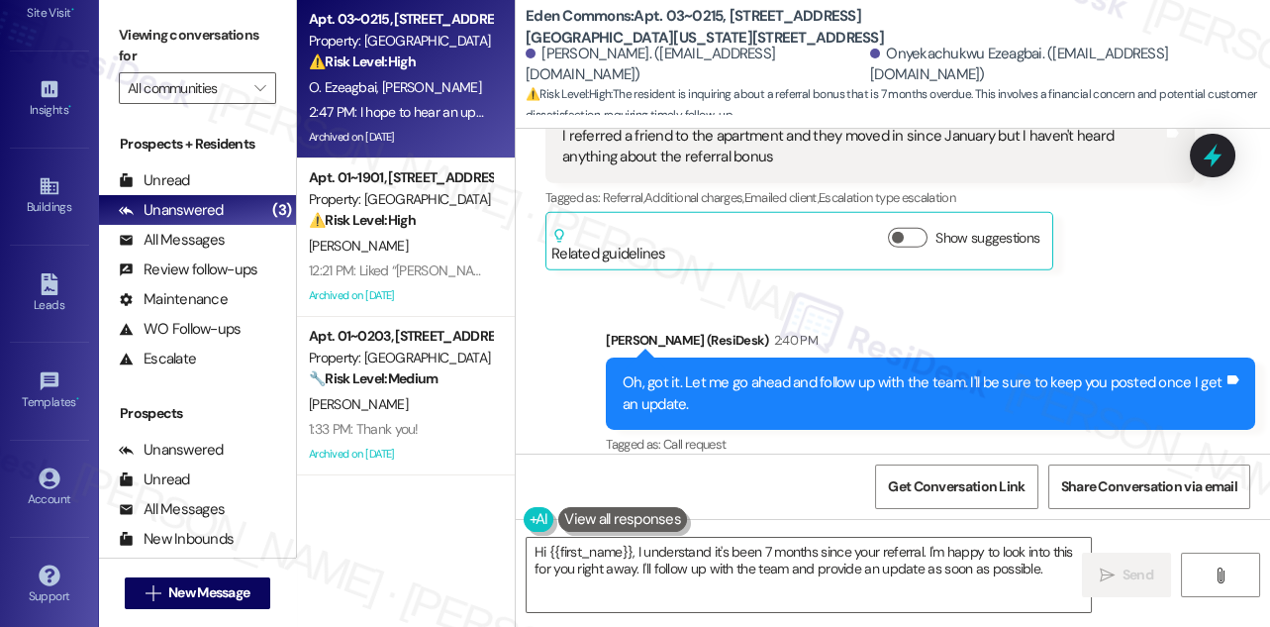
click at [771, 372] on div "Oh, got it. Let me go ahead and follow up with the team. I'll be sure to keep y…" at bounding box center [923, 393] width 601 height 43
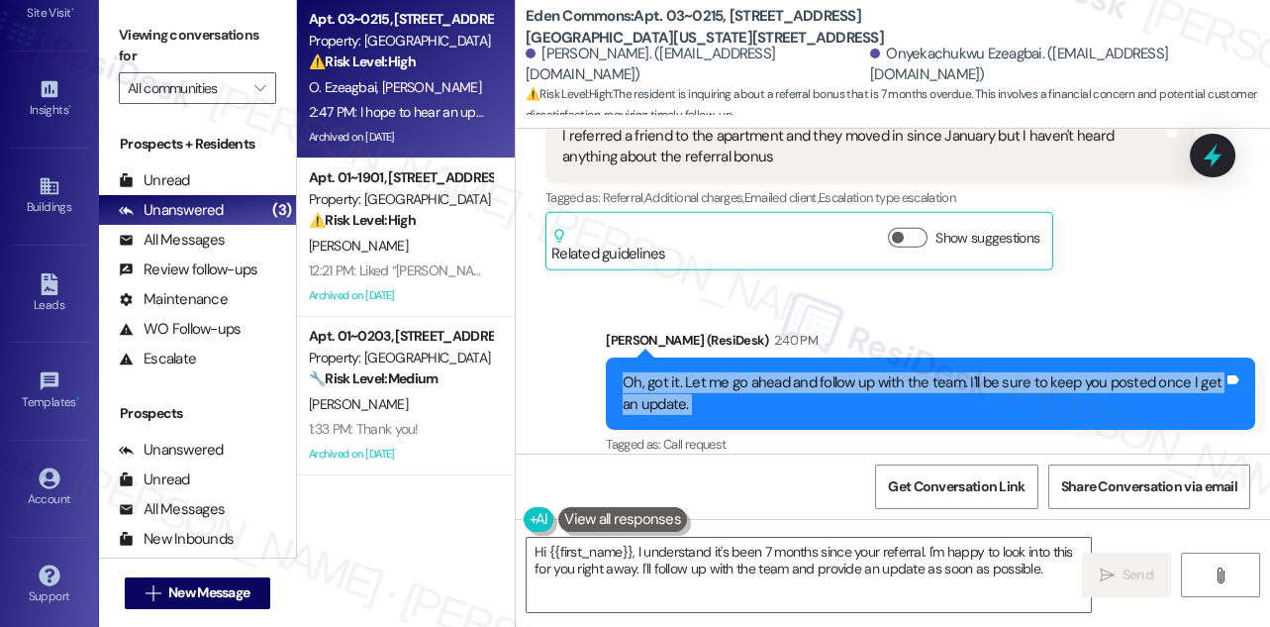
click at [771, 372] on div "Oh, got it. Let me go ahead and follow up with the team. I'll be sure to keep y…" at bounding box center [923, 393] width 601 height 43
click at [794, 546] on textarea "Hi {{first_name}}, I understand it's been 7 months since your referral. I'm hap…" at bounding box center [809, 575] width 564 height 74
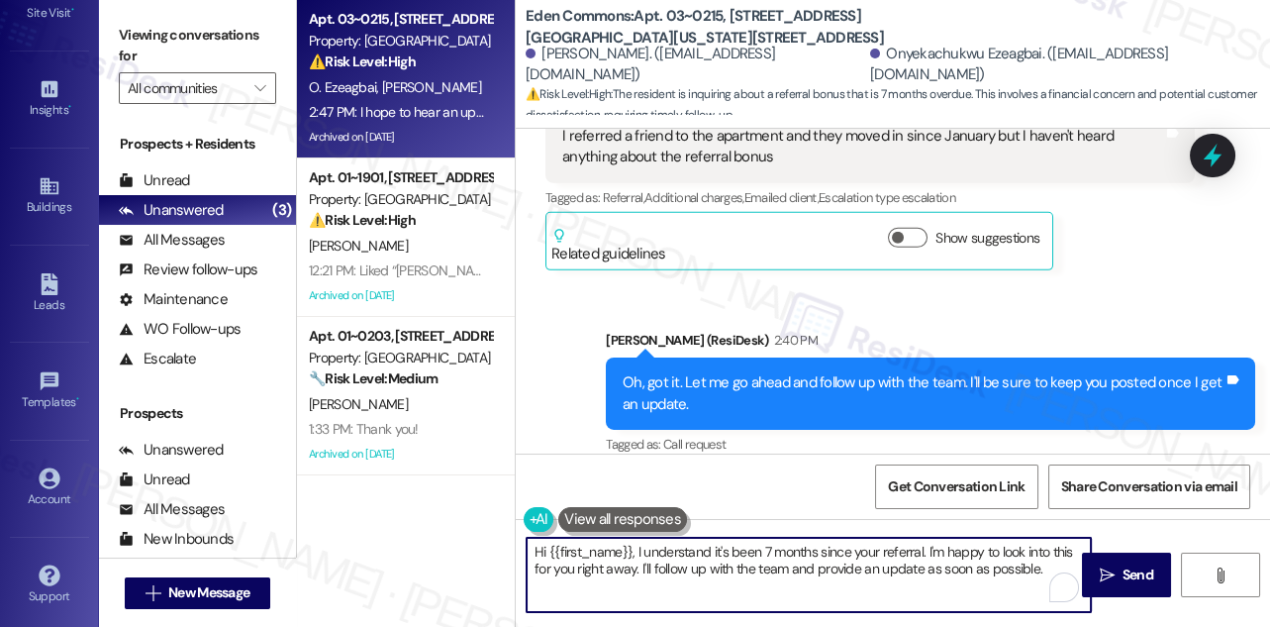
click at [794, 546] on textarea "Hi {{first_name}}, I understand it's been 7 months since your referral. I'm hap…" at bounding box center [809, 575] width 564 height 74
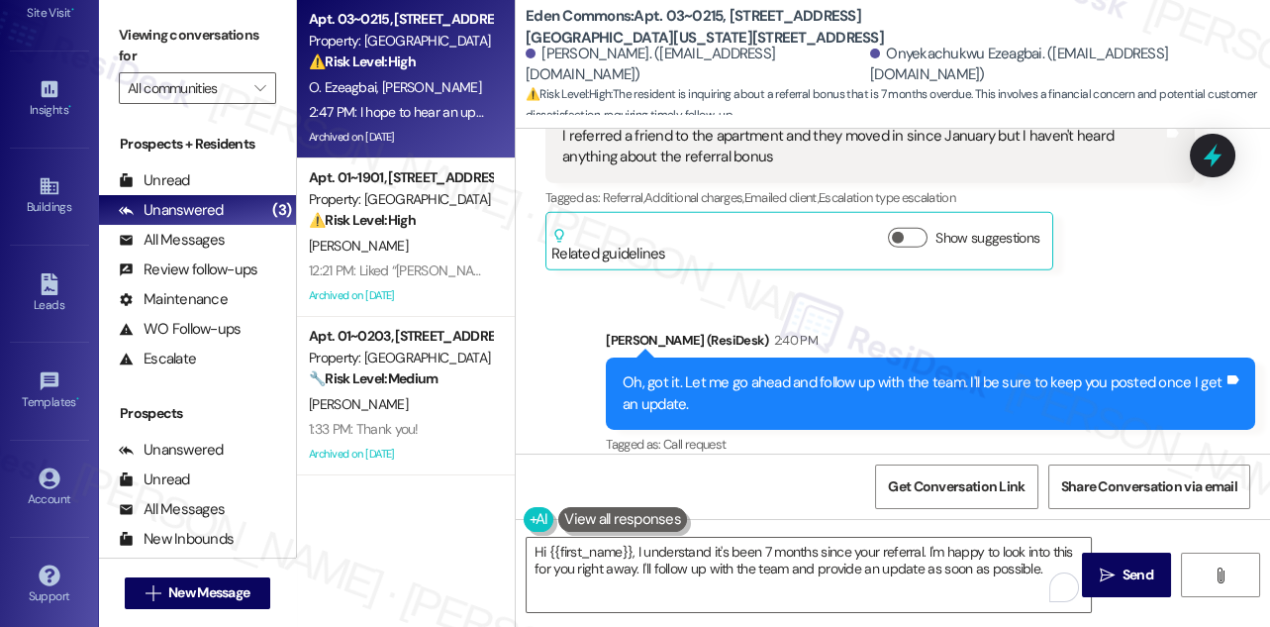
click at [863, 430] on div "Tagged as: Call request Click to highlight conversations about Call request" at bounding box center [930, 444] width 649 height 29
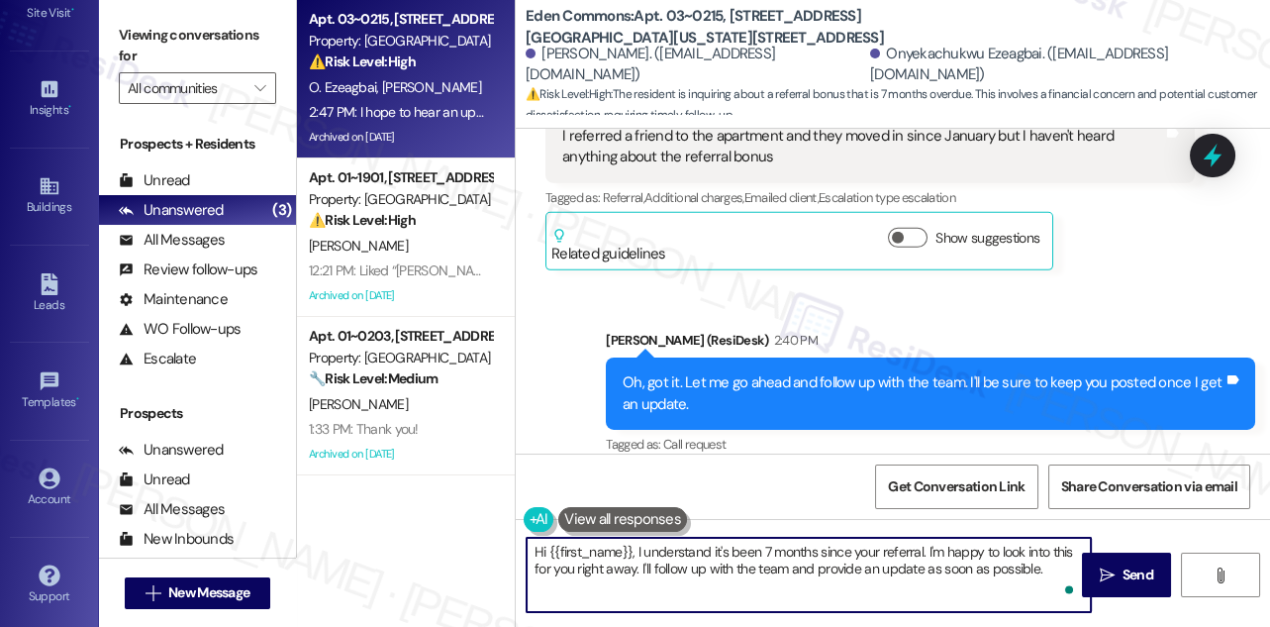
drag, startPoint x: 634, startPoint y: 549, endPoint x: 404, endPoint y: 538, distance: 230.0
click at [404, 538] on div "Apt. 03~0215, [STREET_ADDRESS][GEOGRAPHIC_DATA][US_STATE][STREET_ADDRESS] Prope…" at bounding box center [783, 313] width 973 height 627
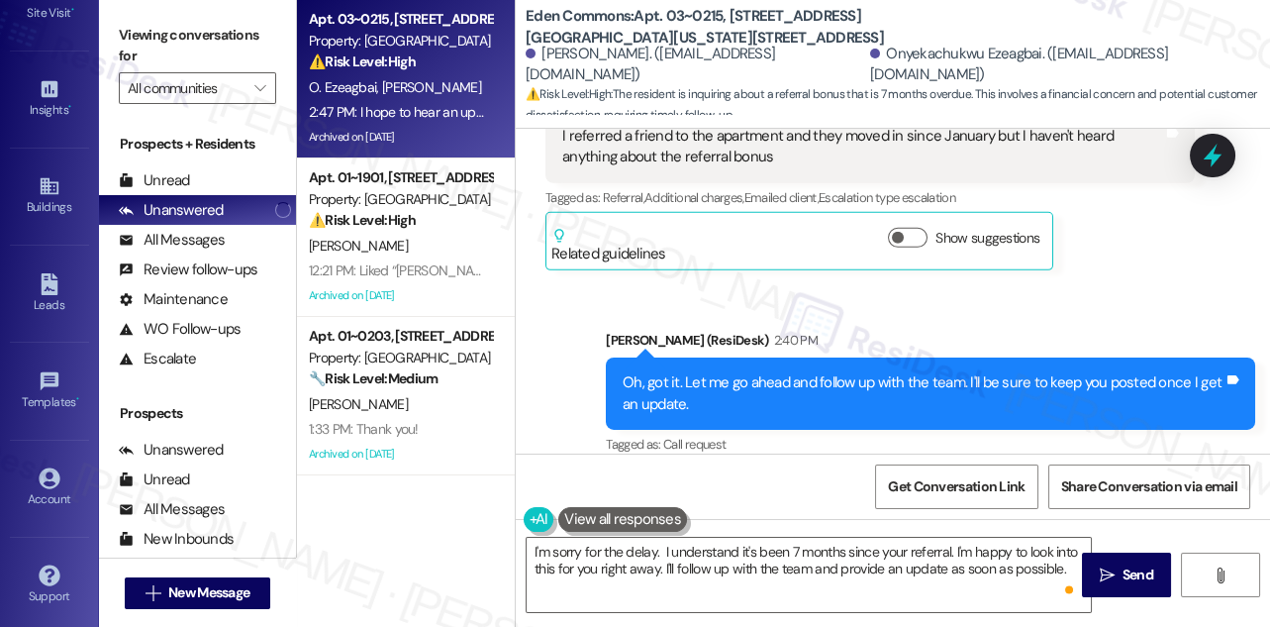
click at [151, 39] on label "Viewing conversations for" at bounding box center [197, 46] width 157 height 52
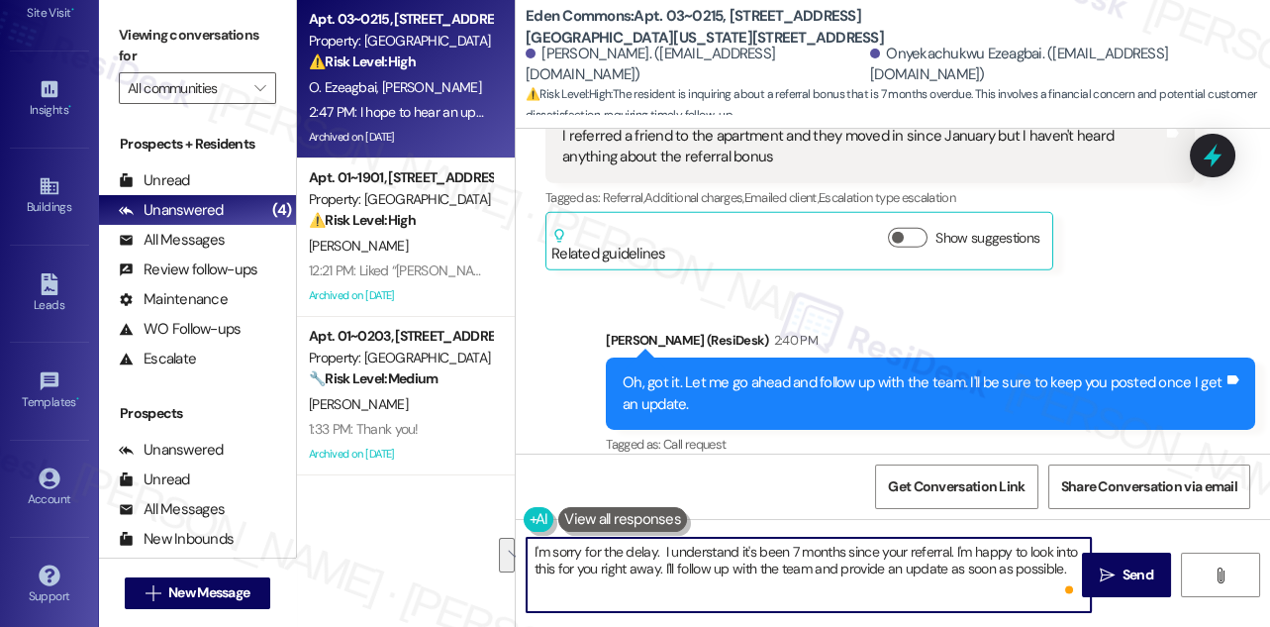
drag, startPoint x: 661, startPoint y: 548, endPoint x: 1061, endPoint y: 565, distance: 400.3
click at [1061, 565] on textarea "I'm sorry for the delay. I understand it's been 7 months since your referral. I…" at bounding box center [809, 575] width 564 height 74
drag, startPoint x: 891, startPoint y: 548, endPoint x: 936, endPoint y: 550, distance: 44.6
click at [936, 550] on textarea "I'm sorry for the delay. I flagged your request for follow-up on the team. Will…" at bounding box center [809, 575] width 564 height 74
click at [768, 562] on textarea "I'm sorry for the delay. I flagged your request for follow-up on this and l wil…" at bounding box center [809, 575] width 564 height 74
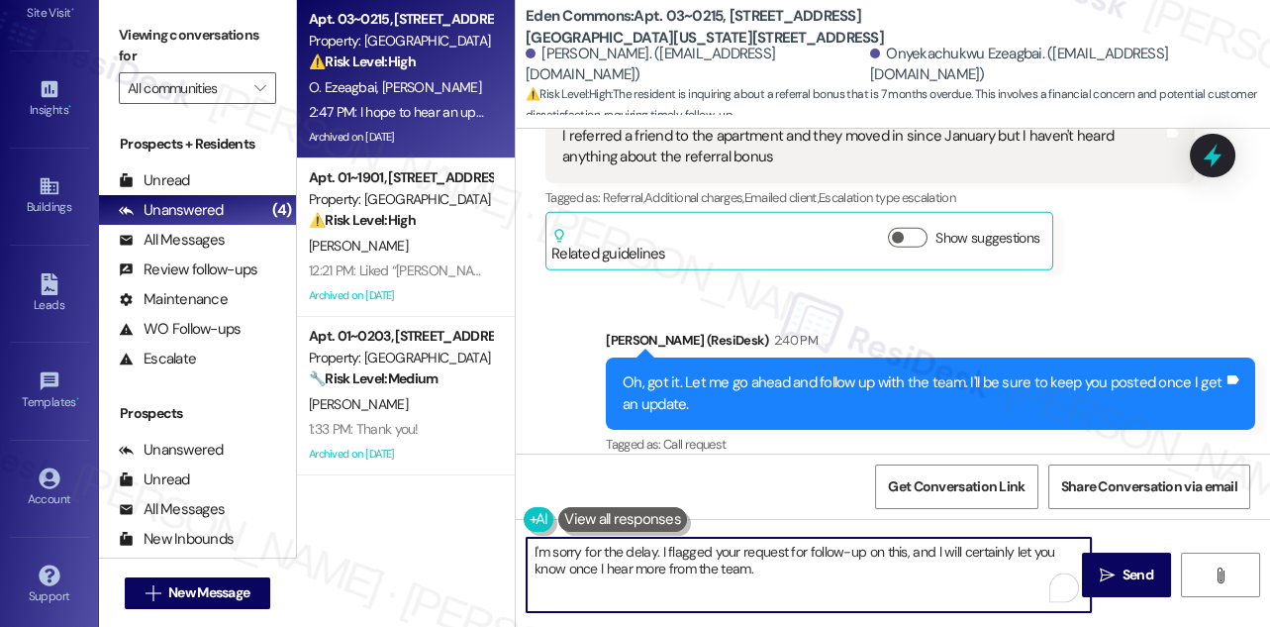
click at [630, 554] on textarea "I'm sorry for the delay. I flagged your request for follow-up on this, and l wi…" at bounding box center [809, 575] width 564 height 74
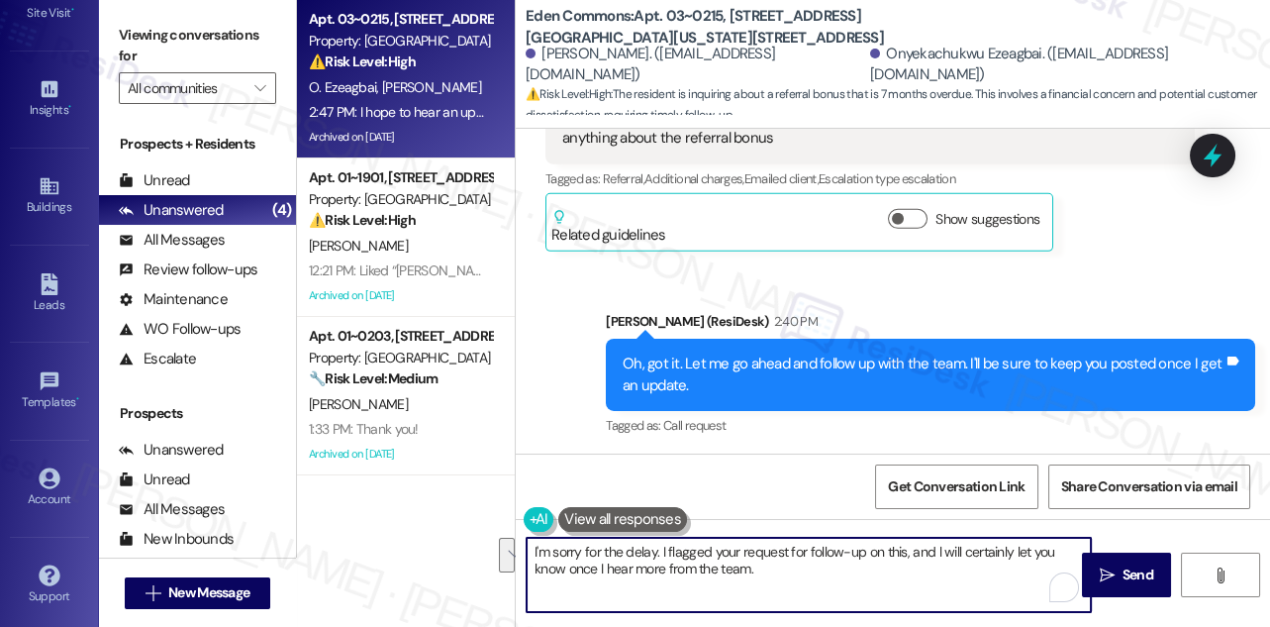
scroll to position [39846, 0]
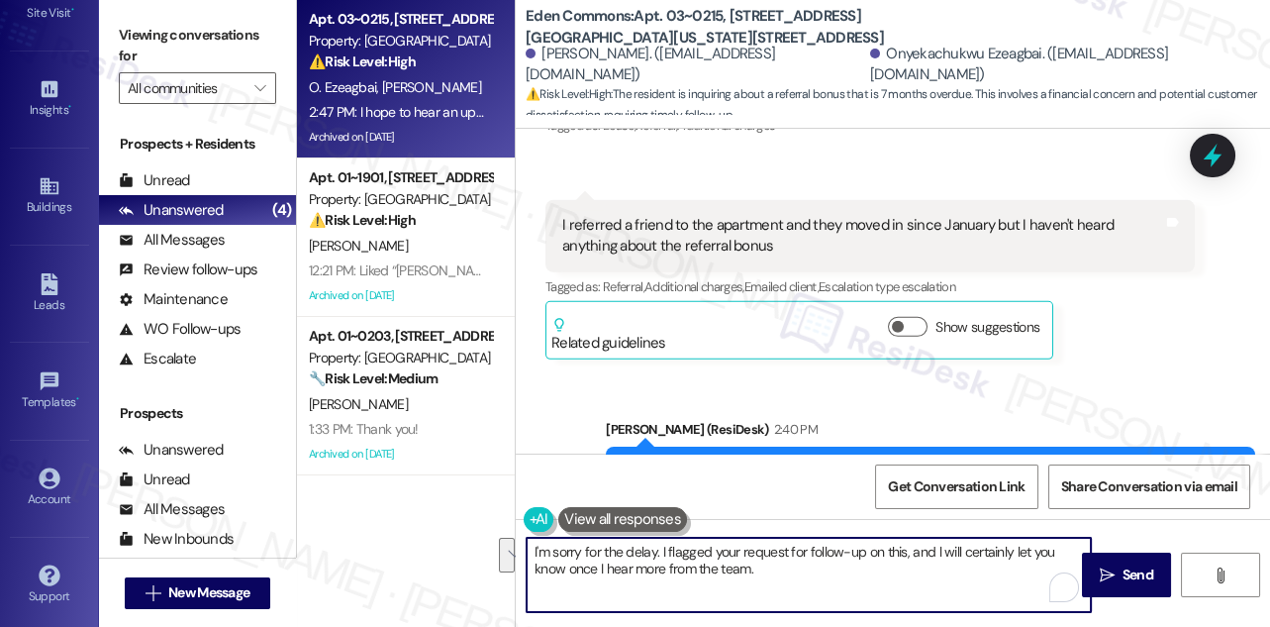
click at [705, 461] on div "Oh, got it. Let me go ahead and follow up with the team. I'll be sure to keep y…" at bounding box center [923, 482] width 601 height 43
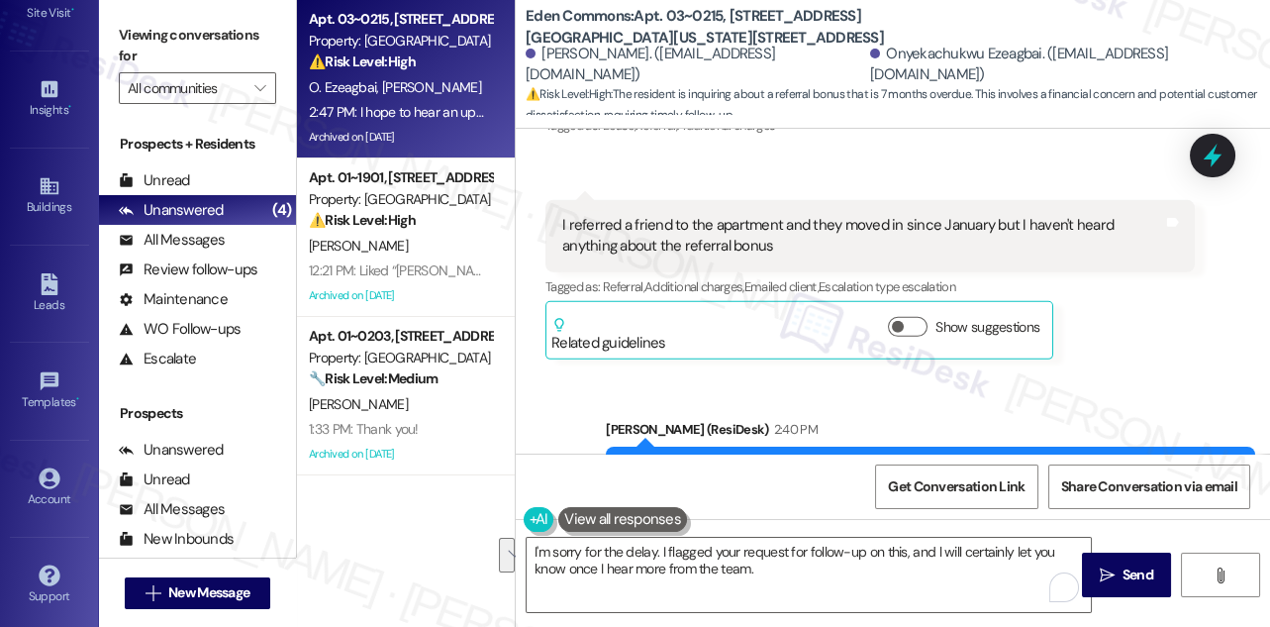
click at [705, 461] on div "Oh, got it. Let me go ahead and follow up with the team. I'll be sure to keep y…" at bounding box center [923, 482] width 601 height 43
click at [679, 556] on textarea "I'm sorry for the delay. I flagged your request for follow-up on this, and l wi…" at bounding box center [809, 575] width 564 height 74
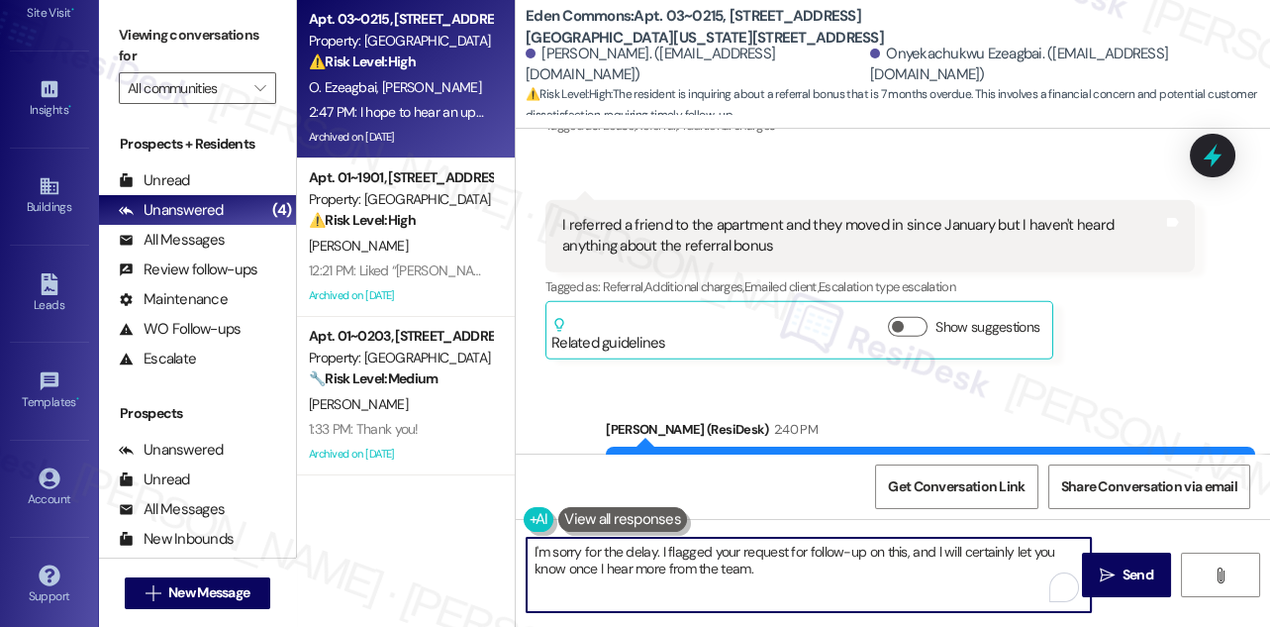
click at [679, 556] on textarea "I'm sorry for the delay. I flagged your request for follow-up on this, and l wi…" at bounding box center [809, 575] width 564 height 74
click at [796, 564] on textarea "I'm sorry for the delay. I flagged your request for follow-up on this, and l wi…" at bounding box center [809, 575] width 564 height 74
click at [803, 543] on textarea "I'm sorry for the delay. I flagged your request for follow-up on this, and l wi…" at bounding box center [809, 575] width 564 height 74
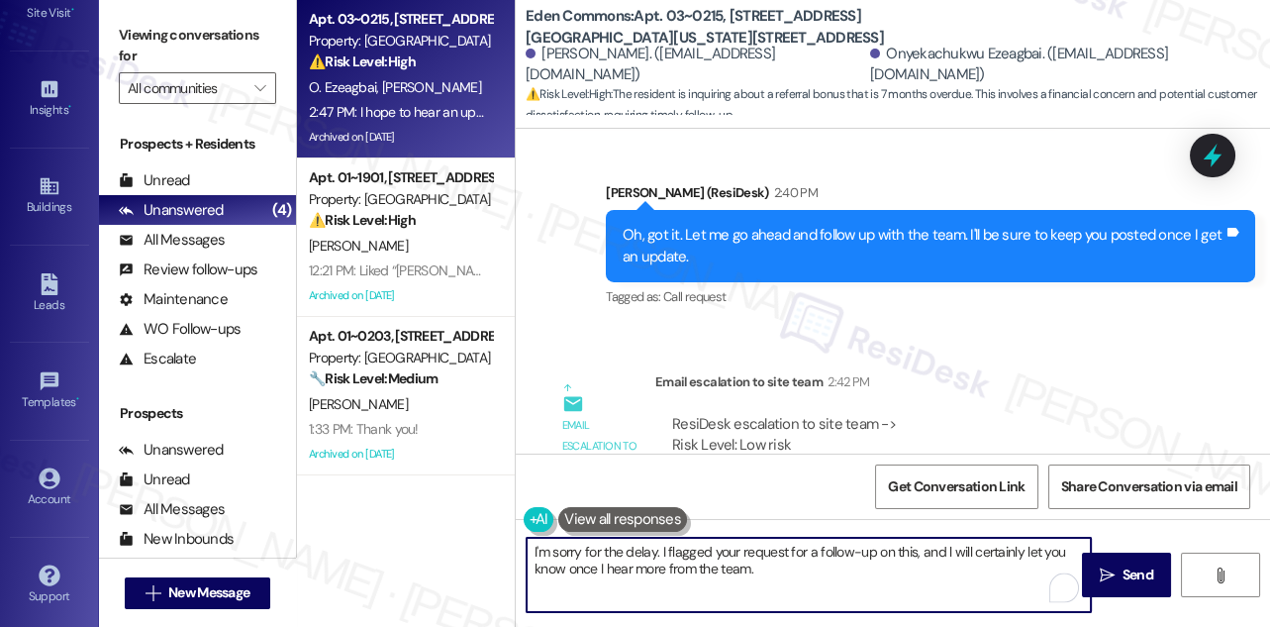
scroll to position [40205, 0]
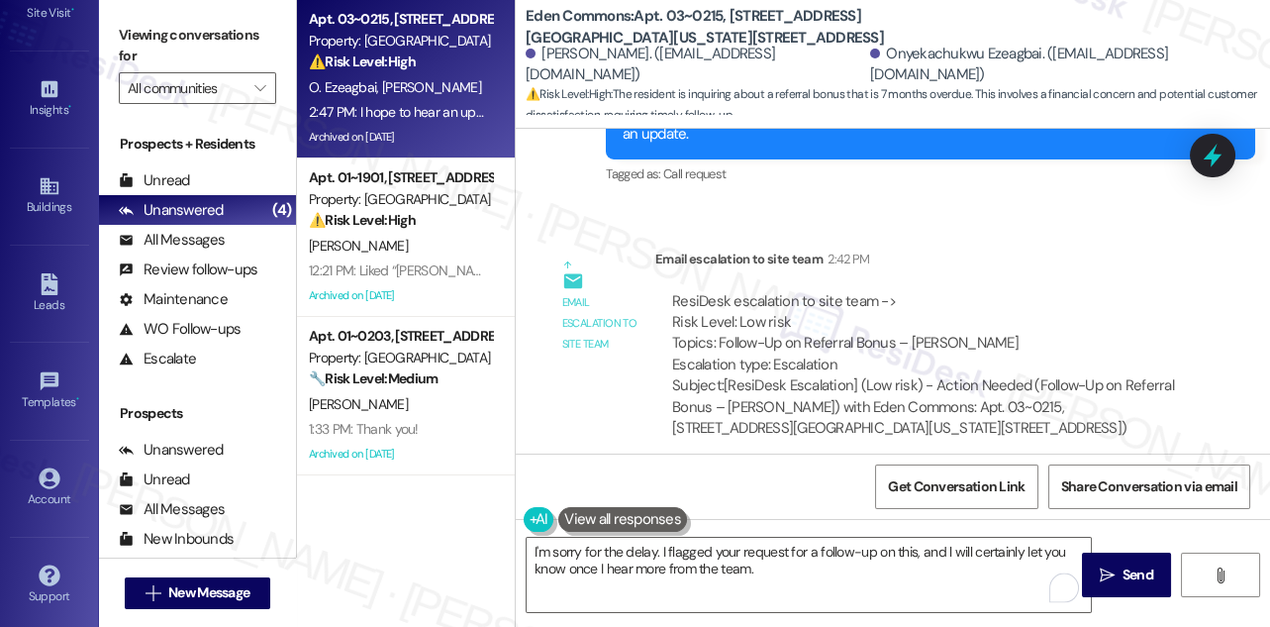
click at [656, 541] on div "I hope to hear an update soon it's been 7months Tags and notes" at bounding box center [722, 566] width 353 height 50
click at [664, 555] on div "I hope to hear an update soon it's been 7months" at bounding box center [714, 565] width 305 height 21
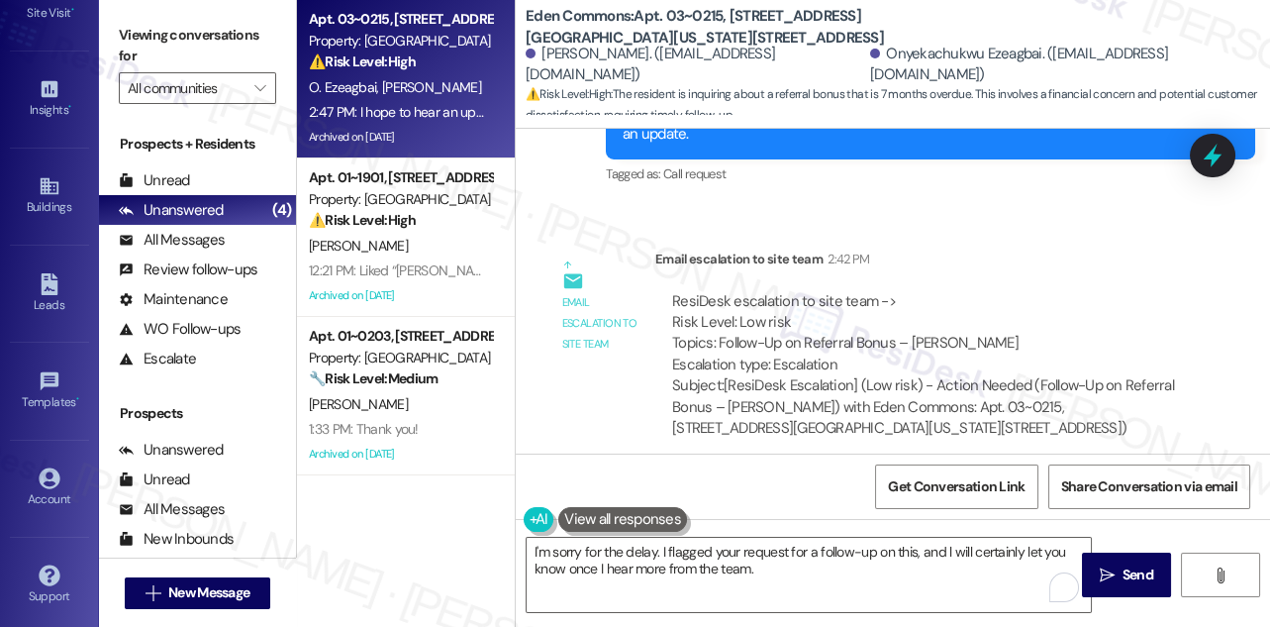
click at [664, 555] on div "I hope to hear an update soon it's been 7months" at bounding box center [714, 565] width 305 height 21
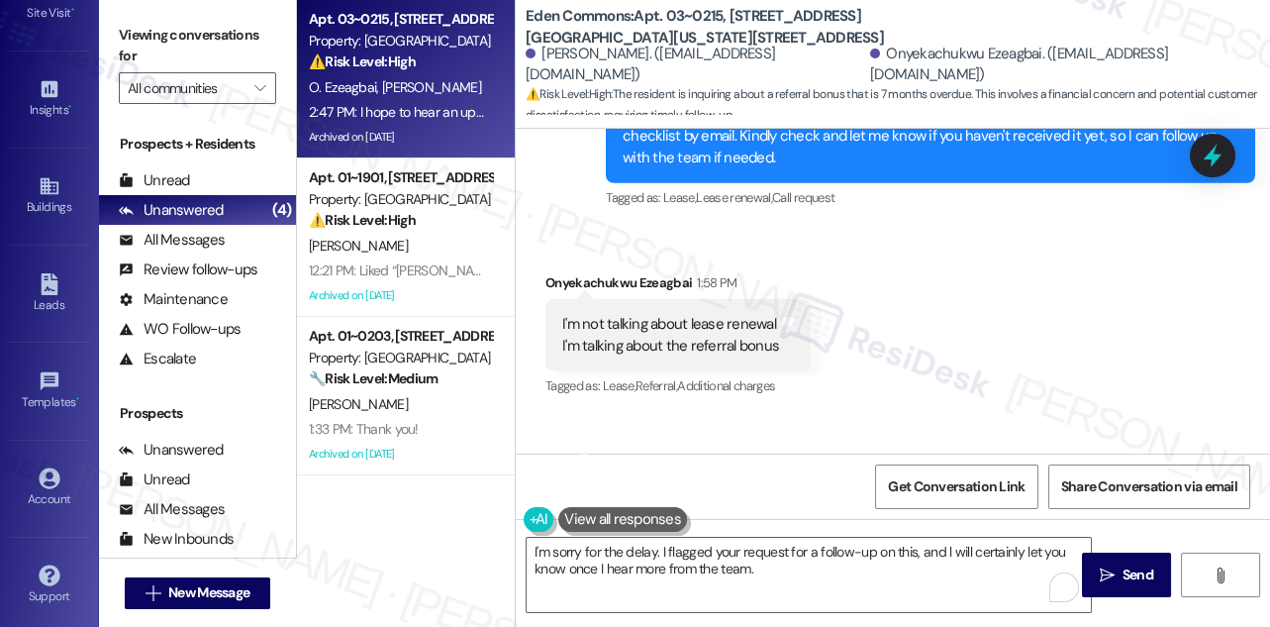
scroll to position [39576, 0]
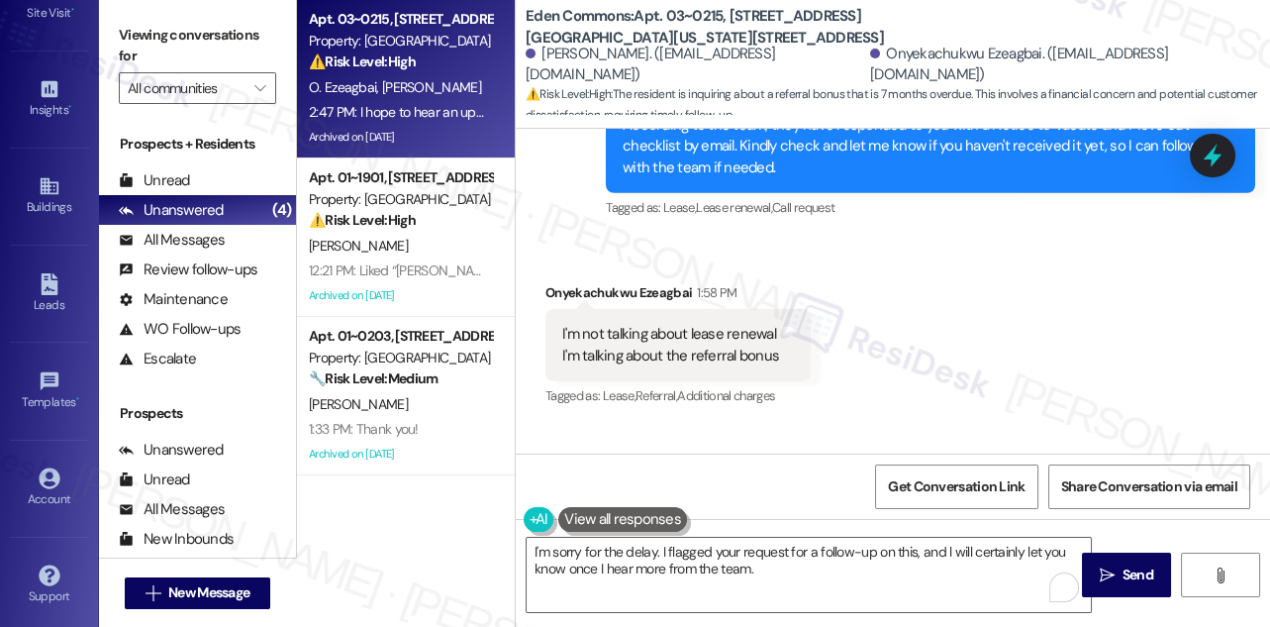
click at [629, 485] on div "I referred a friend to the apartment and they moved in since January but I have…" at bounding box center [862, 506] width 601 height 43
copy div "I referred a friend to the apartment and they moved in since January but I have…"
click at [163, 40] on label "Viewing conversations for" at bounding box center [197, 46] width 157 height 52
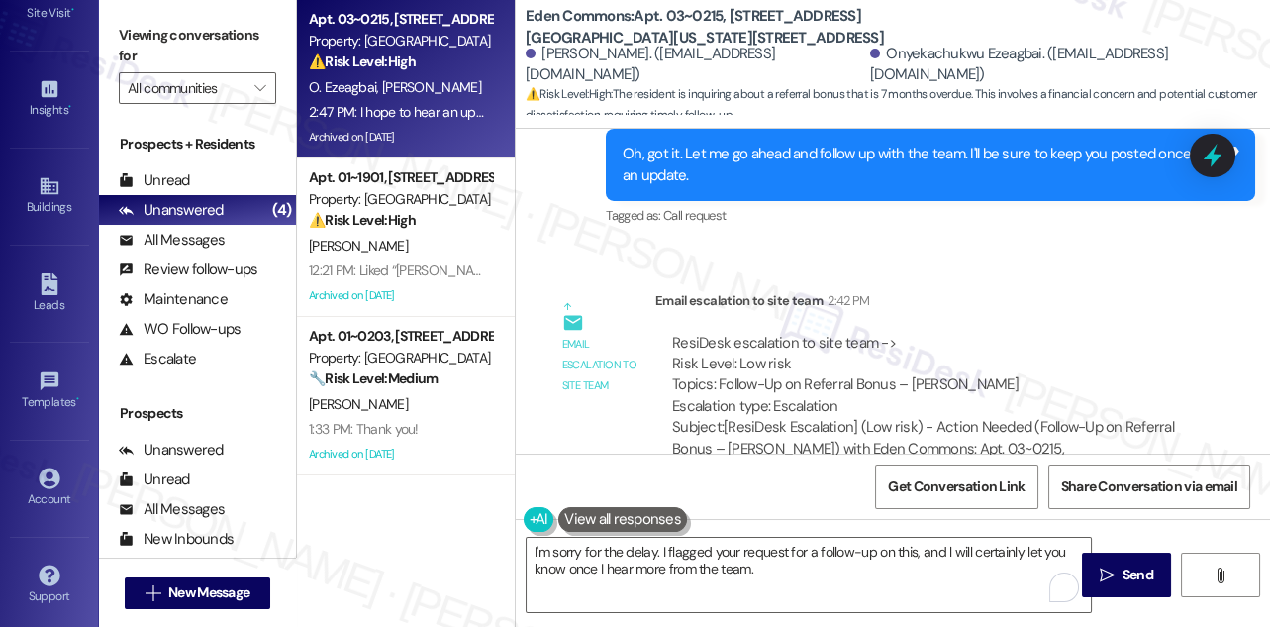
scroll to position [40205, 0]
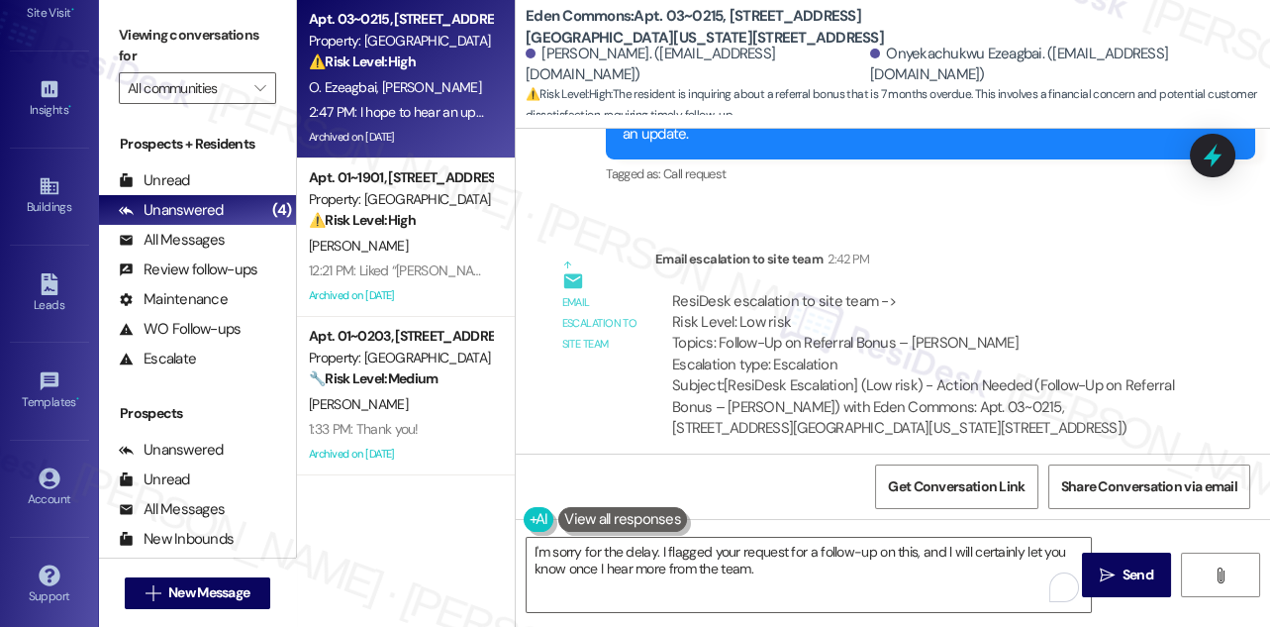
click at [638, 541] on div "I hope to hear an update soon it's been 7months Tags and notes" at bounding box center [722, 566] width 353 height 50
click at [636, 541] on div "I hope to hear an update soon it's been 7months Tags and notes" at bounding box center [722, 566] width 353 height 50
click at [658, 555] on div "I hope to hear an update soon it's been 7months" at bounding box center [714, 565] width 305 height 21
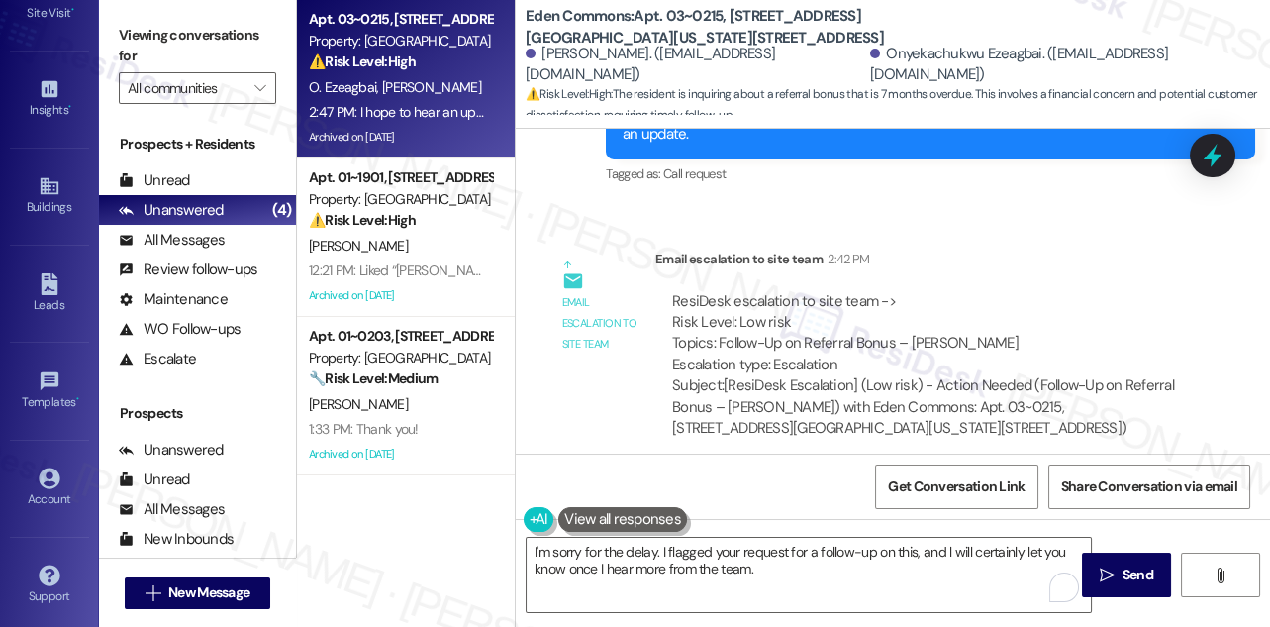
click at [658, 555] on div "I hope to hear an update soon it's been 7months" at bounding box center [714, 565] width 305 height 21
copy div "I hope to hear an update soon it's been 7months Tags and notes"
click at [124, 30] on label "Viewing conversations for" at bounding box center [197, 46] width 157 height 52
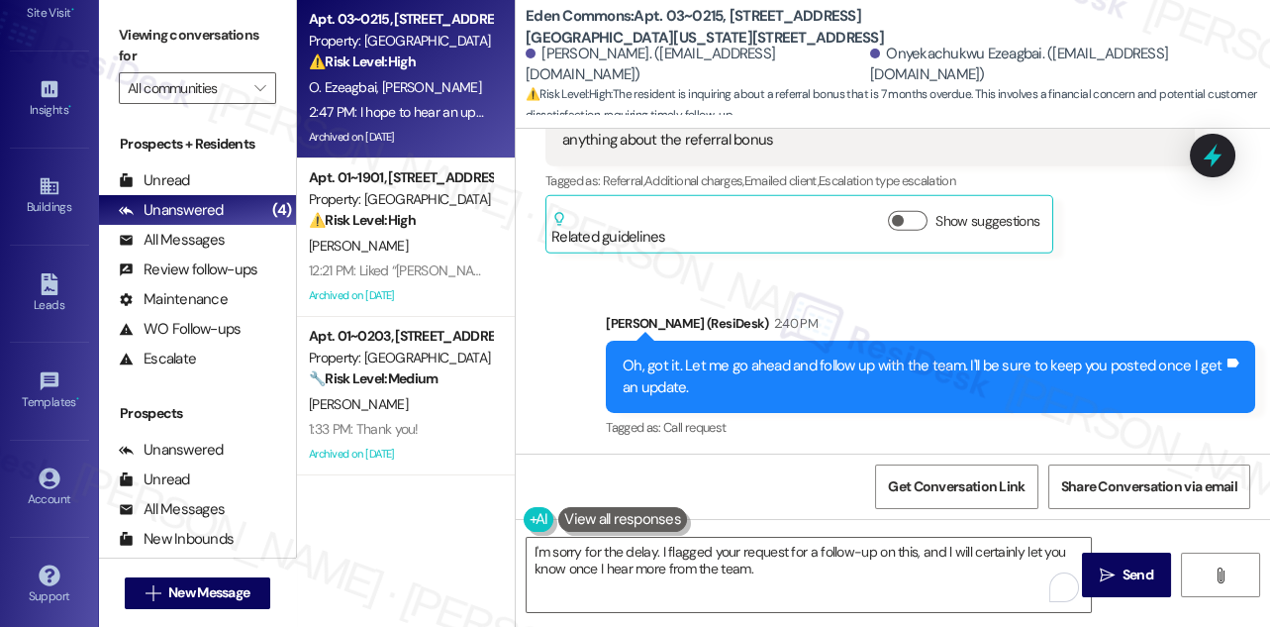
scroll to position [39756, 0]
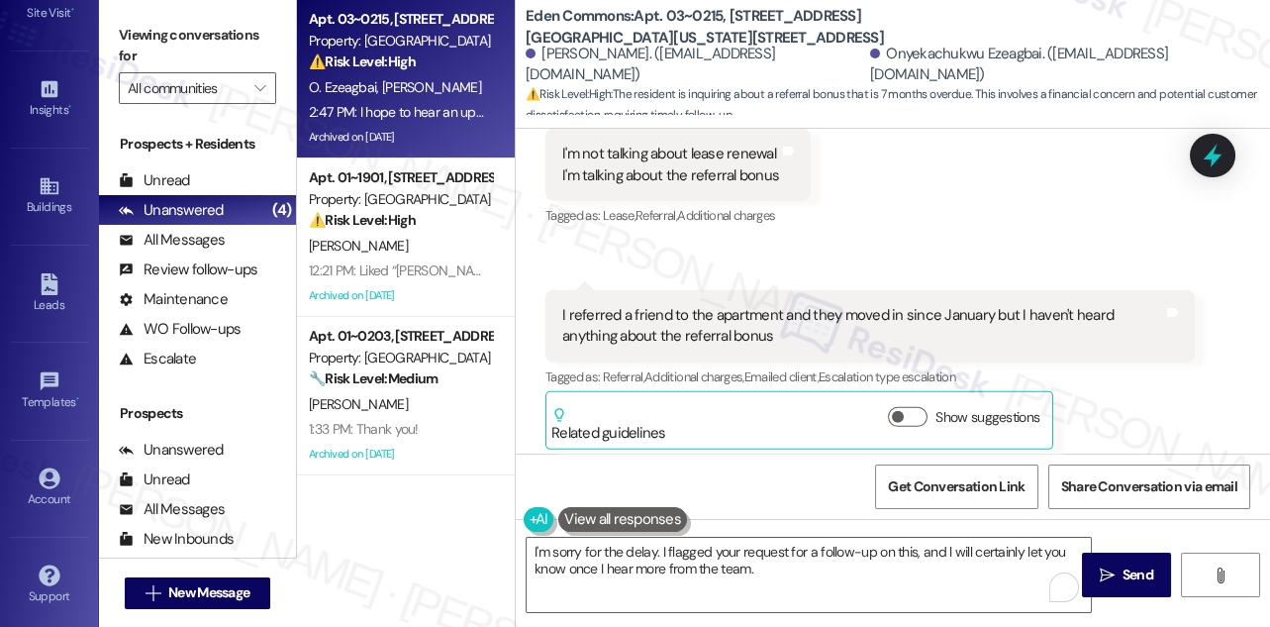
click at [148, 50] on label "Viewing conversations for" at bounding box center [197, 46] width 157 height 52
drag, startPoint x: 173, startPoint y: 34, endPoint x: 200, endPoint y: 42, distance: 27.9
click at [173, 34] on label "Viewing conversations for" at bounding box center [197, 46] width 157 height 52
click at [677, 563] on textarea "I'm sorry for the delay. I flagged your request for a follow-up on this, and l …" at bounding box center [809, 575] width 564 height 74
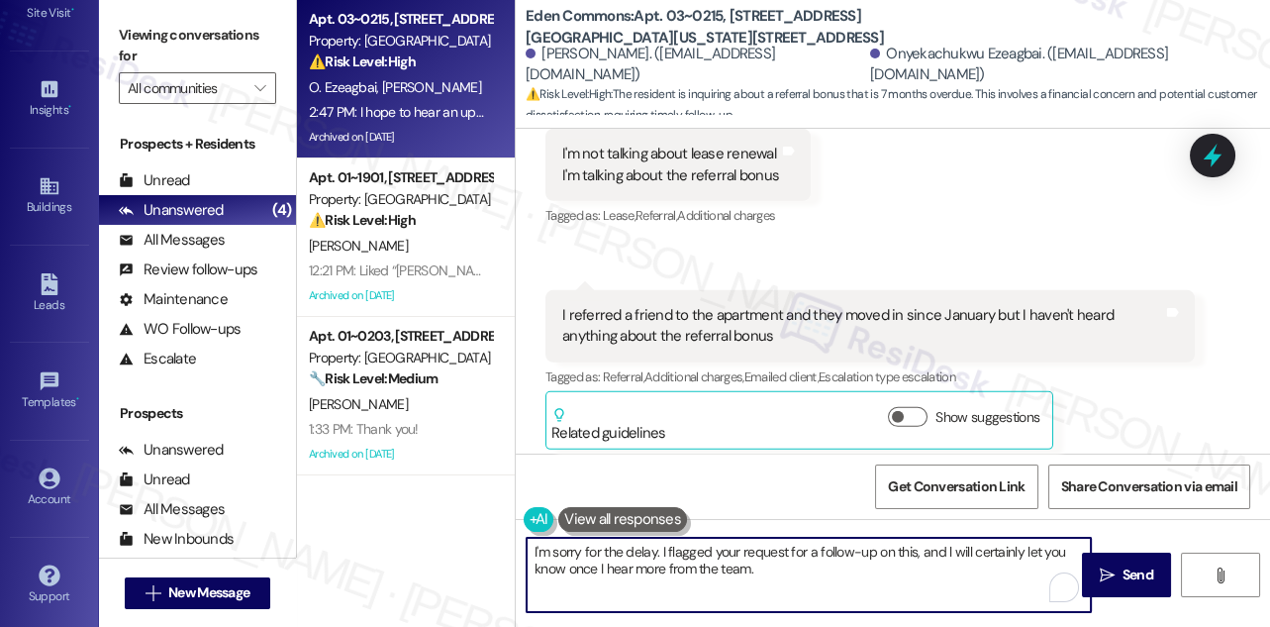
click at [677, 563] on textarea "I'm sorry for the delay. I flagged your request for a follow-up on this, and l …" at bounding box center [809, 575] width 564 height 74
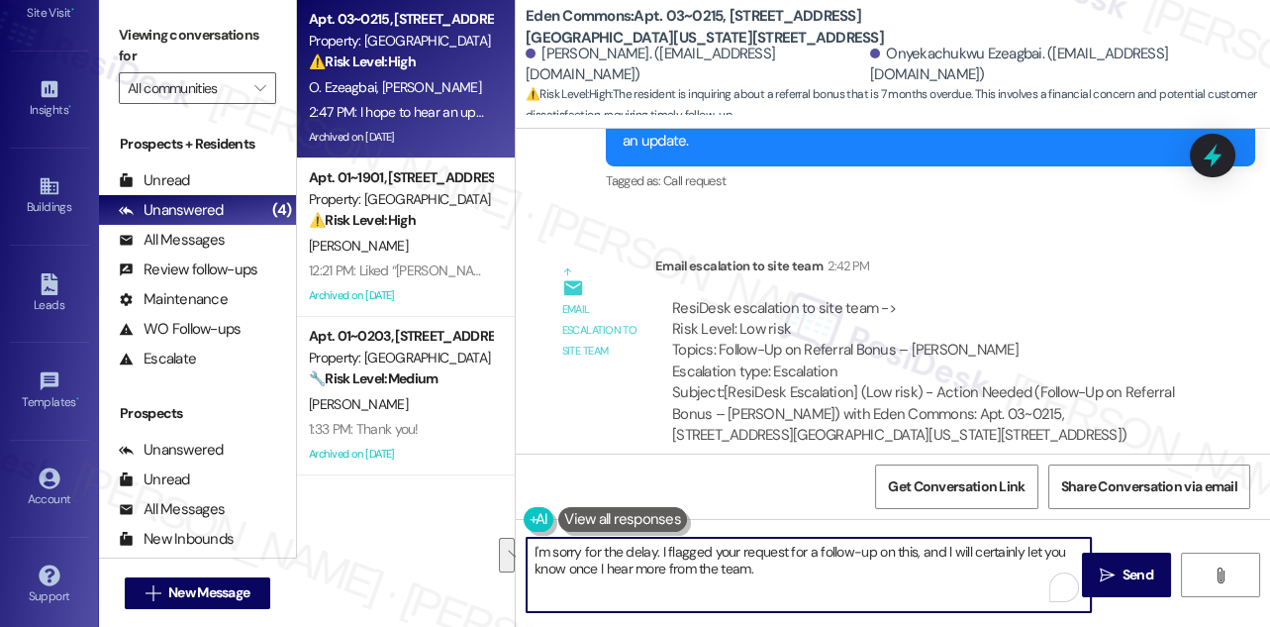
scroll to position [40205, 0]
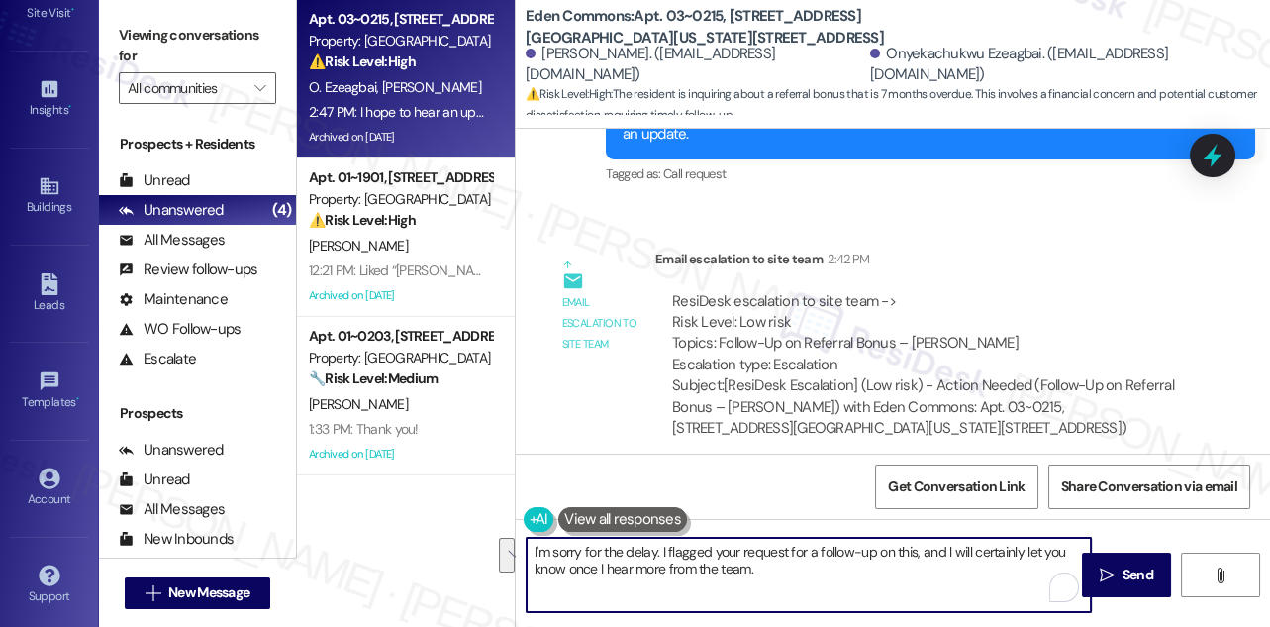
click at [554, 566] on textarea "I'm sorry for the delay. I flagged your request for a follow-up on this, and l …" at bounding box center [809, 575] width 564 height 74
drag, startPoint x: 533, startPoint y: 546, endPoint x: 610, endPoint y: 548, distance: 77.3
click at [533, 546] on textarea "I'm sorry for the delay. I flagged your request for a follow-up on this, and l …" at bounding box center [809, 575] width 564 height 74
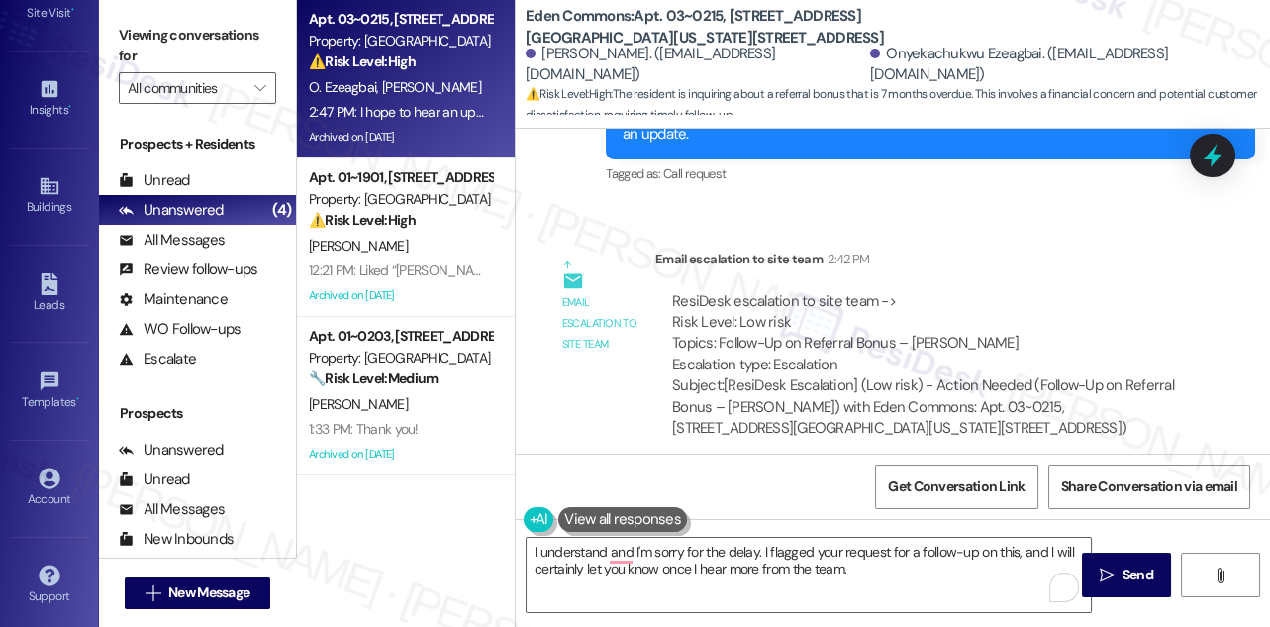
click at [719, 555] on div "I hope to hear an update soon it's been 7months" at bounding box center [714, 565] width 305 height 21
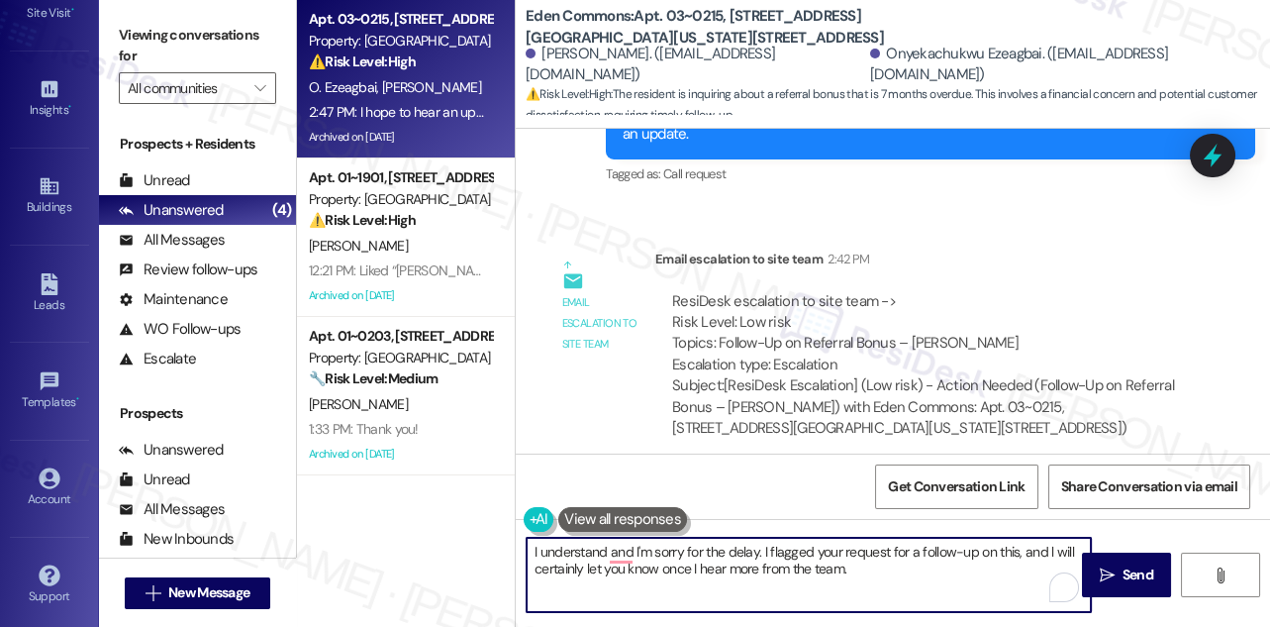
click at [686, 558] on textarea "I understand and I'm sorry for the delay. I flagged your request for a follow-u…" at bounding box center [809, 575] width 564 height 74
click at [857, 555] on div "I hope to hear an update soon it's been 7months" at bounding box center [714, 565] width 305 height 21
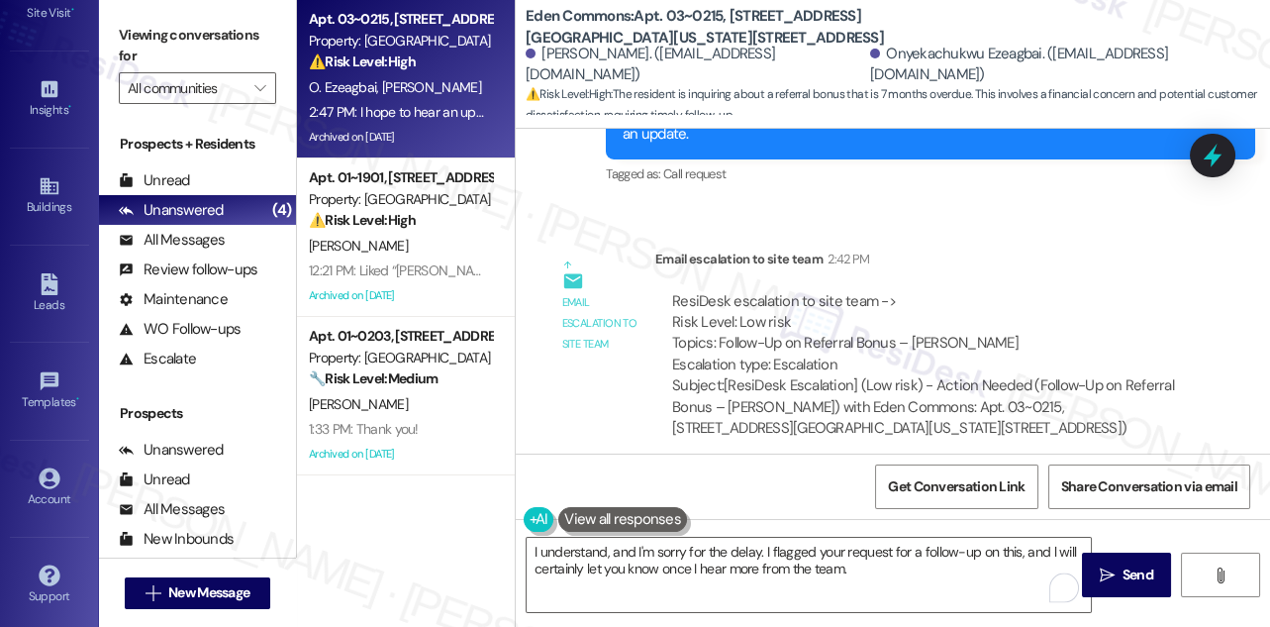
click at [781, 555] on div "I hope to hear an update soon it's been 7months" at bounding box center [714, 565] width 305 height 21
click at [802, 592] on div "Tagged as: Work order request Click to highlight conversations about Work order…" at bounding box center [722, 606] width 353 height 29
click at [784, 565] on textarea "I understand, and I'm sorry for the delay. I flagged your request for a follow-…" at bounding box center [809, 575] width 564 height 74
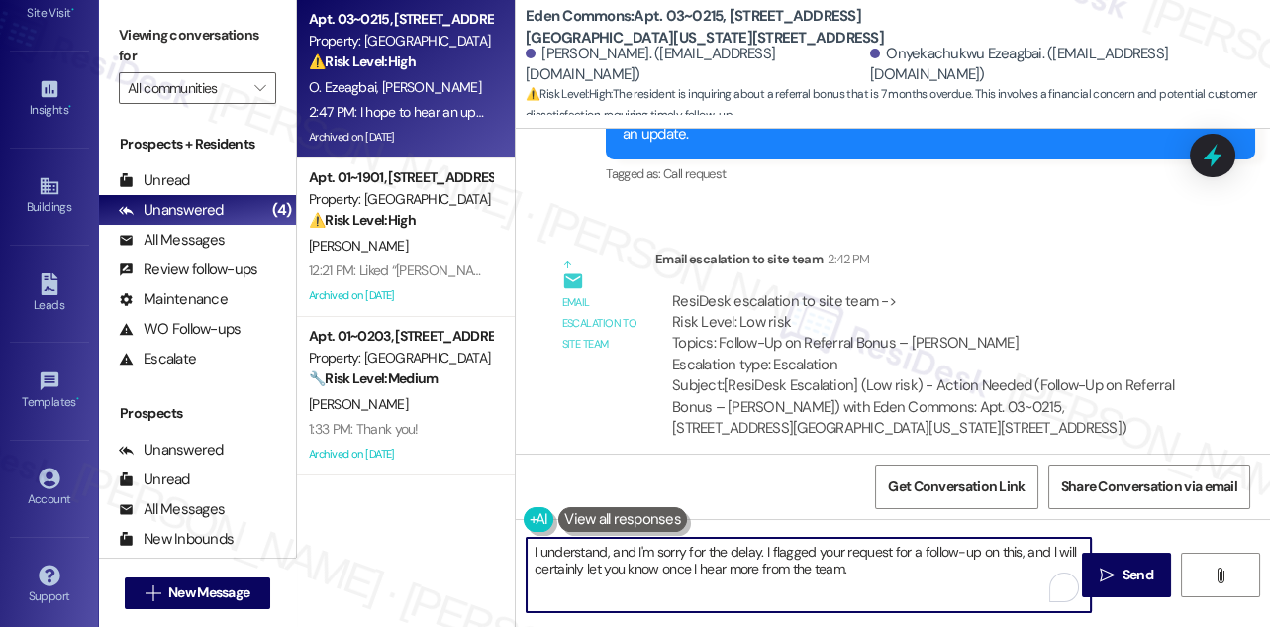
click at [784, 565] on textarea "I understand, and I'm sorry for the delay. I flagged your request for a follow-…" at bounding box center [809, 575] width 564 height 74
click at [773, 558] on textarea "I understand, and I'm sorry for the delay. I flagged your request for a follow-…" at bounding box center [809, 575] width 564 height 74
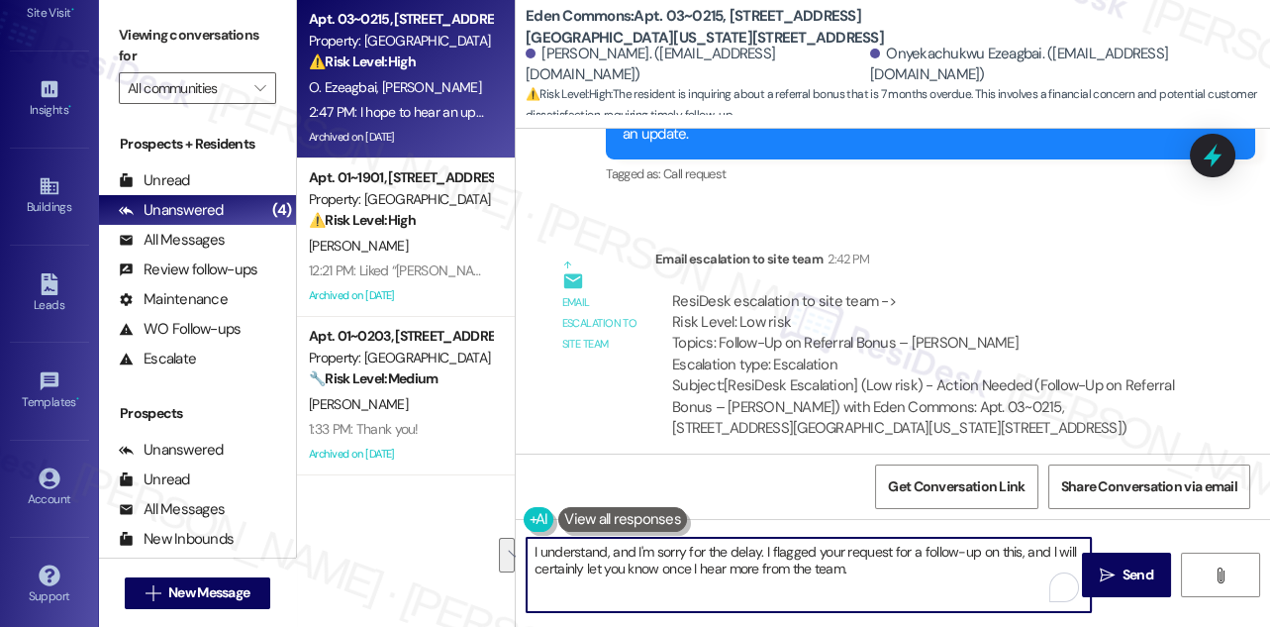
click at [883, 568] on textarea "I understand, and I'm sorry for the delay. I flagged your request for a follow-…" at bounding box center [809, 575] width 564 height 74
drag, startPoint x: 767, startPoint y: 551, endPoint x: 960, endPoint y: 573, distance: 194.3
click at [960, 573] on textarea "I understand, and I'm sorry for the delay. I flagged your request for a follow-…" at bounding box center [809, 575] width 564 height 74
click at [955, 573] on textarea "I understand, and I'm sorry for the delay. I flagged your request for a follow-…" at bounding box center [809, 575] width 564 height 74
drag, startPoint x: 769, startPoint y: 544, endPoint x: 1018, endPoint y: 547, distance: 248.5
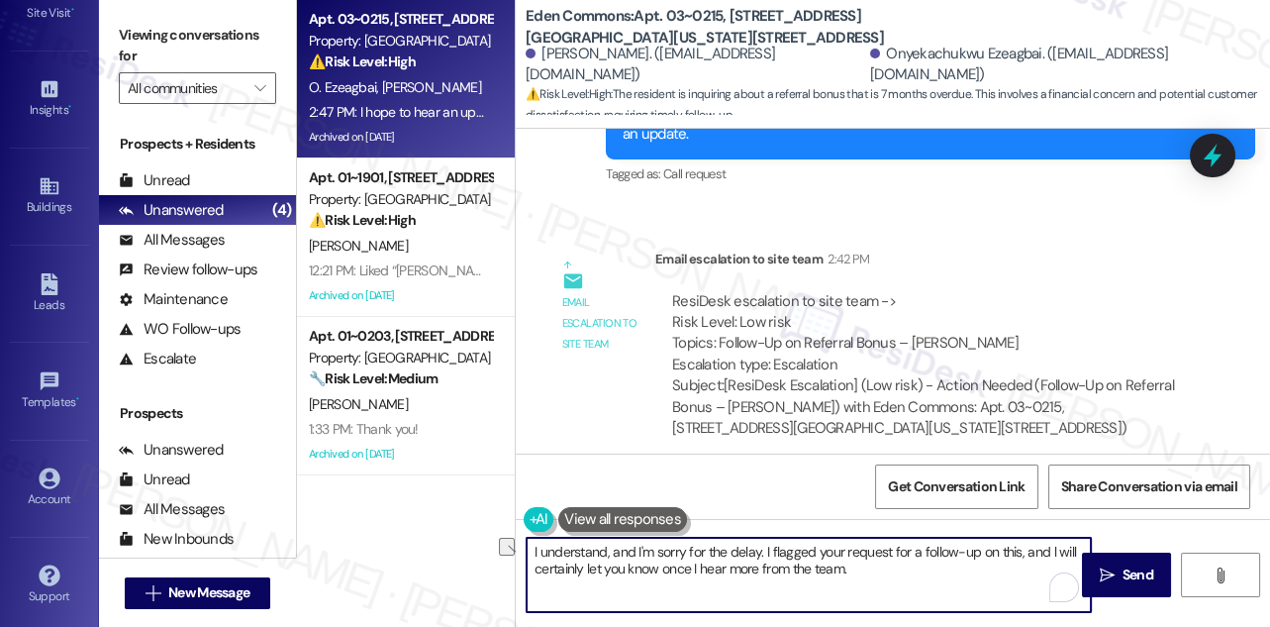
click at [1018, 547] on textarea "I understand, and I'm sorry for the delay. I flagged your request for a follow-…" at bounding box center [809, 575] width 564 height 74
click at [872, 568] on textarea "I understand, and I'm sorry for the delay. I have notiified the team and l will…" at bounding box center [809, 575] width 564 height 74
drag, startPoint x: 792, startPoint y: 569, endPoint x: 630, endPoint y: 566, distance: 162.4
click at [630, 566] on textarea "I understand, and I'm sorry for the delay. I have notified the team and l will …" at bounding box center [809, 575] width 564 height 74
drag, startPoint x: 635, startPoint y: 548, endPoint x: 441, endPoint y: 537, distance: 194.4
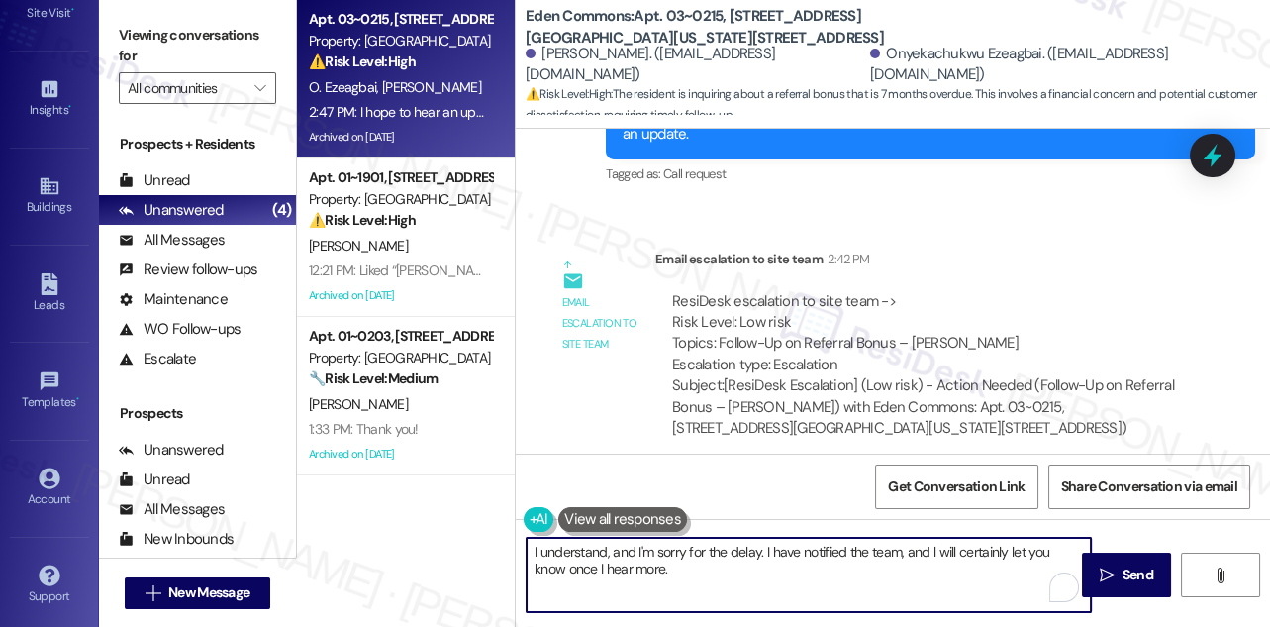
click at [441, 537] on div "Apt. 03~0215, [STREET_ADDRESS][GEOGRAPHIC_DATA][US_STATE][STREET_ADDRESS] Prope…" at bounding box center [783, 313] width 973 height 627
type textarea "I'm sorry for the delay. I have notified the team, and l will certainly let you…"
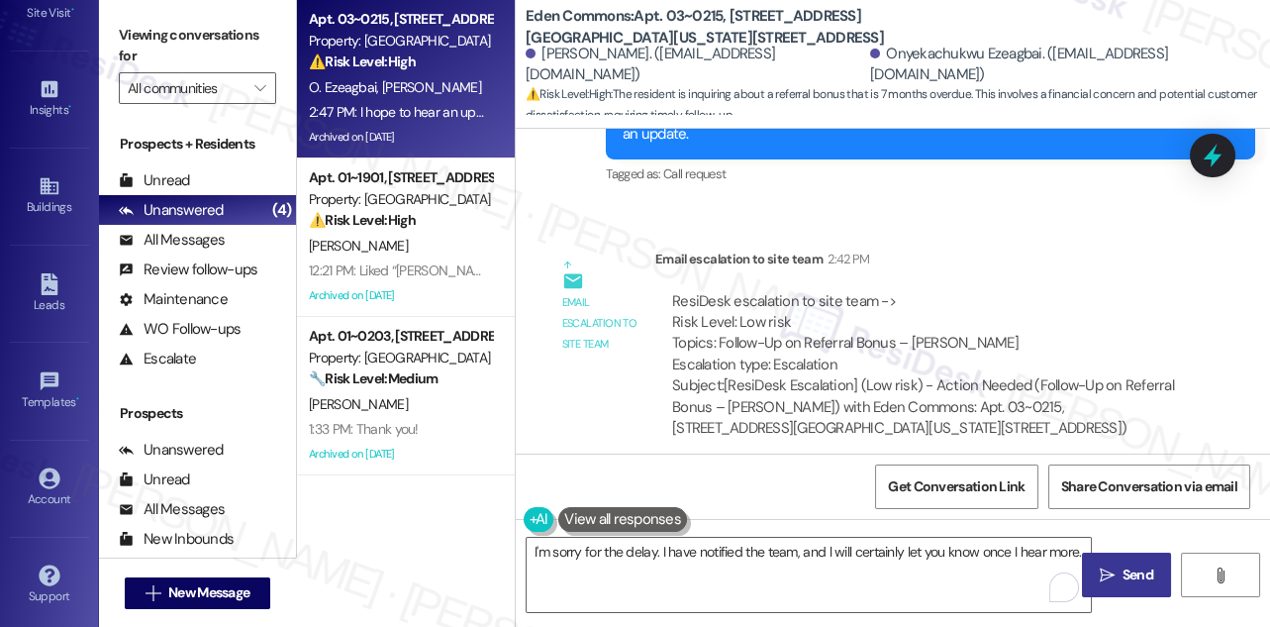
click at [1125, 574] on span "Send" at bounding box center [1138, 574] width 31 height 21
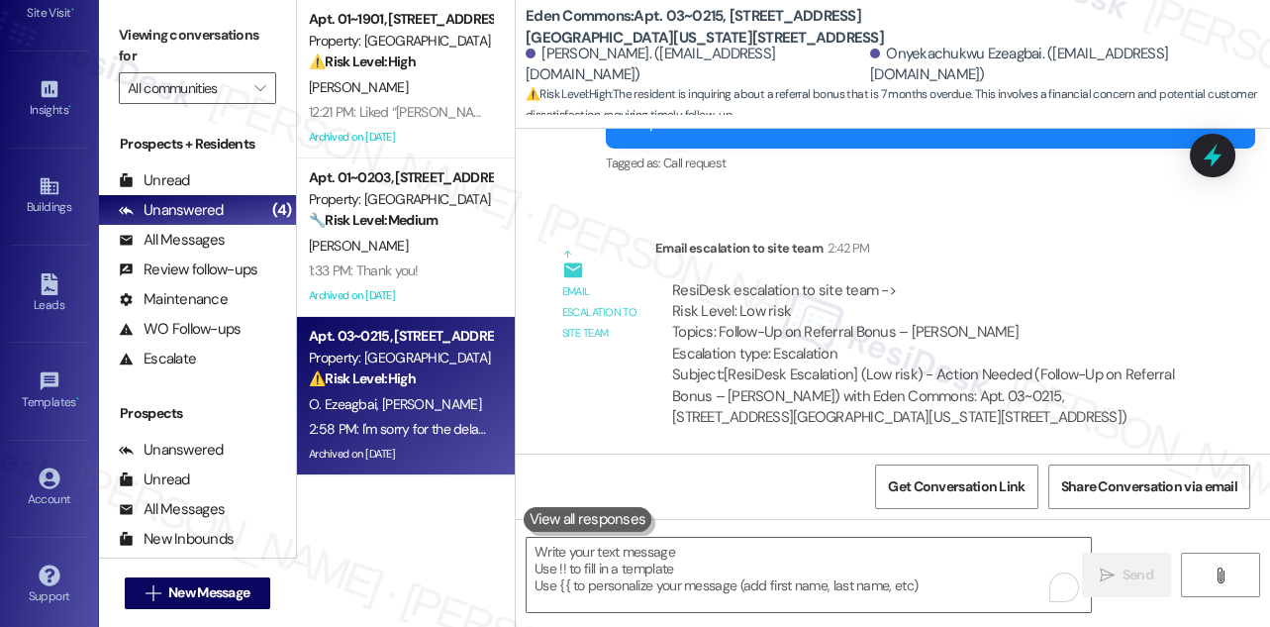
scroll to position [40074, 0]
